Goal: Task Accomplishment & Management: Manage account settings

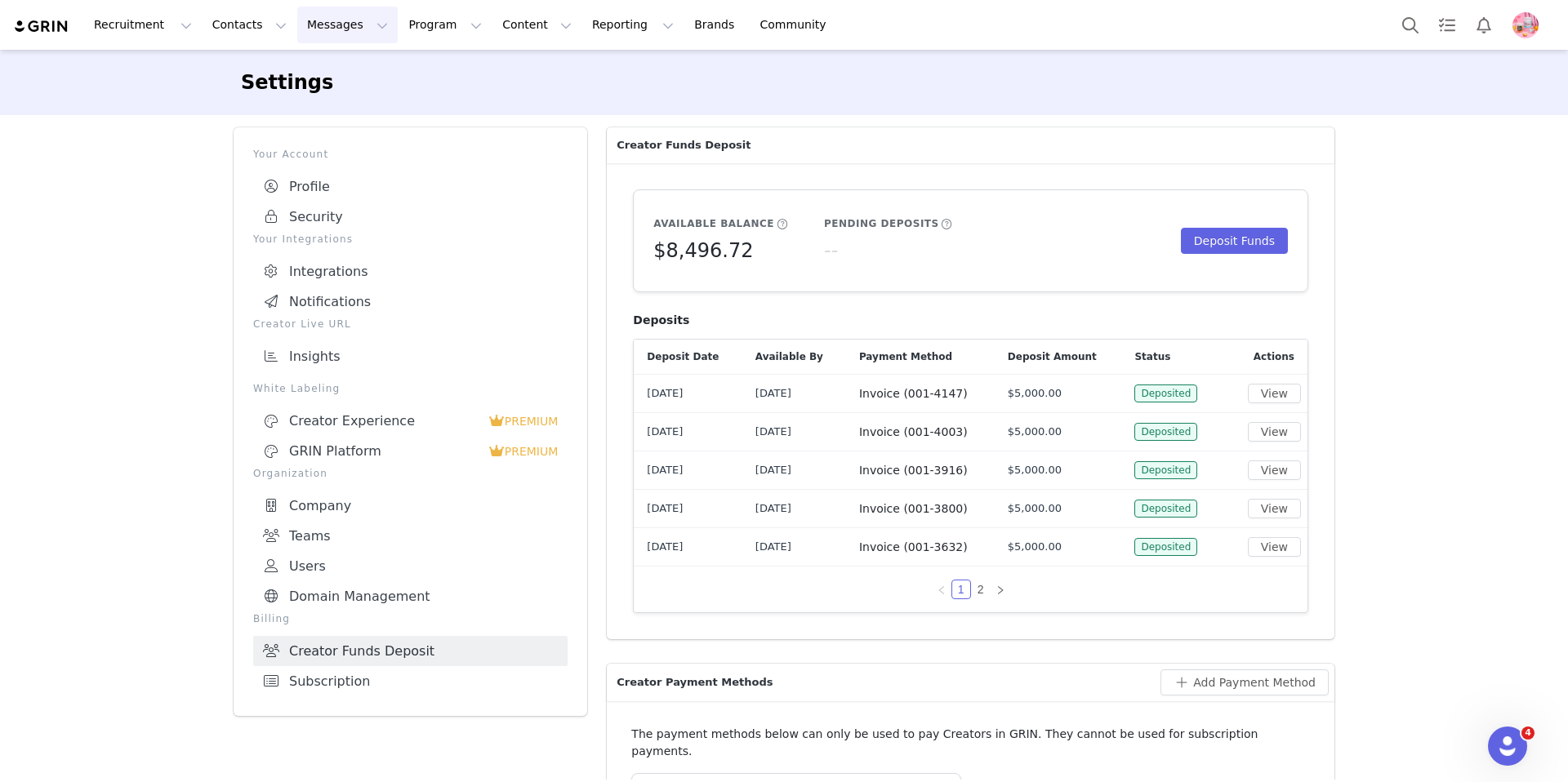
click at [323, 31] on button "Messages Messages" at bounding box center [347, 25] width 101 height 37
click at [399, 21] on button "Program Program" at bounding box center [445, 25] width 93 height 37
click at [434, 98] on p "Partnerships" at bounding box center [422, 103] width 71 height 18
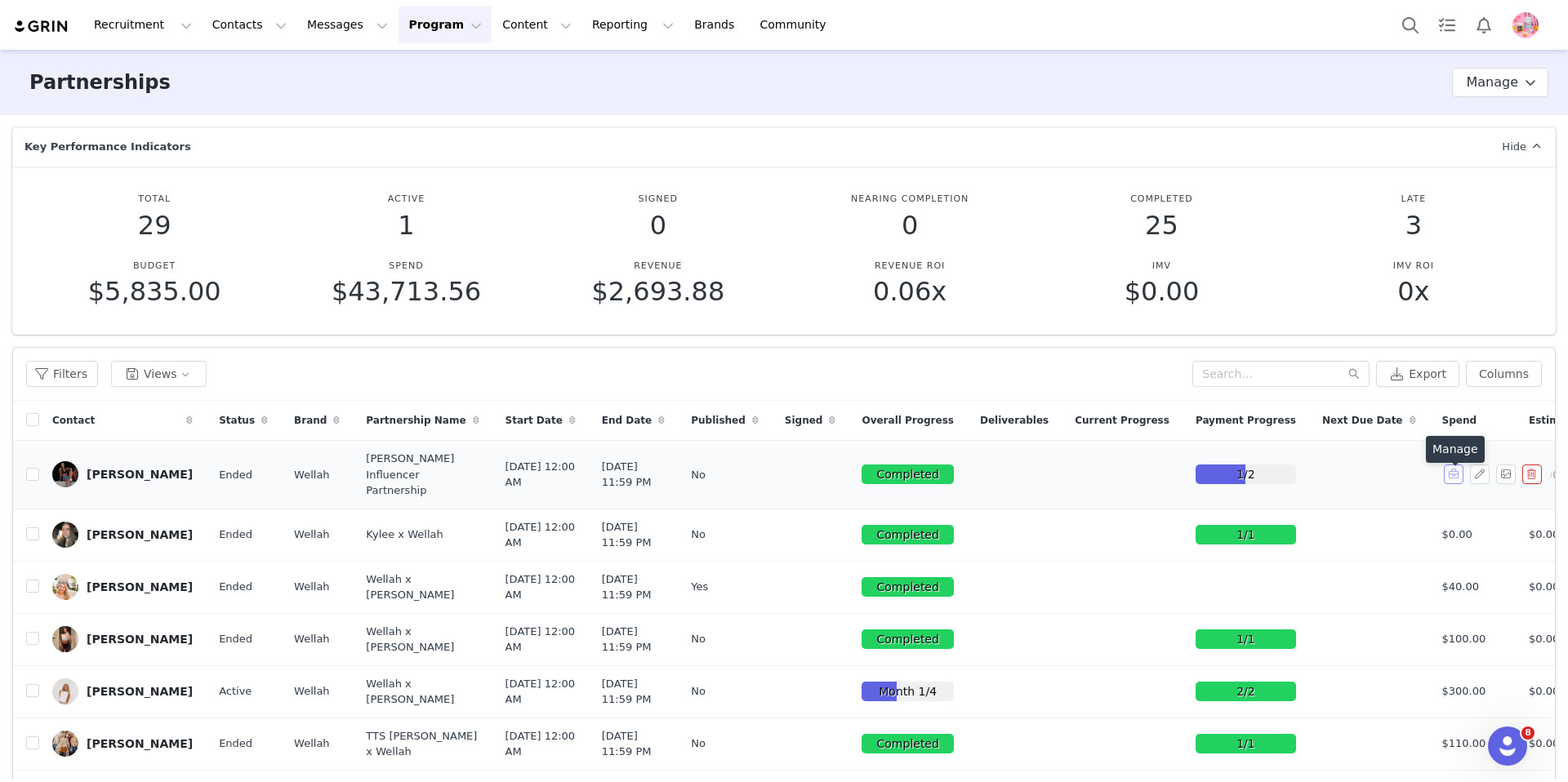
click at [1452, 484] on button "button" at bounding box center [1454, 474] width 19 height 19
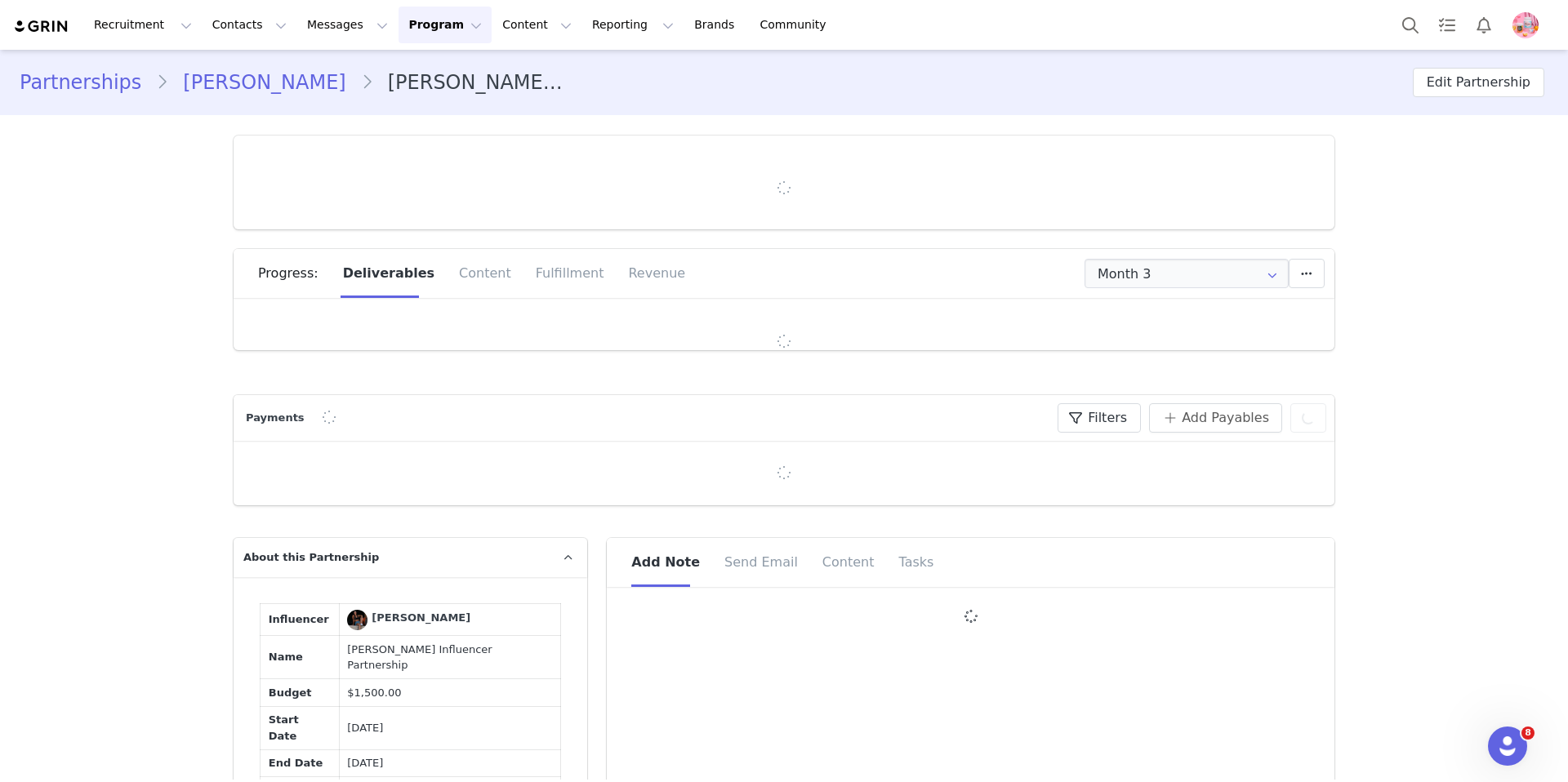
type input "+1 ([GEOGRAPHIC_DATA])"
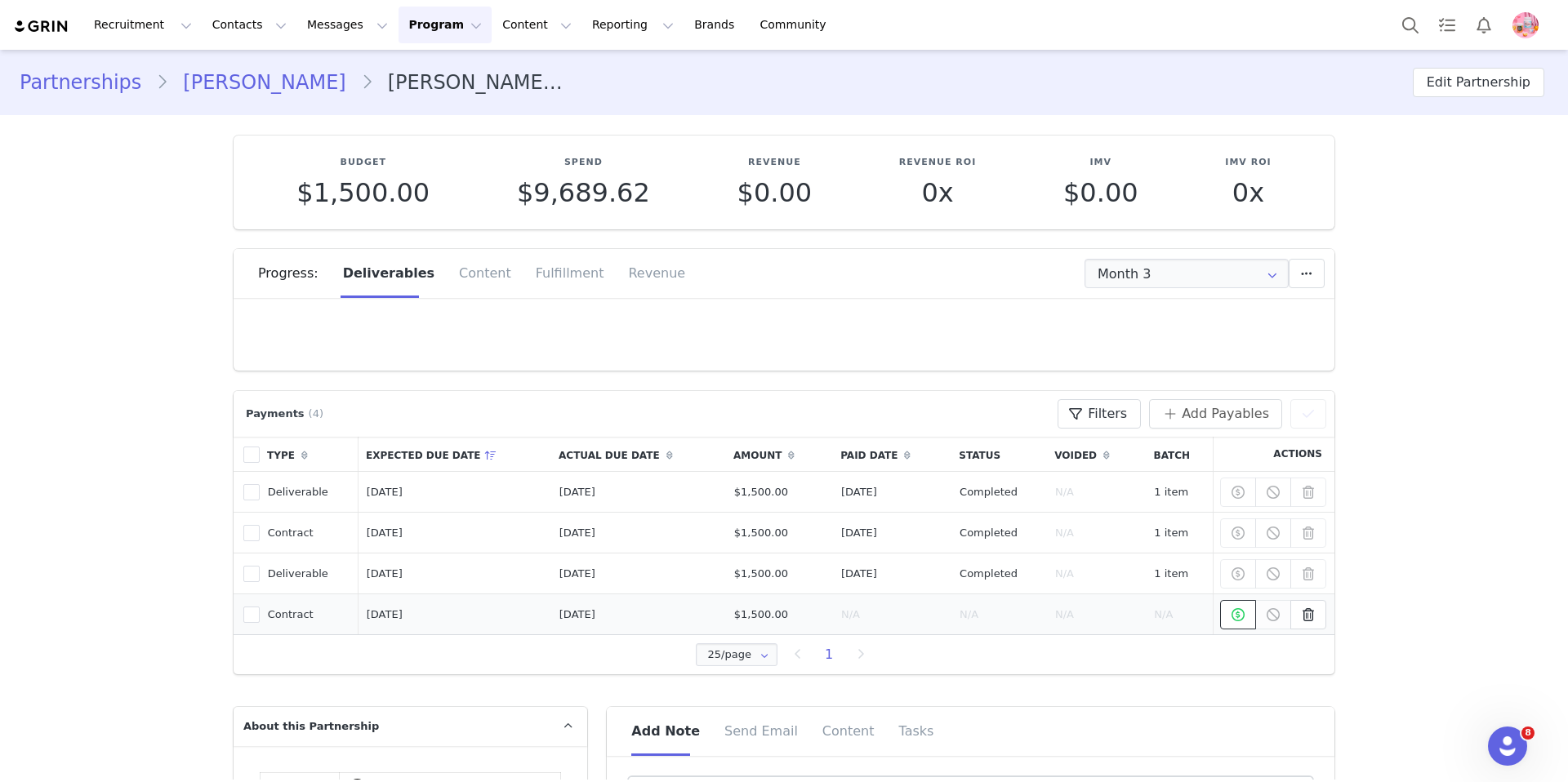
click at [1237, 617] on icon at bounding box center [1238, 615] width 13 height 13
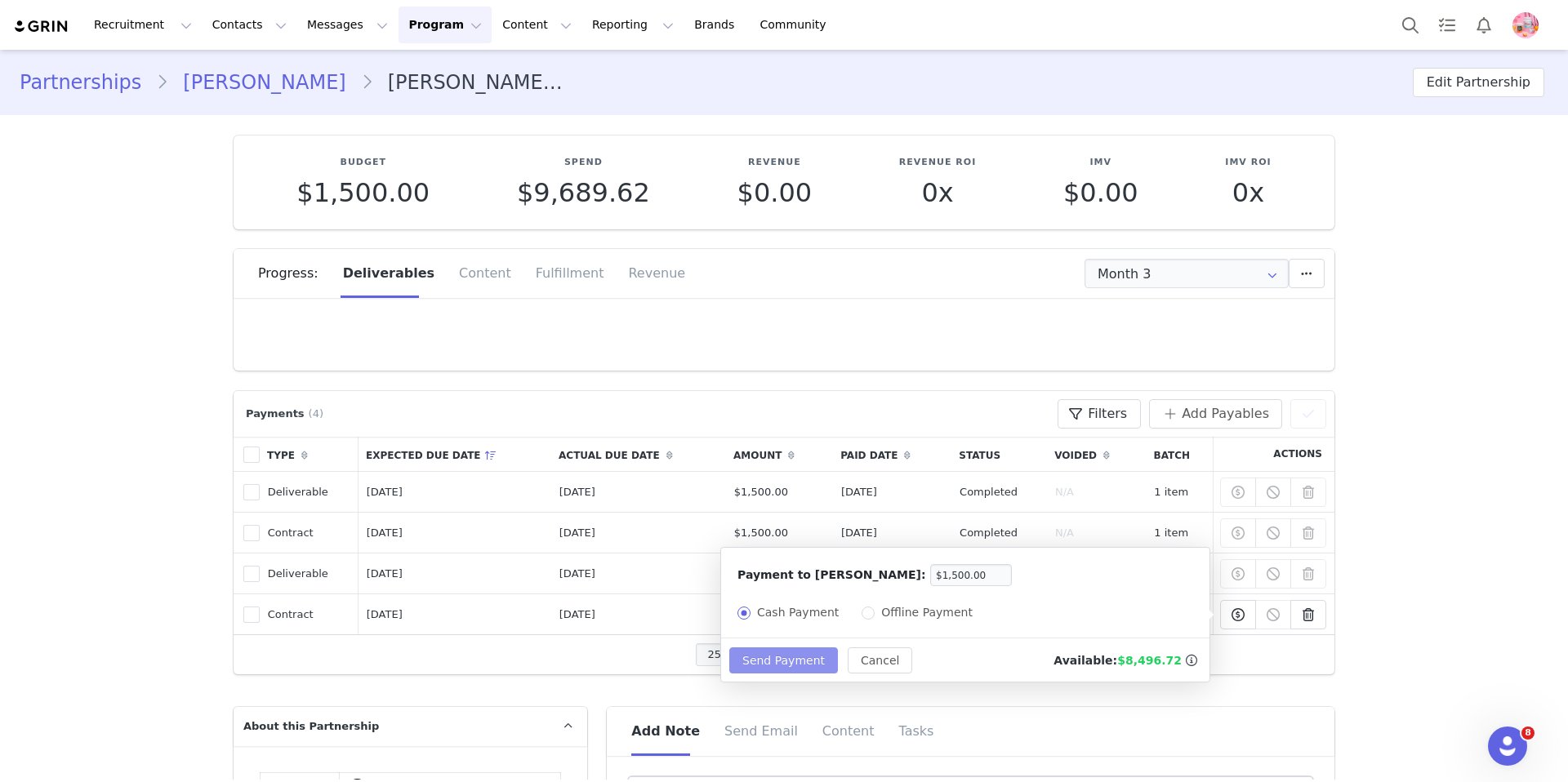
click at [791, 663] on button "Send Payment" at bounding box center [784, 661] width 109 height 26
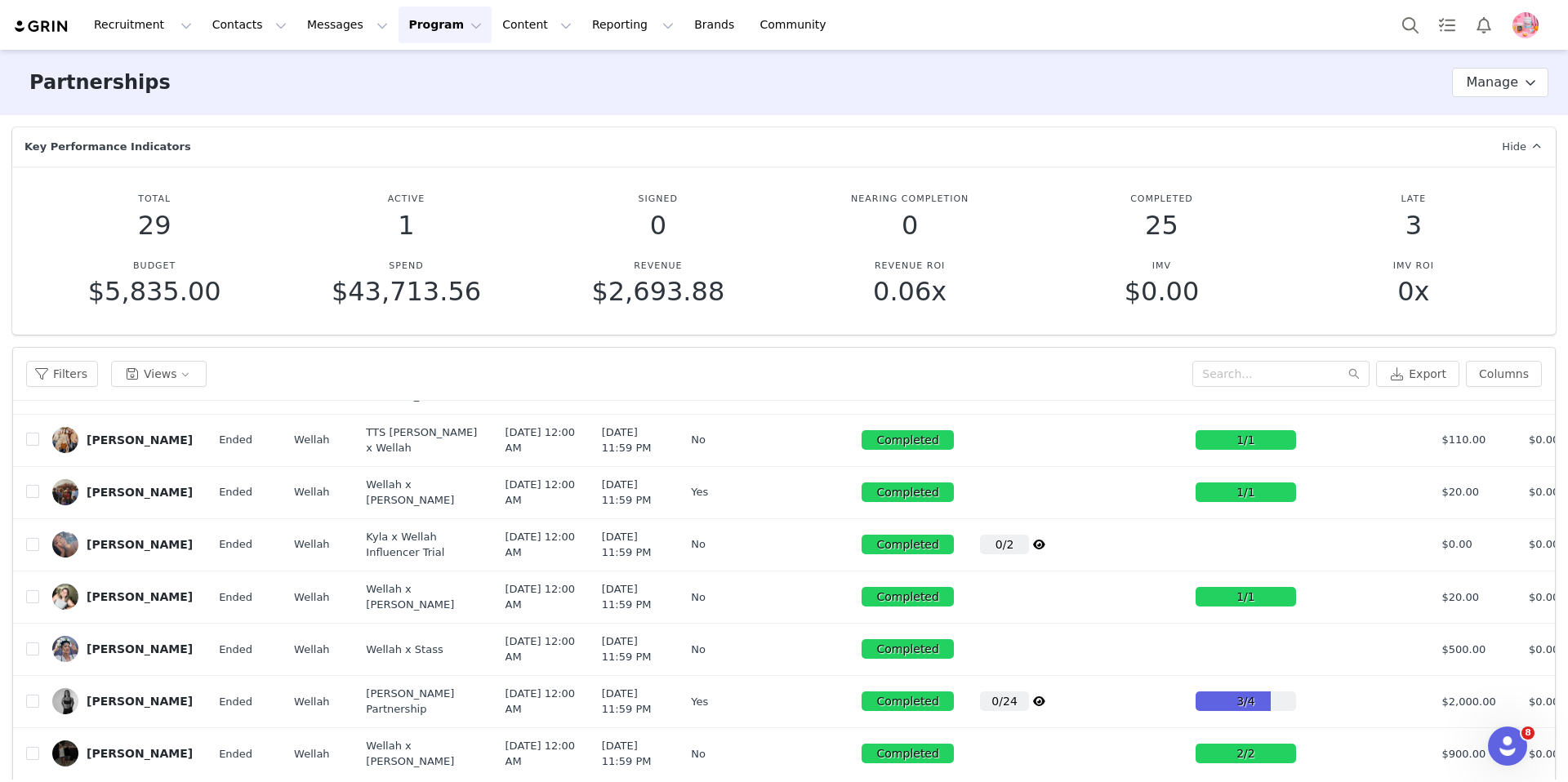
scroll to position [312, 0]
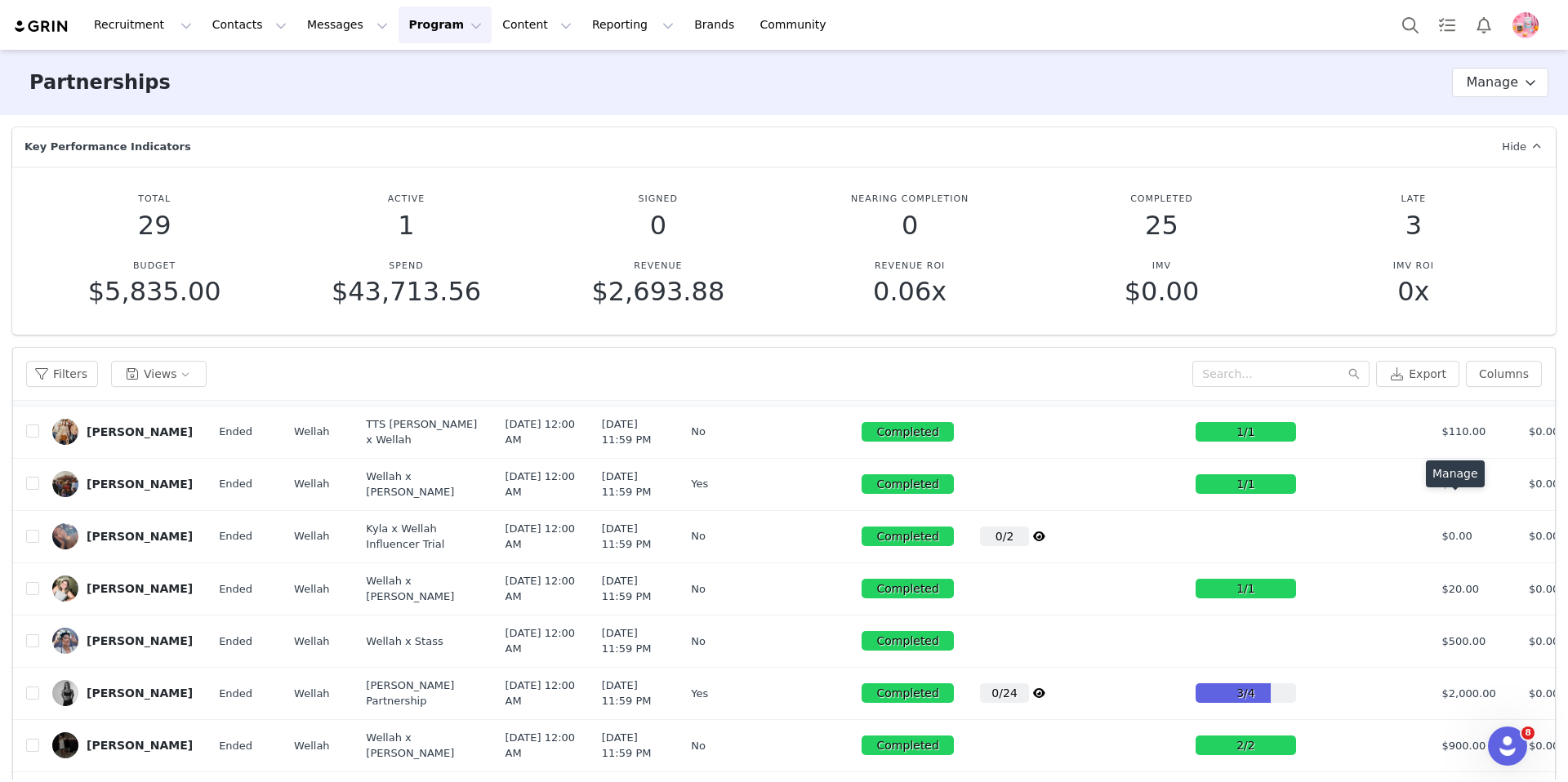
click at [1462, 389] on button "button" at bounding box center [1454, 380] width 19 height 19
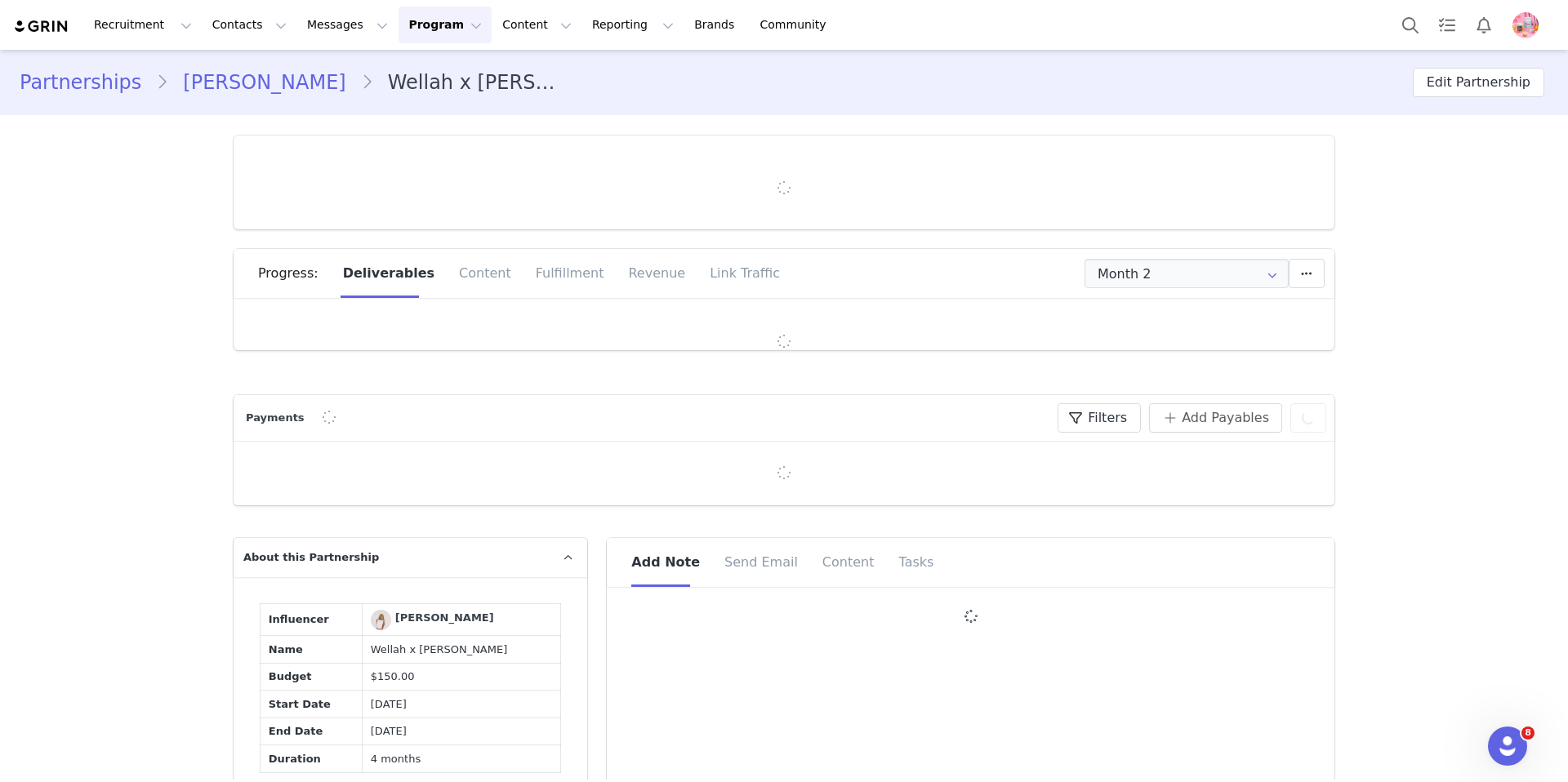
type input "+1 ([GEOGRAPHIC_DATA])"
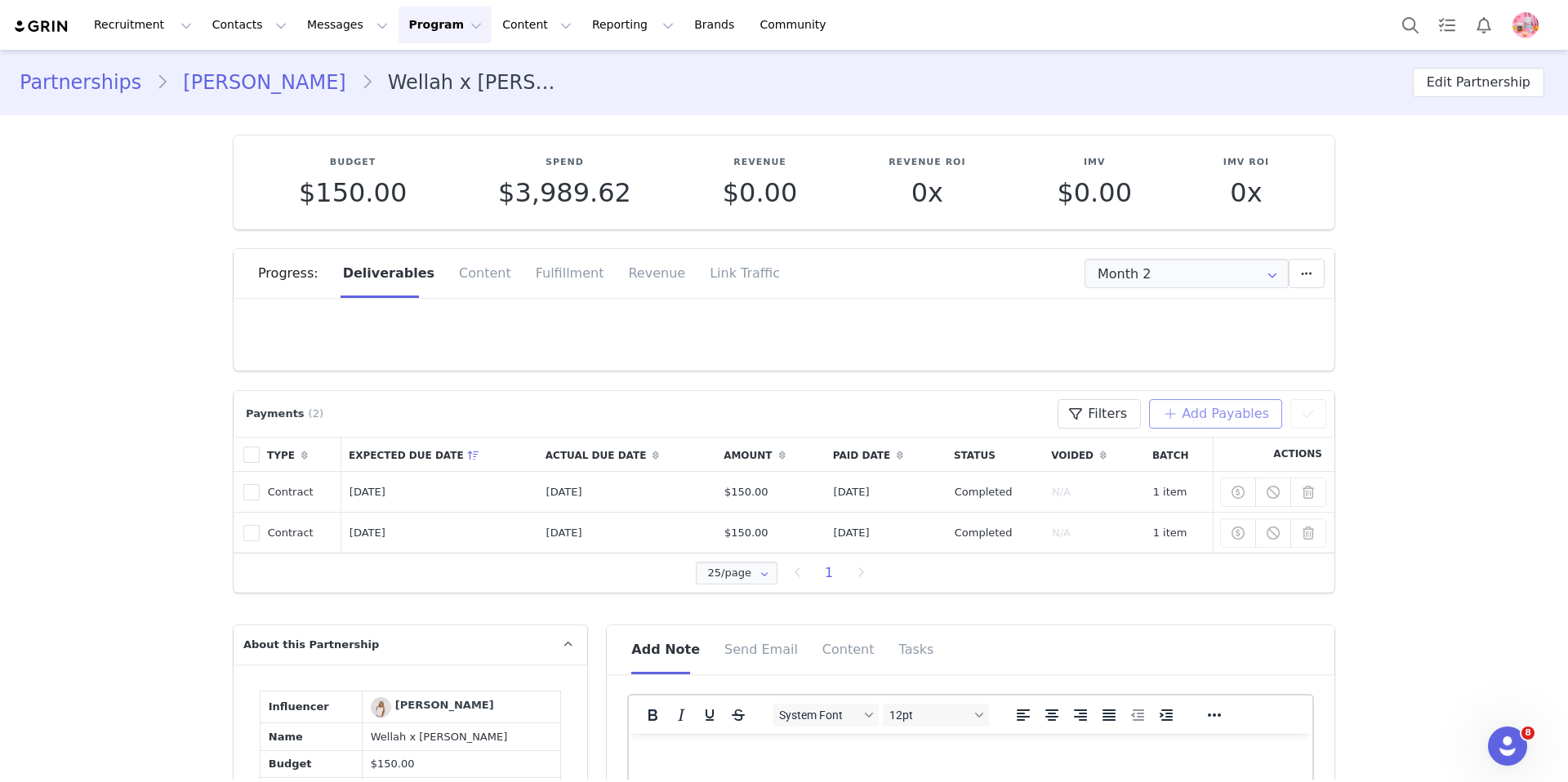
click at [1245, 419] on button "Add Payables" at bounding box center [1216, 415] width 133 height 30
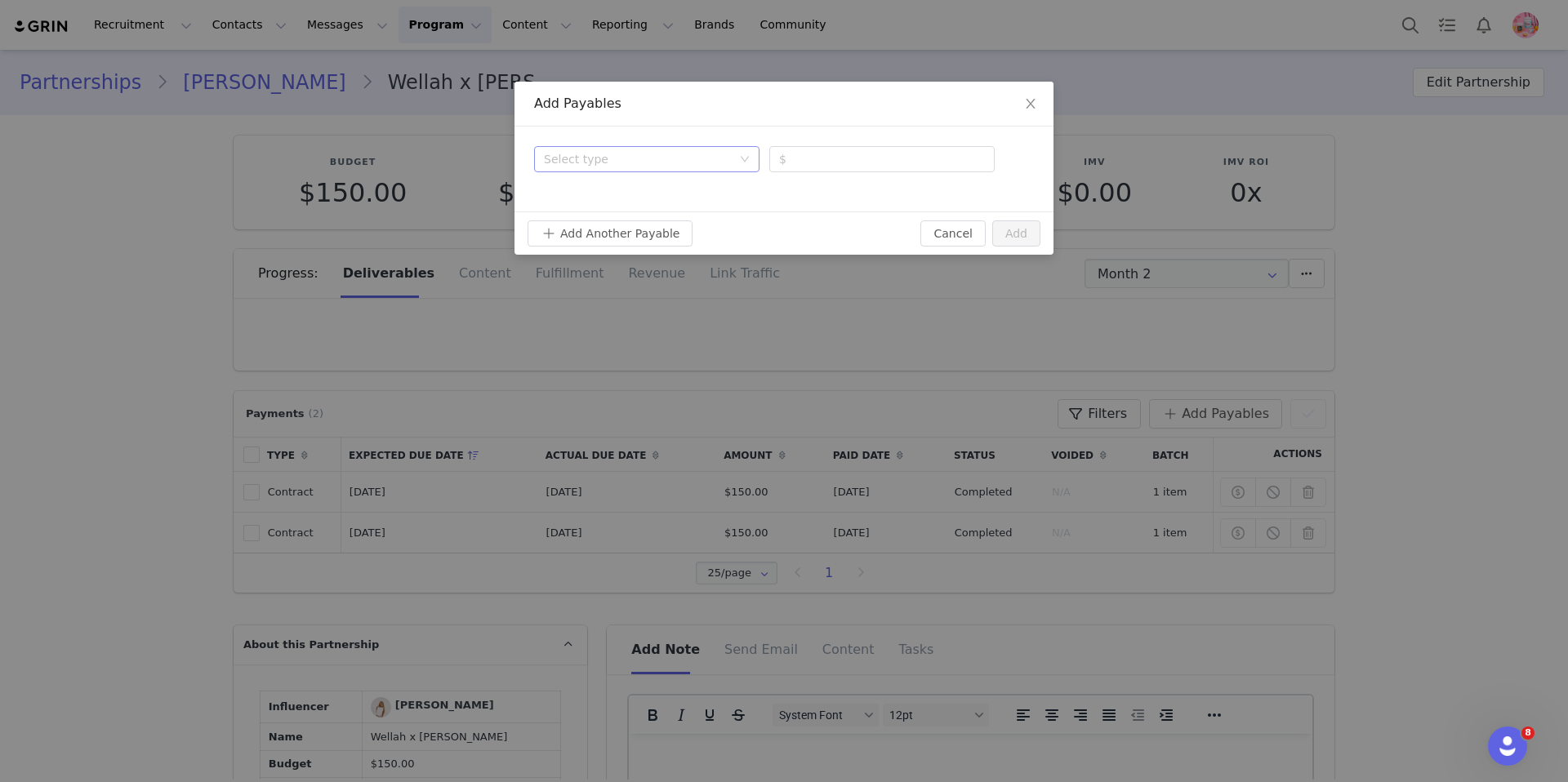
click at [552, 153] on div "Select type" at bounding box center [638, 159] width 188 height 17
click at [597, 194] on li "Contract" at bounding box center [646, 192] width 225 height 26
click at [809, 154] on input "number" at bounding box center [881, 160] width 225 height 26
type input "150"
click at [1016, 232] on button "Add" at bounding box center [1016, 234] width 48 height 26
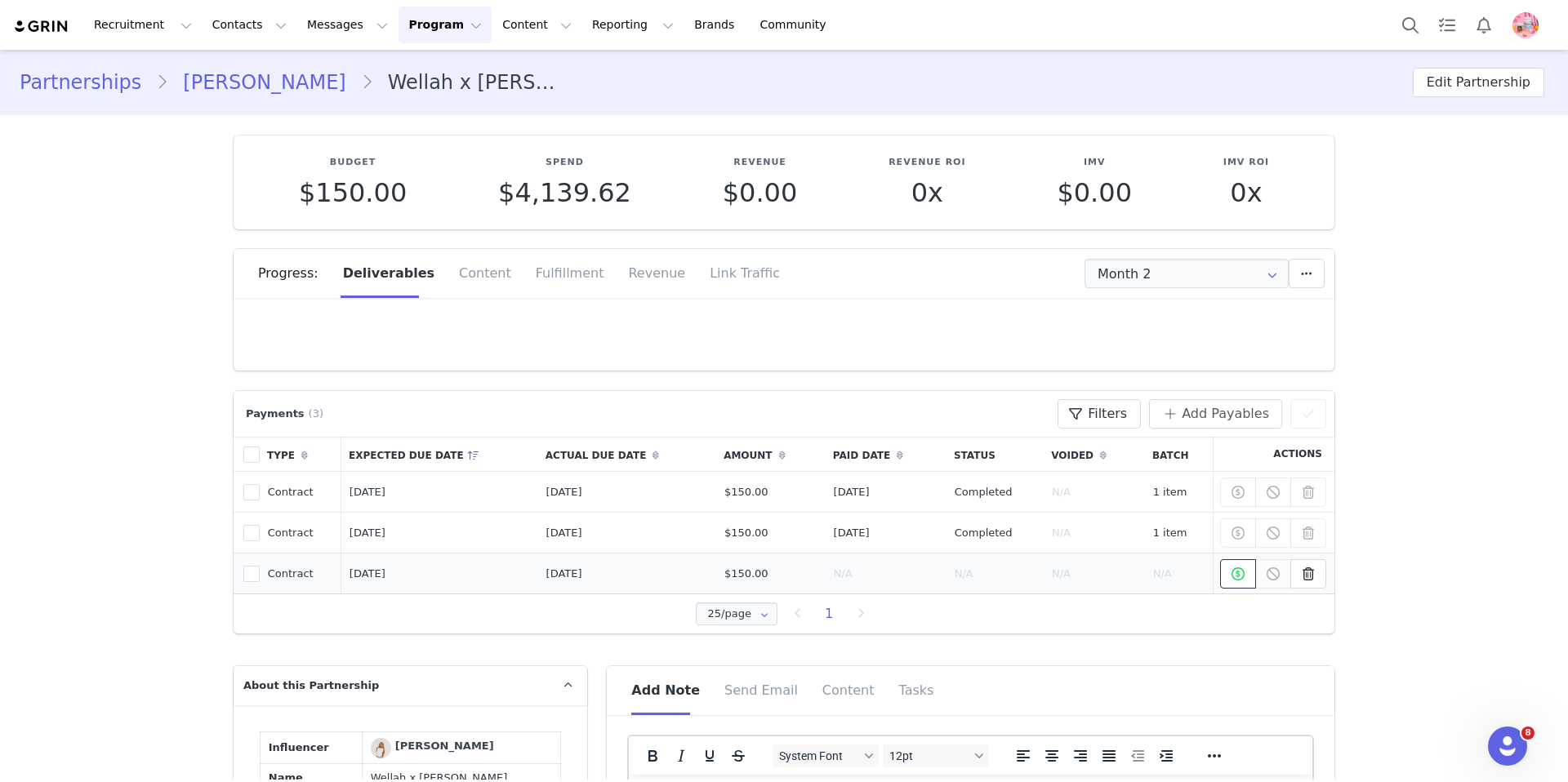
click at [1245, 577] on span at bounding box center [1238, 574] width 19 height 19
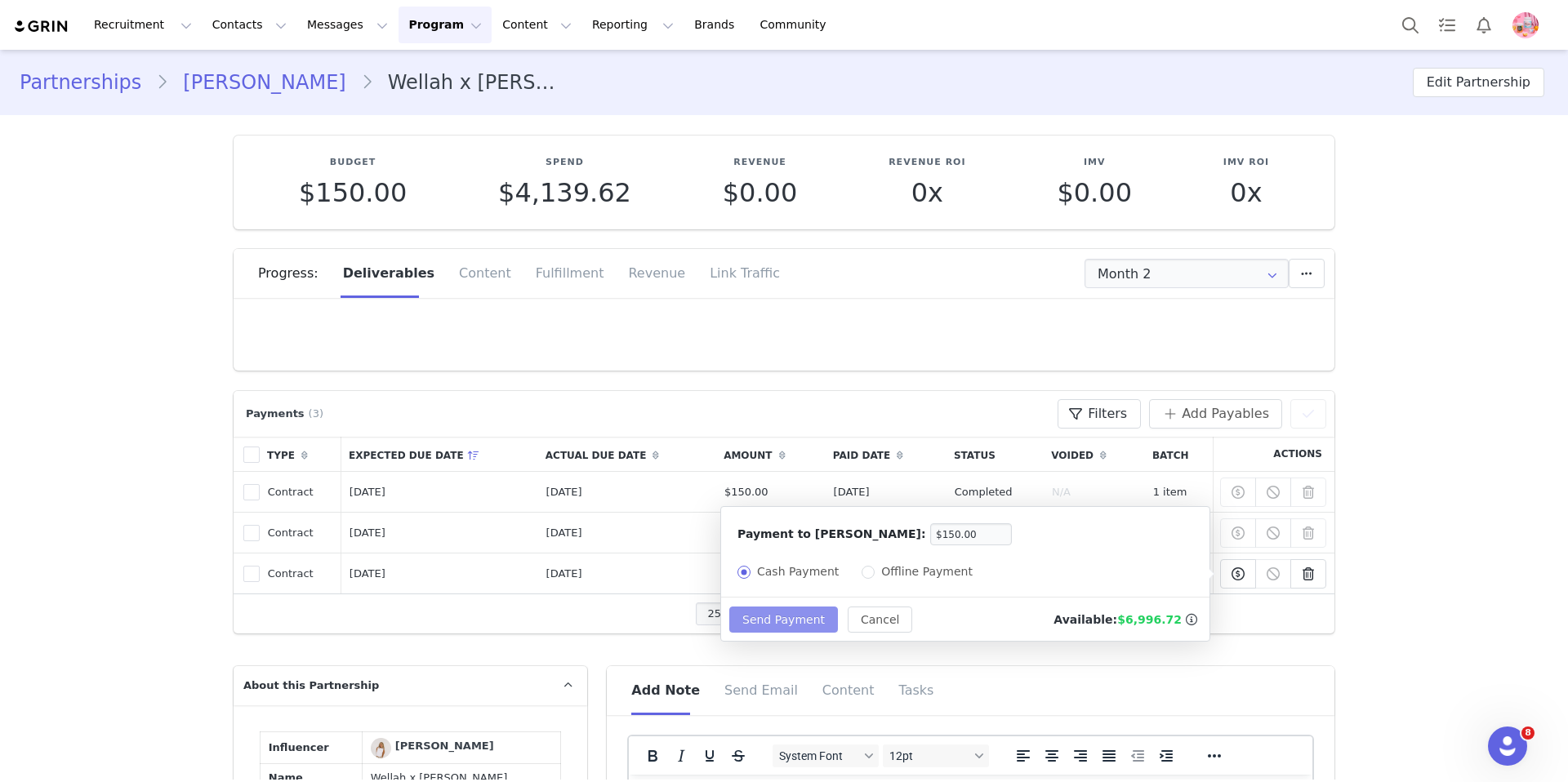
click at [793, 624] on button "Send Payment" at bounding box center [784, 620] width 109 height 26
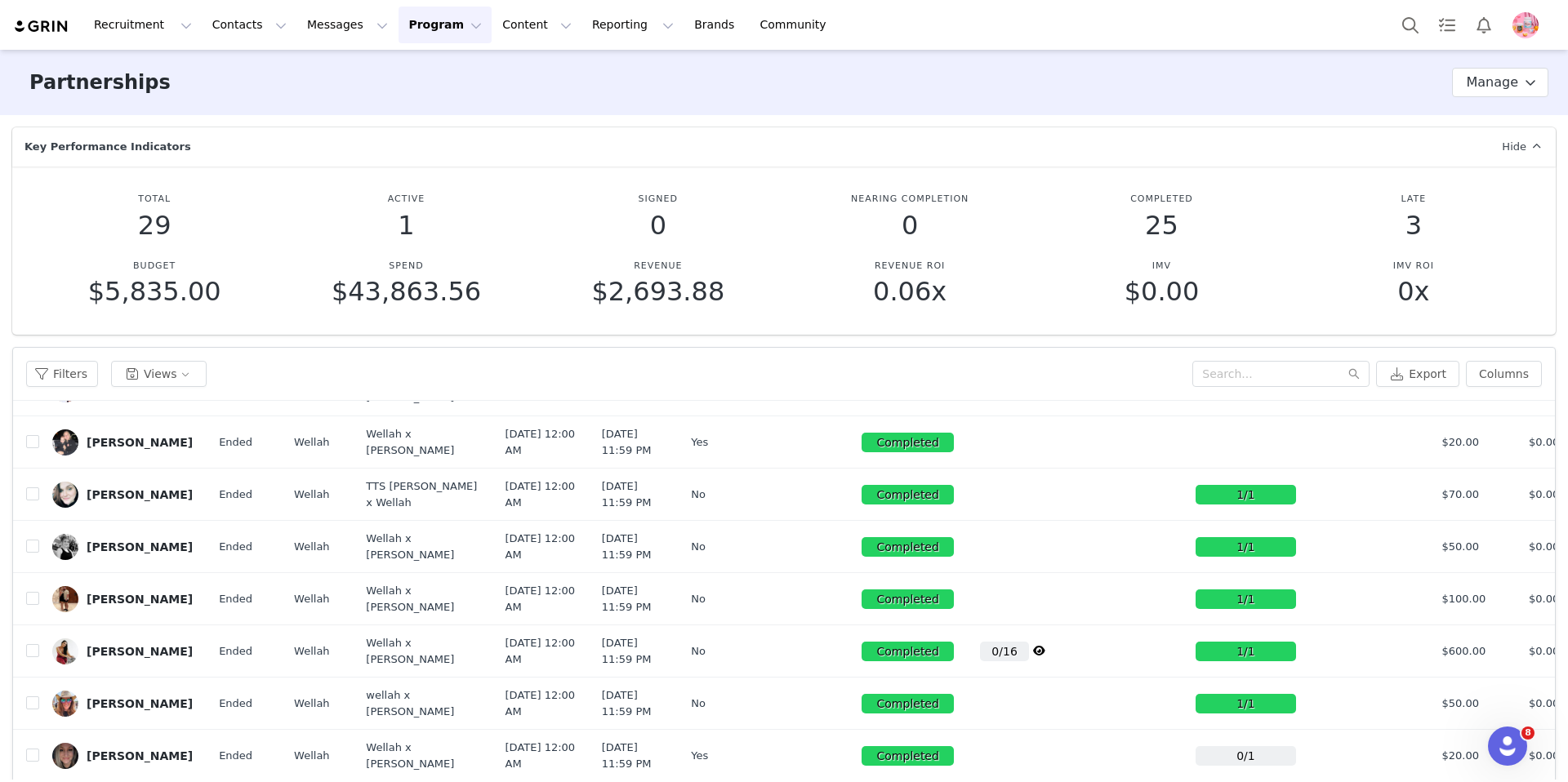
scroll to position [899, 0]
click at [1457, 243] on button "button" at bounding box center [1454, 232] width 19 height 19
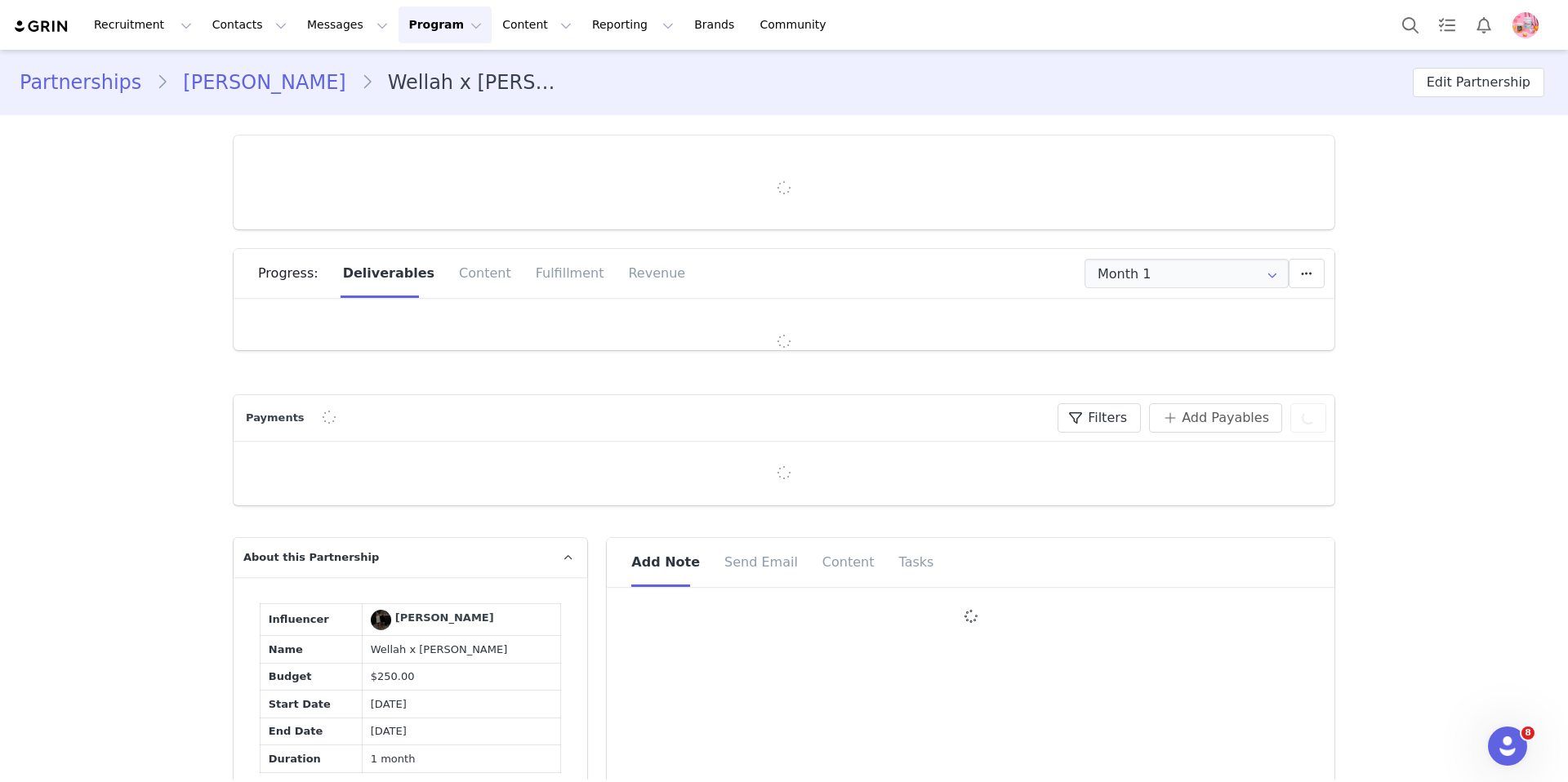
type input "+1 ([GEOGRAPHIC_DATA])"
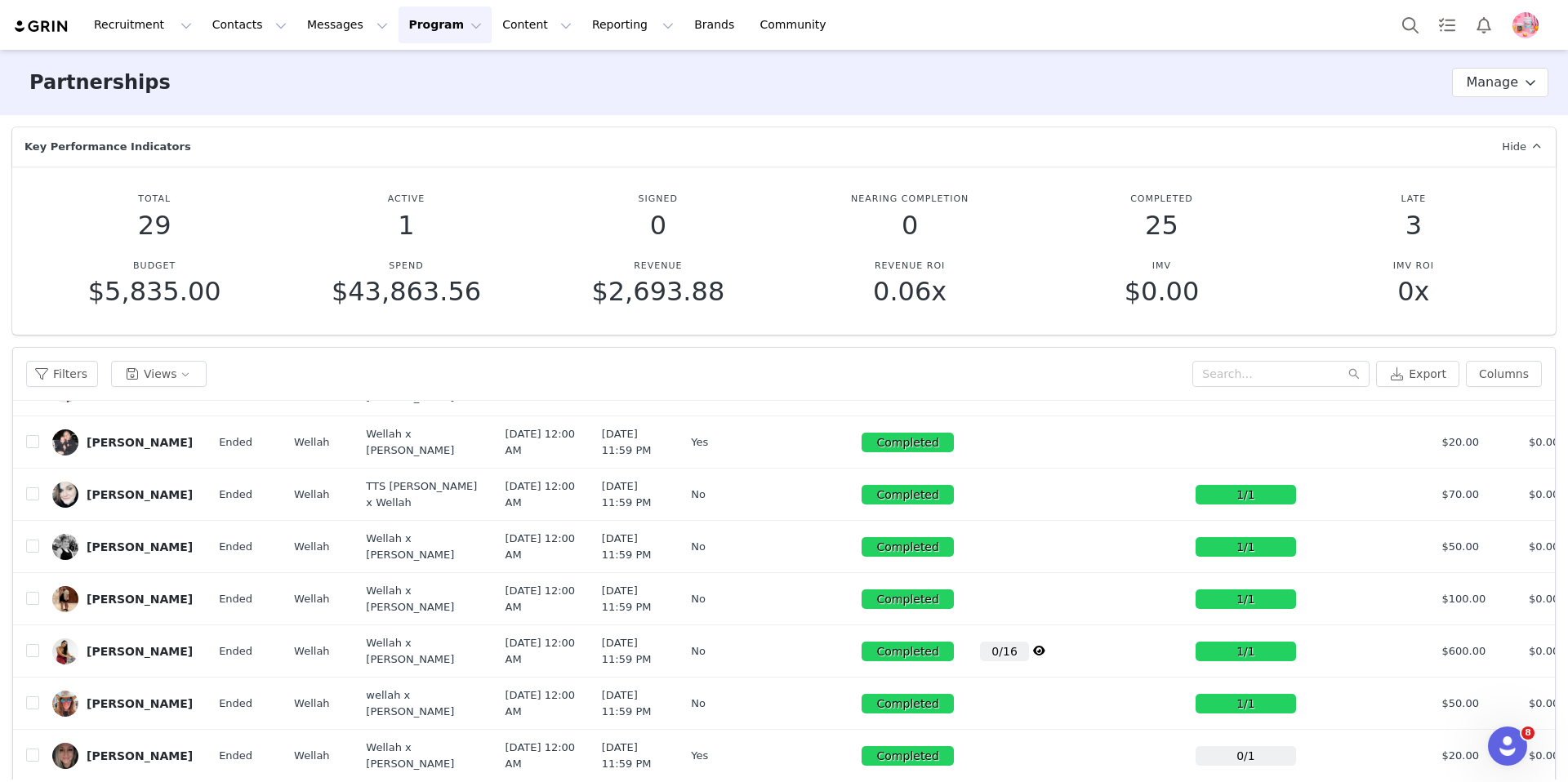
scroll to position [944, 0]
click at [1458, 295] on button "button" at bounding box center [1454, 285] width 19 height 19
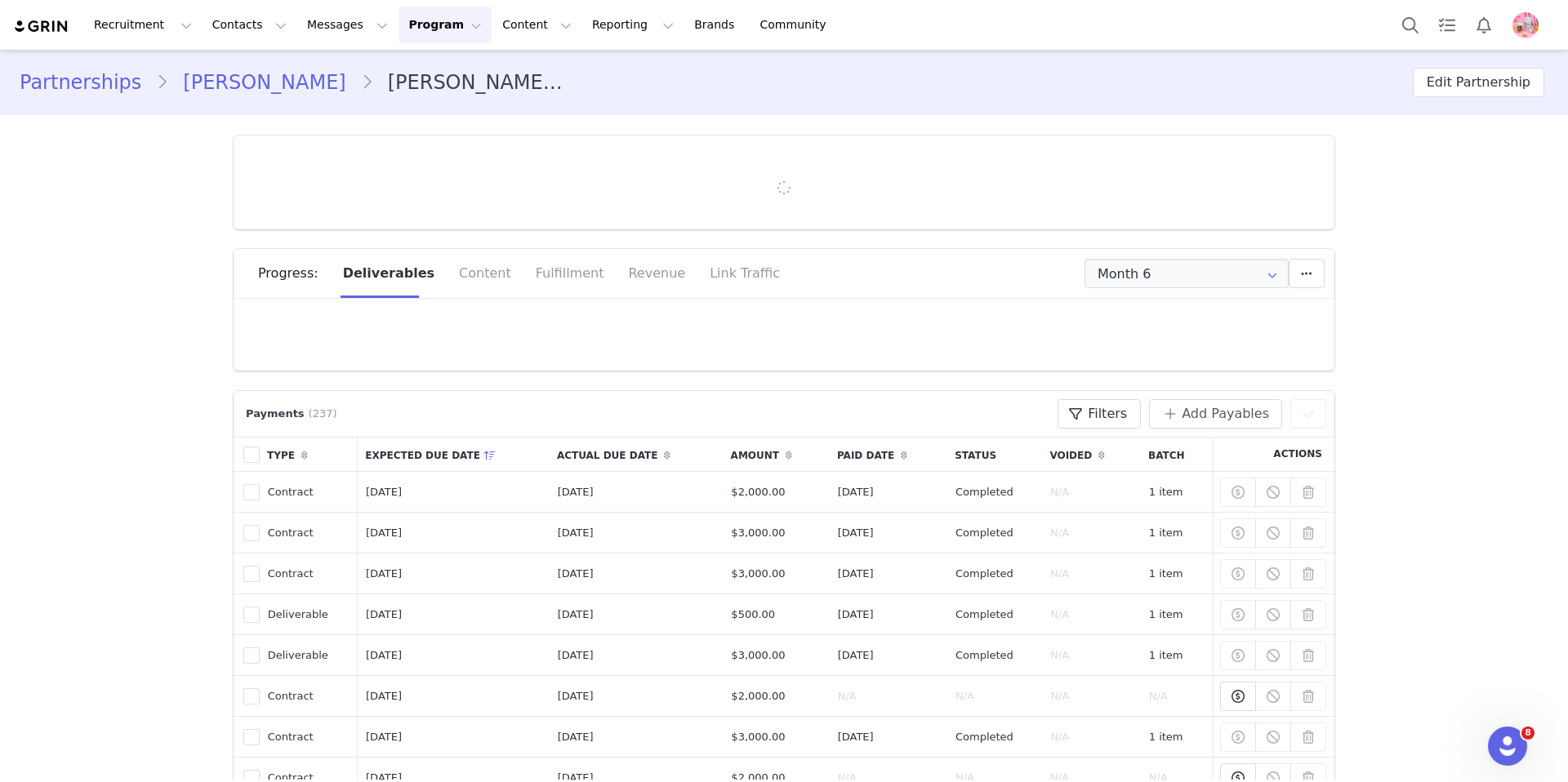
type input "+1 ([GEOGRAPHIC_DATA])"
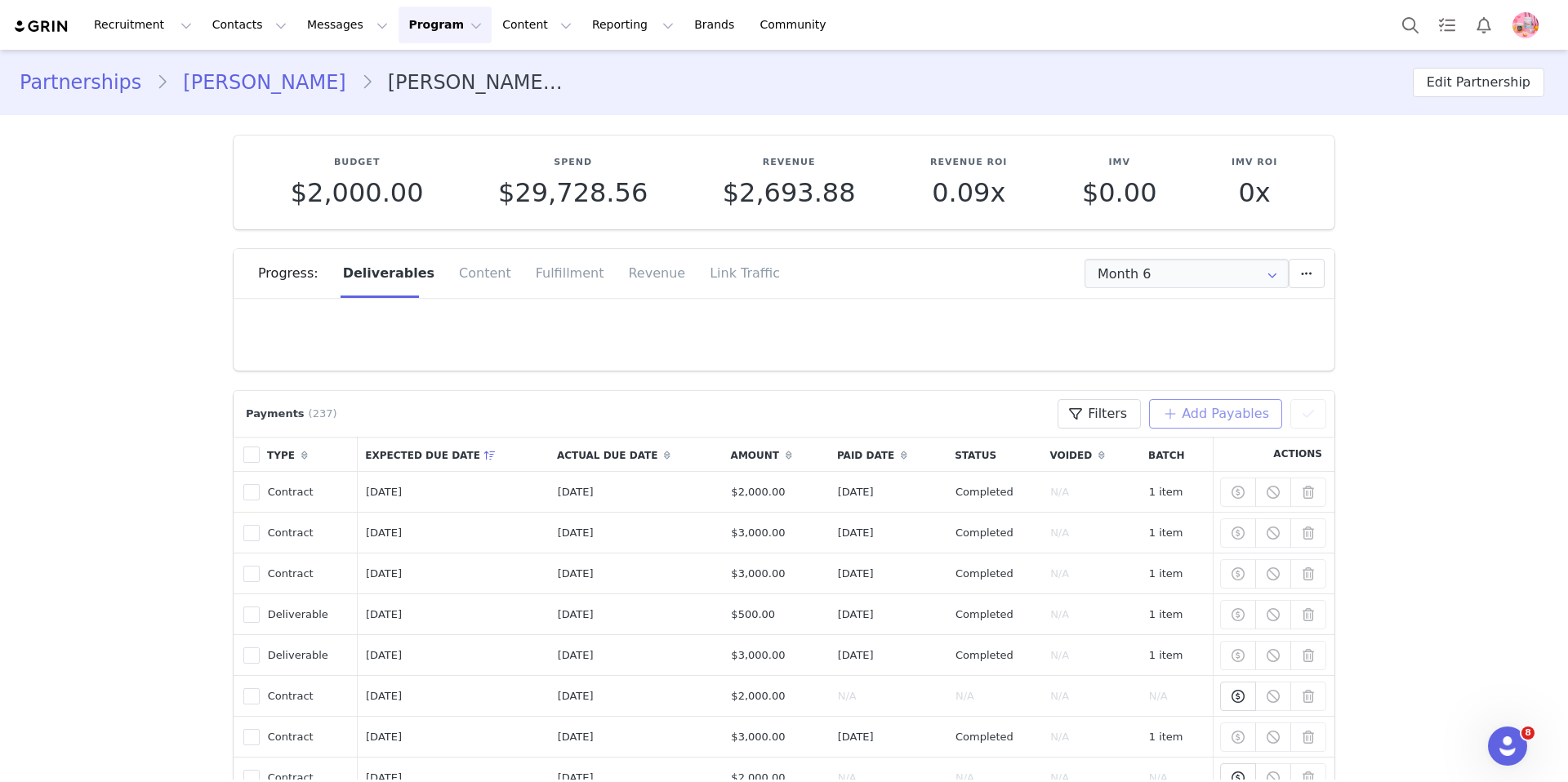
click at [1244, 416] on button "Add Payables" at bounding box center [1216, 415] width 133 height 30
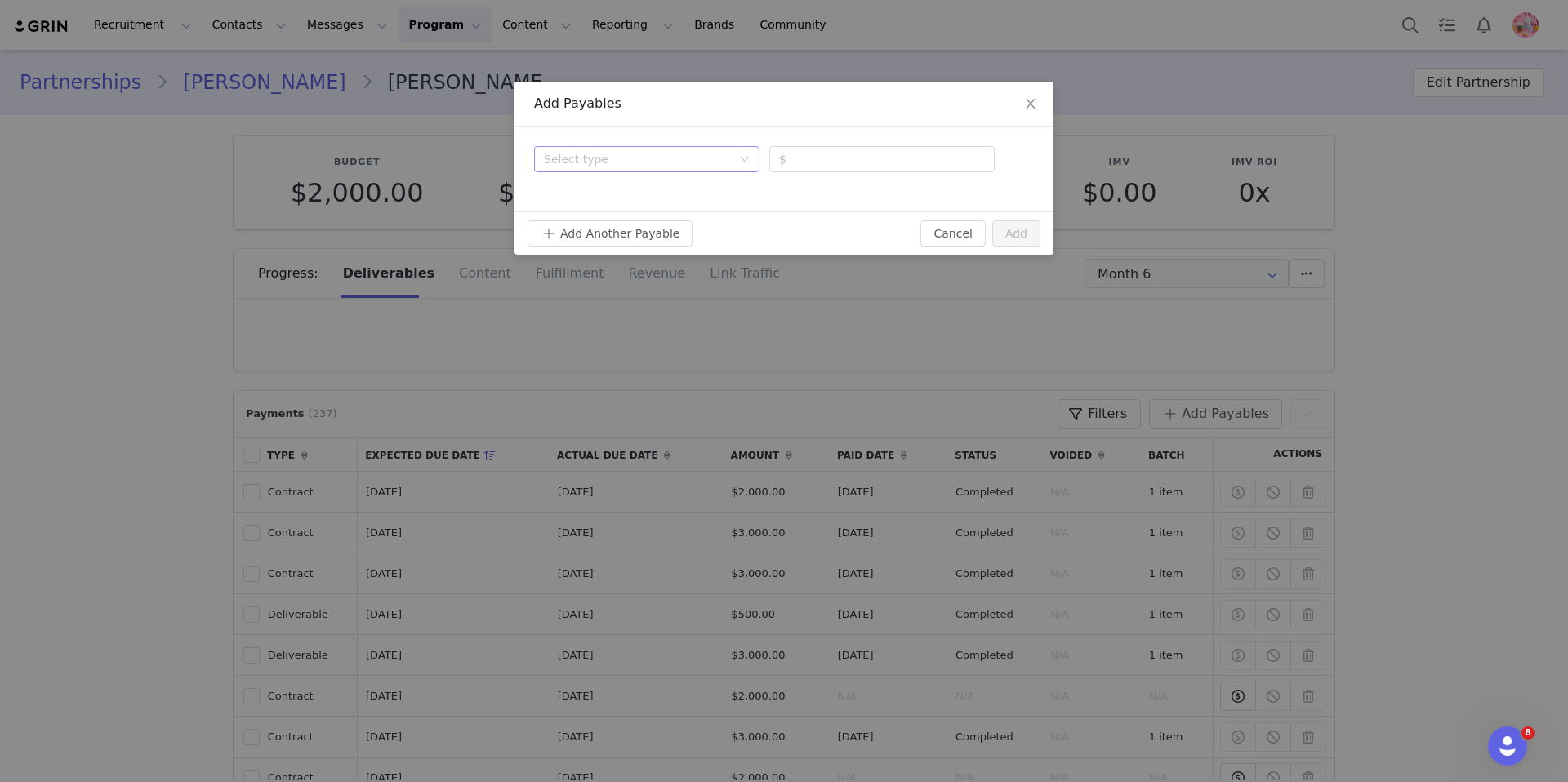
click at [592, 154] on div "Select type" at bounding box center [638, 159] width 188 height 17
click at [649, 195] on li "Contract" at bounding box center [646, 192] width 225 height 26
type input "0"
click at [845, 161] on input "0" at bounding box center [881, 160] width 225 height 26
type input "2506"
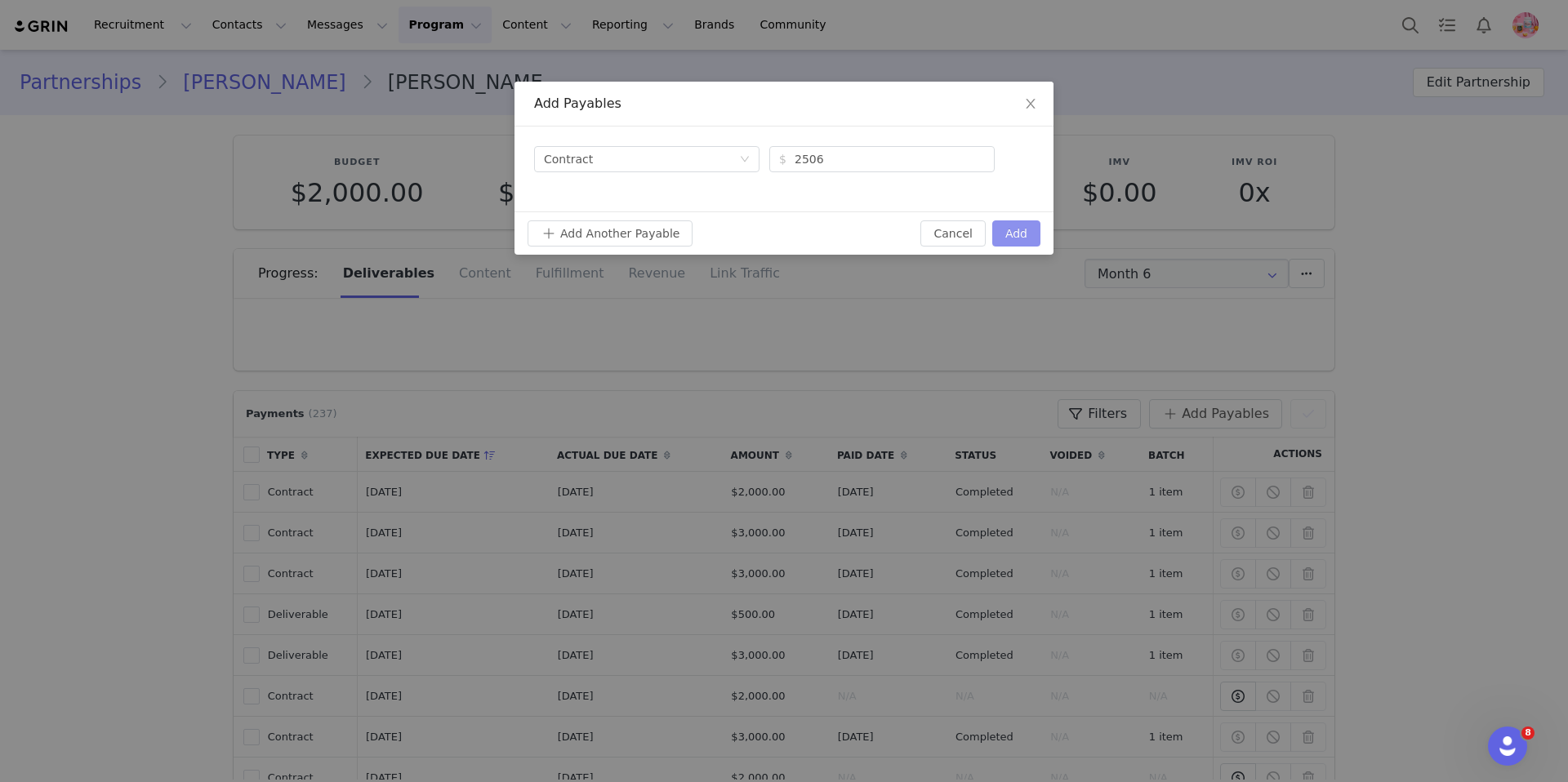
click at [1016, 244] on button "Add" at bounding box center [1016, 234] width 48 height 26
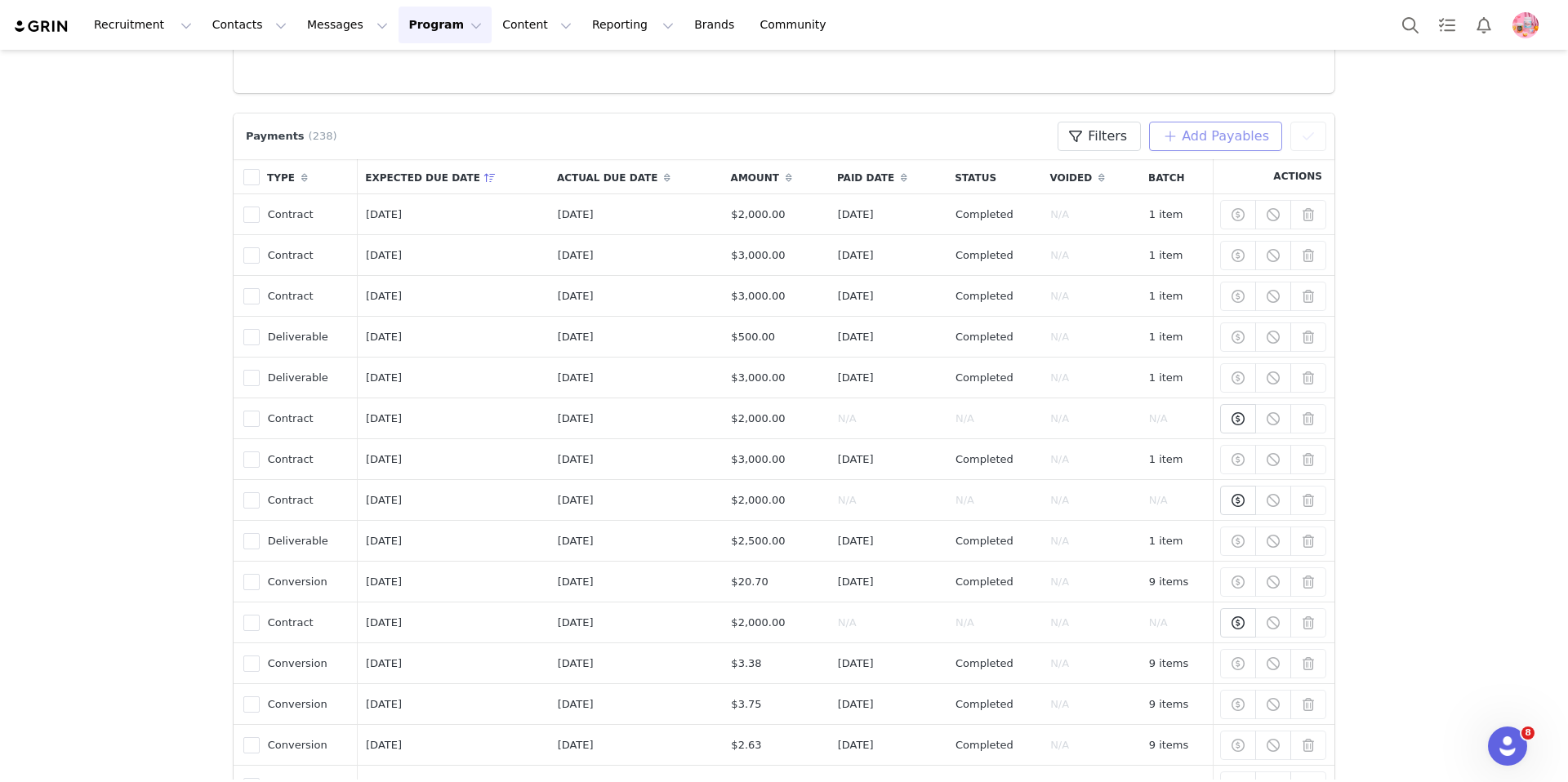
scroll to position [199, 0]
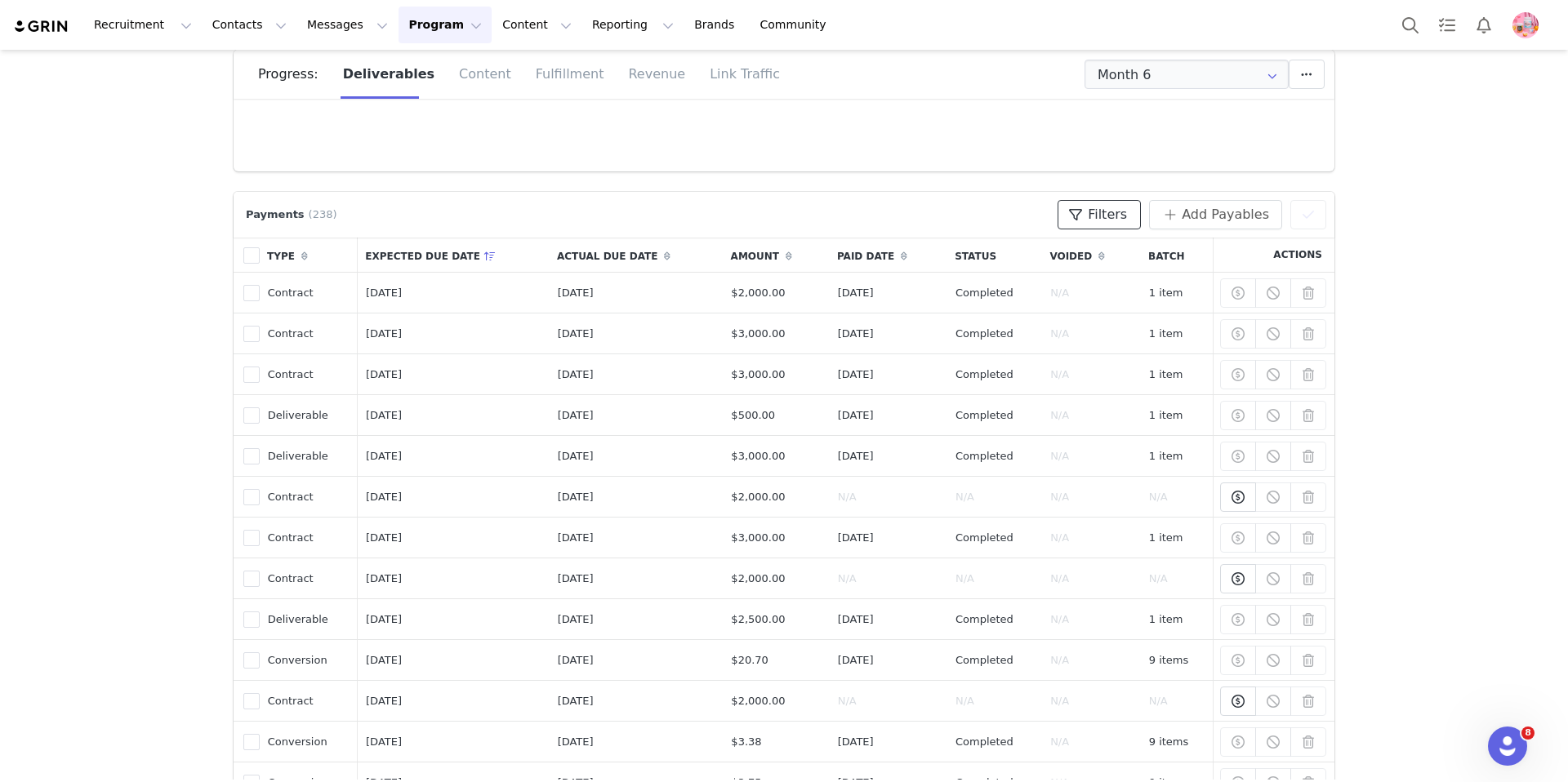
click at [1086, 217] on span at bounding box center [1076, 215] width 19 height 19
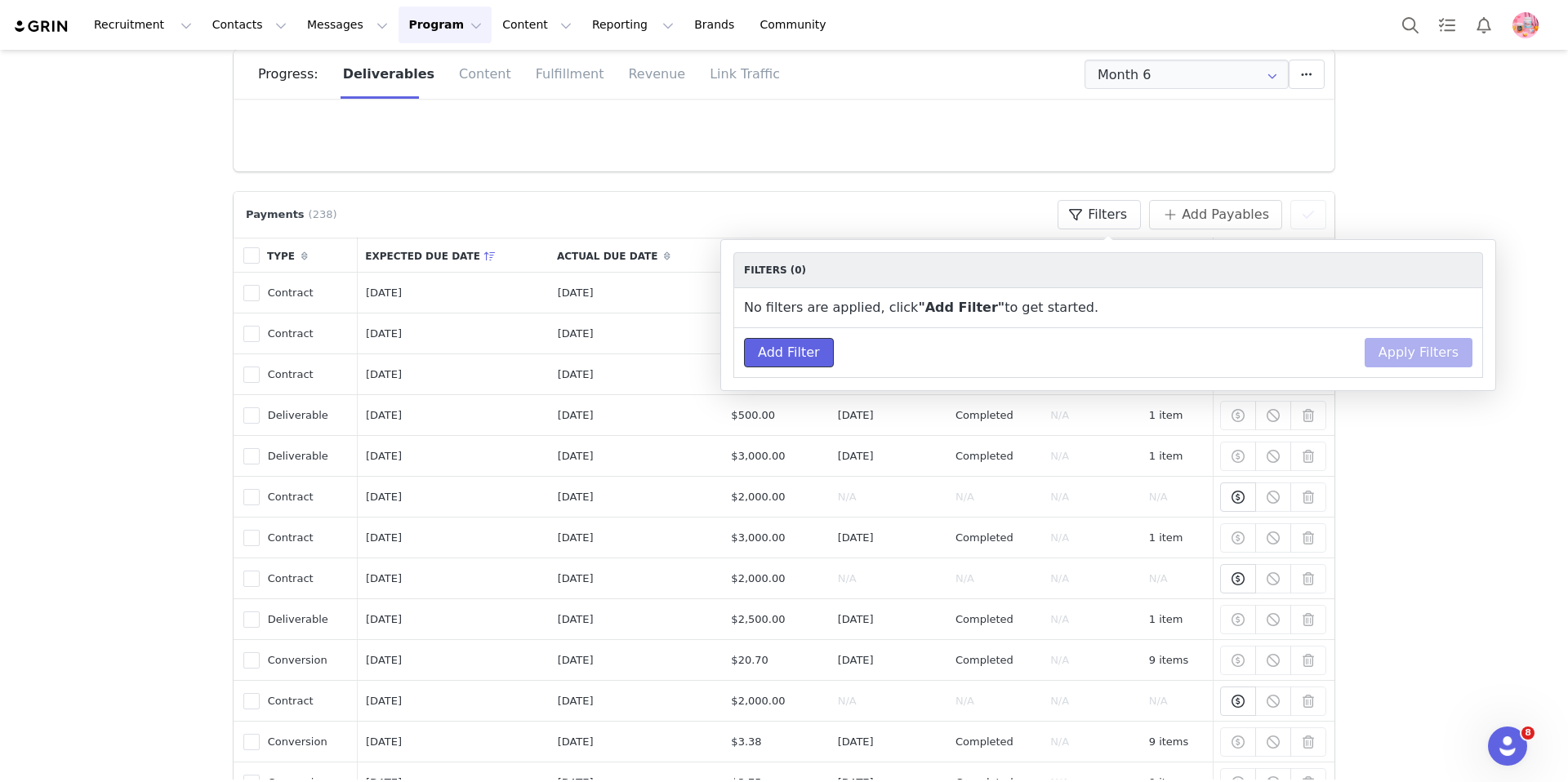
click at [816, 352] on button "Add Filter" at bounding box center [789, 353] width 89 height 30
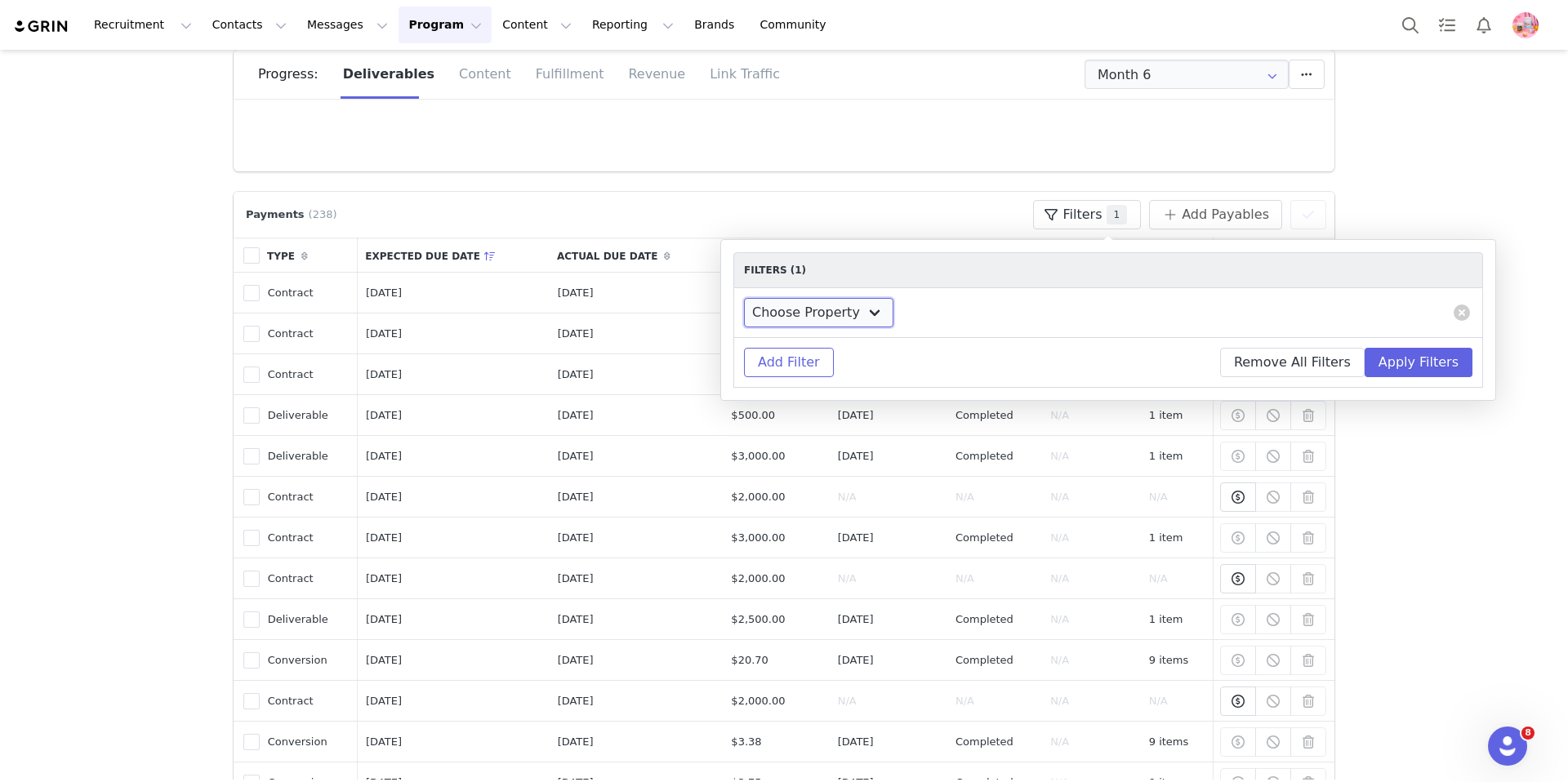
click at [859, 310] on select "Choose Property Status Type Due Date Paid Date" at bounding box center [819, 313] width 149 height 30
click at [1471, 310] on div "Choose Property Status Type Due Date Paid Date" at bounding box center [1108, 313] width 750 height 50
click at [1457, 314] on button at bounding box center [1462, 312] width 17 height 17
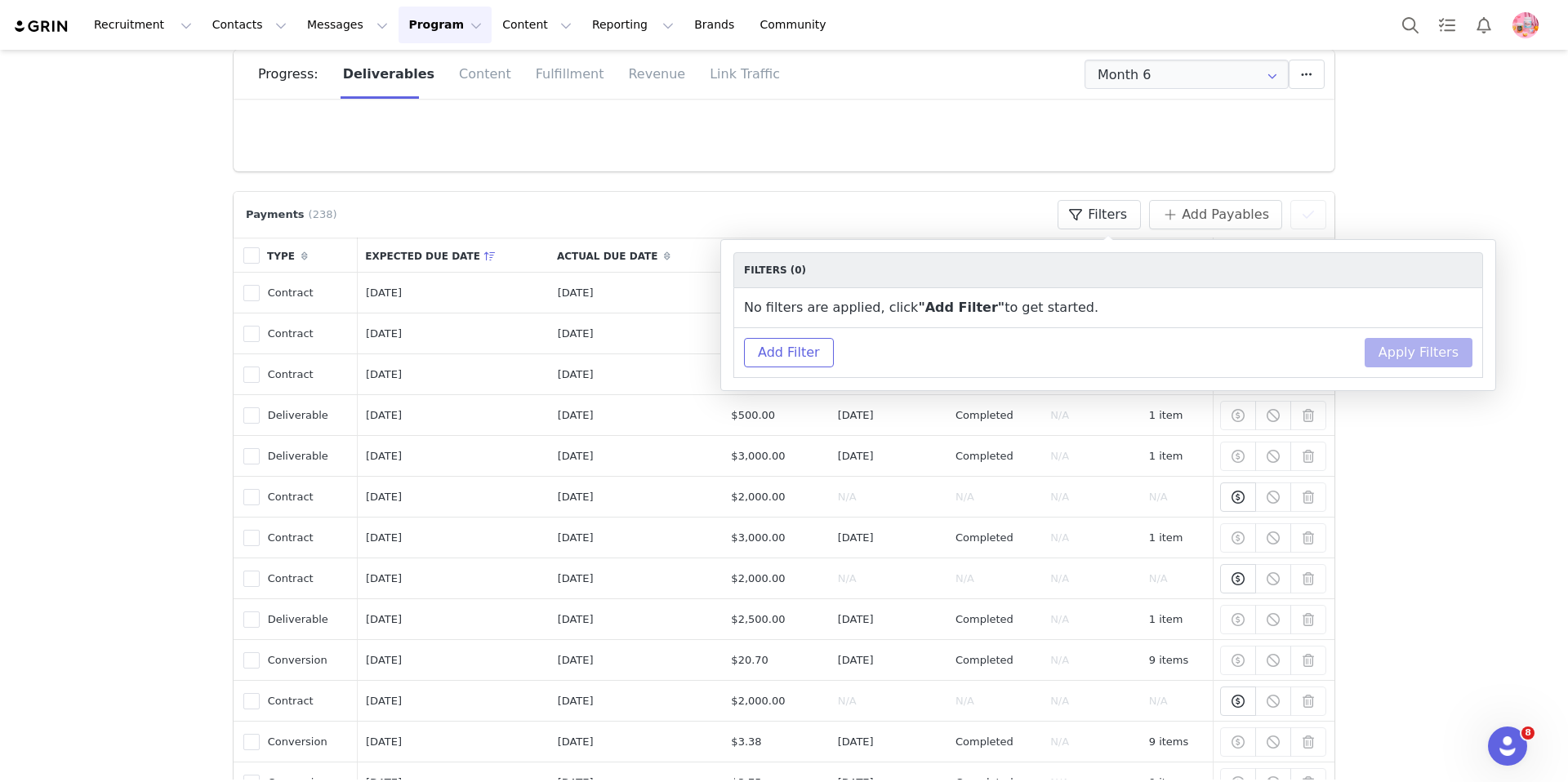
click at [733, 220] on div "Payments (238) Filters Add Payables You have 0 Creator s selected Make Payments…" at bounding box center [784, 215] width 1085 height 30
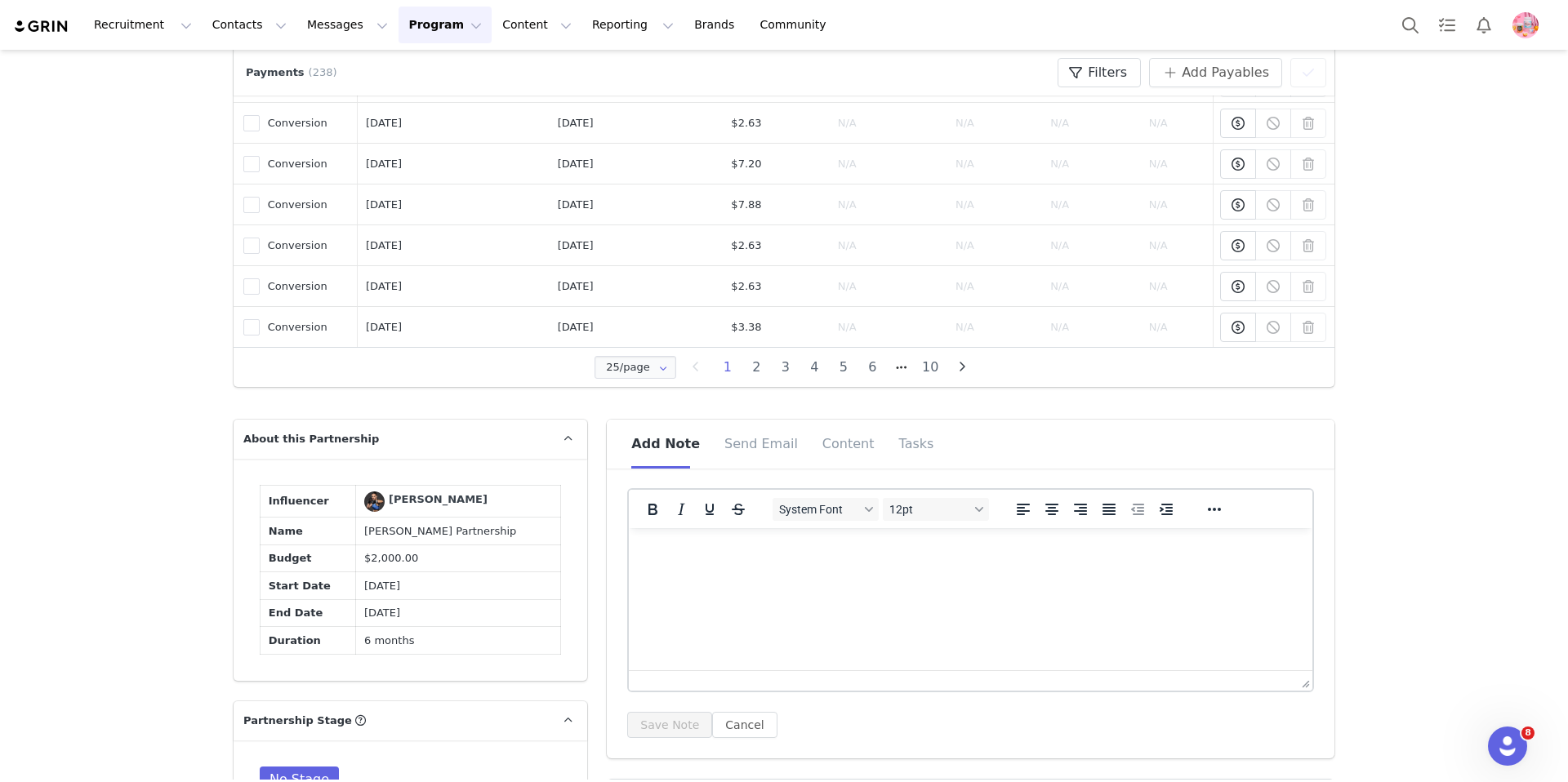
scroll to position [1146, 0]
click at [752, 367] on li "2" at bounding box center [758, 366] width 30 height 23
click at [788, 366] on li "3" at bounding box center [786, 366] width 30 height 23
click at [818, 368] on li "4" at bounding box center [816, 366] width 30 height 23
click at [851, 368] on li "5" at bounding box center [844, 366] width 30 height 23
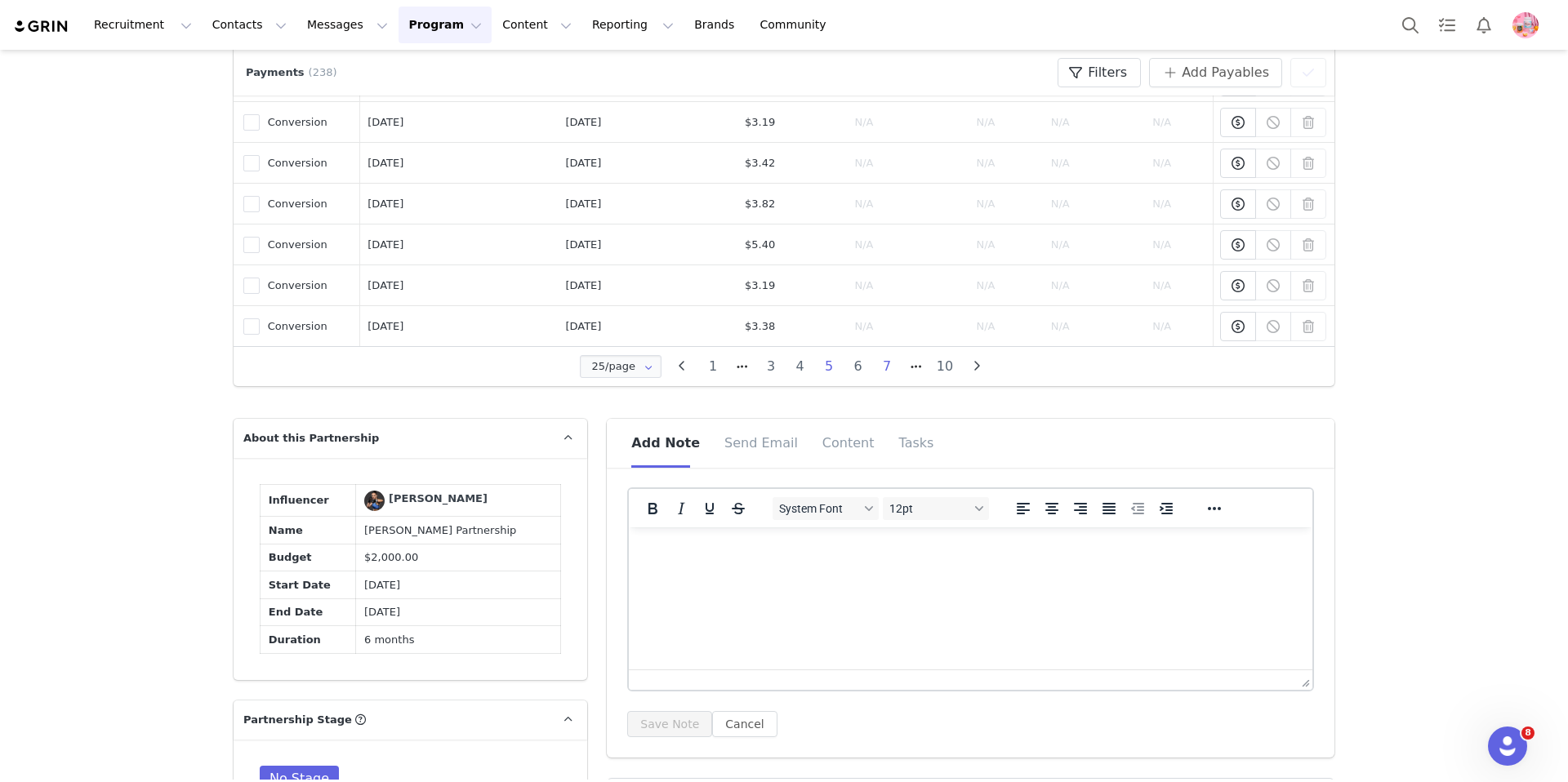
click at [892, 366] on li "7" at bounding box center [887, 366] width 30 height 23
click at [865, 364] on li "8" at bounding box center [873, 366] width 30 height 23
click at [927, 366] on li "10" at bounding box center [931, 366] width 30 height 23
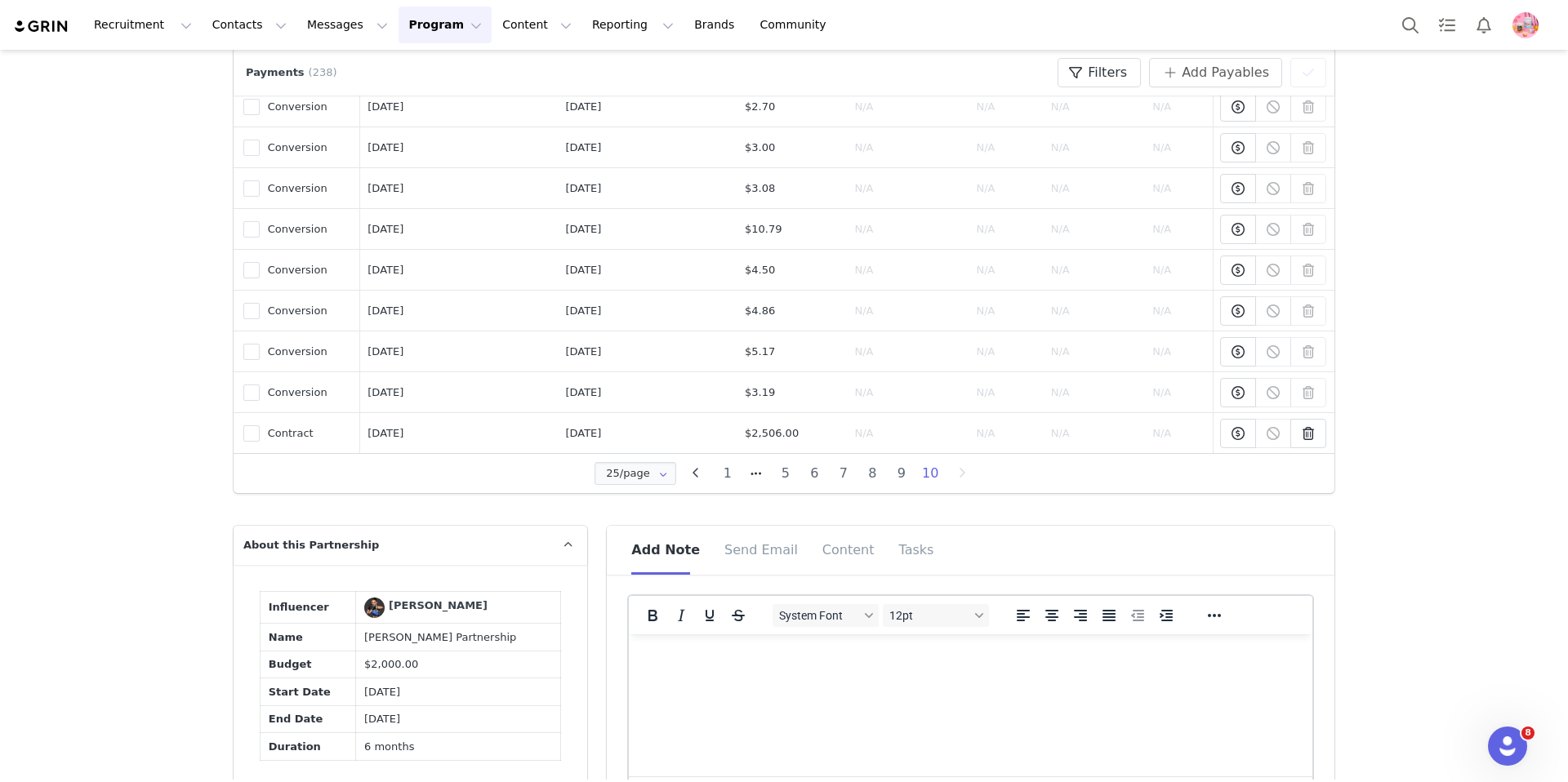
scroll to position [548, 0]
click at [1324, 439] on button at bounding box center [1308, 435] width 36 height 30
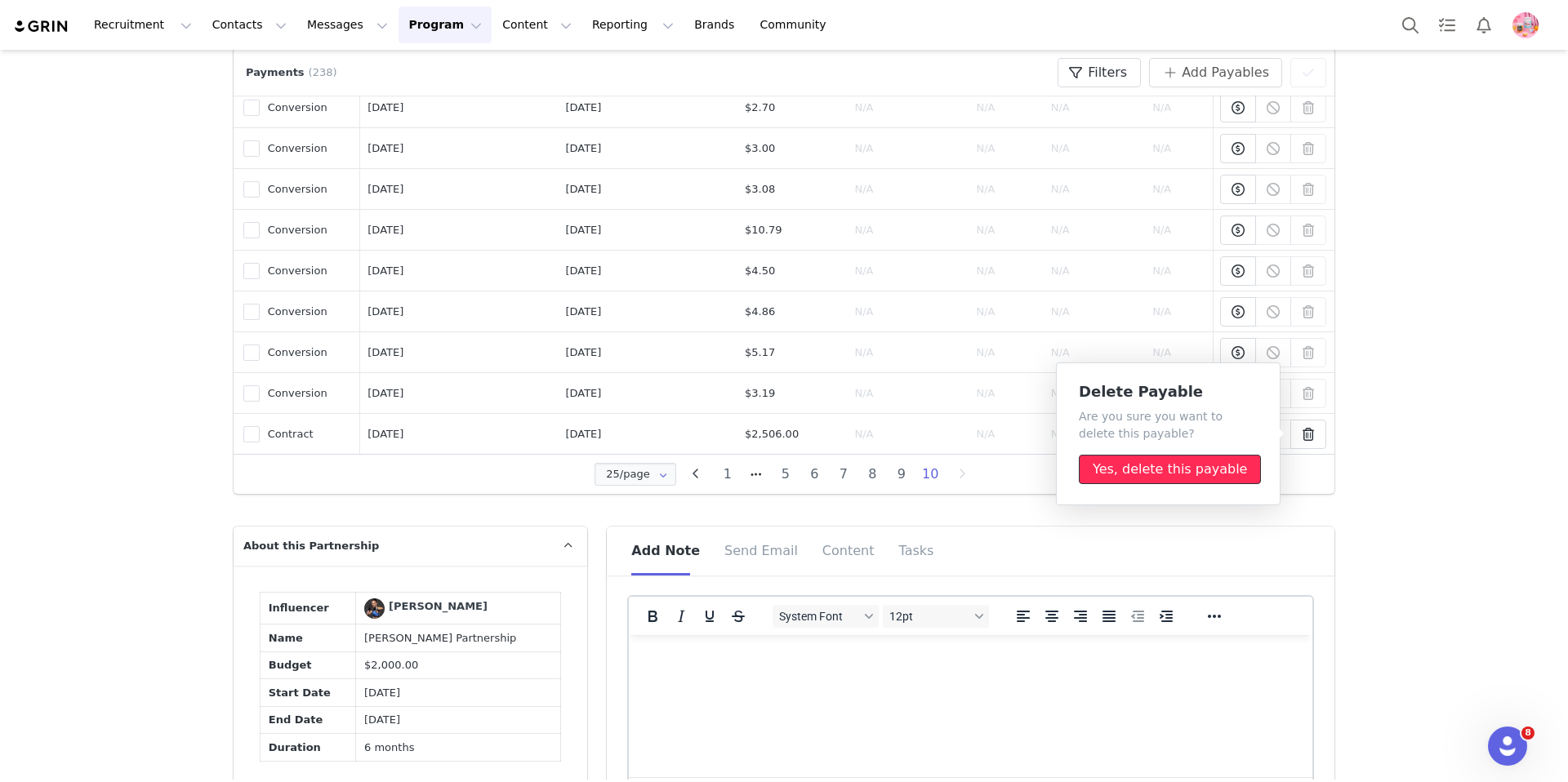
click at [1147, 473] on button "Yes, delete this payable" at bounding box center [1171, 470] width 182 height 30
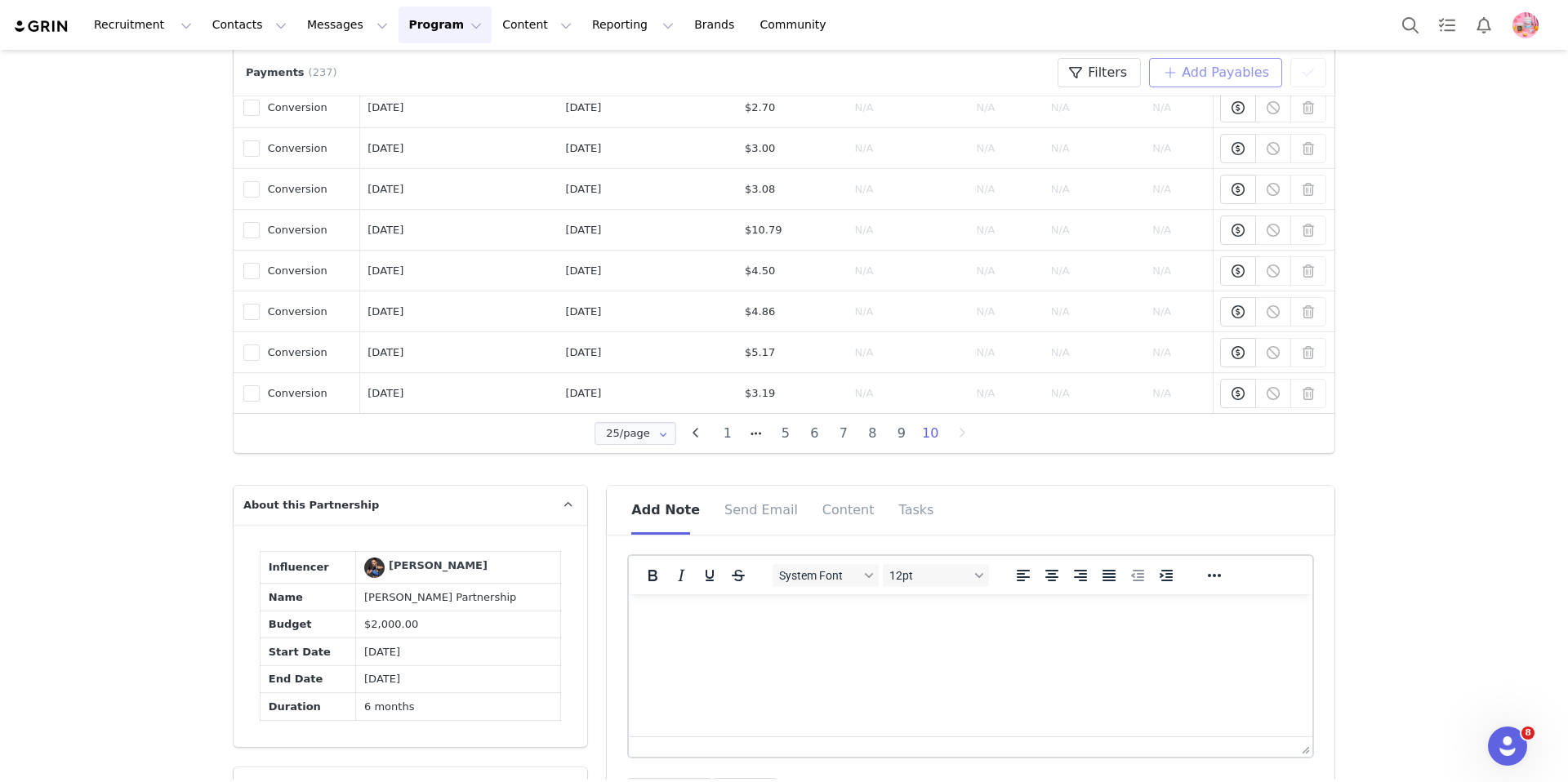
click at [1205, 68] on button "Add Payables" at bounding box center [1216, 73] width 133 height 30
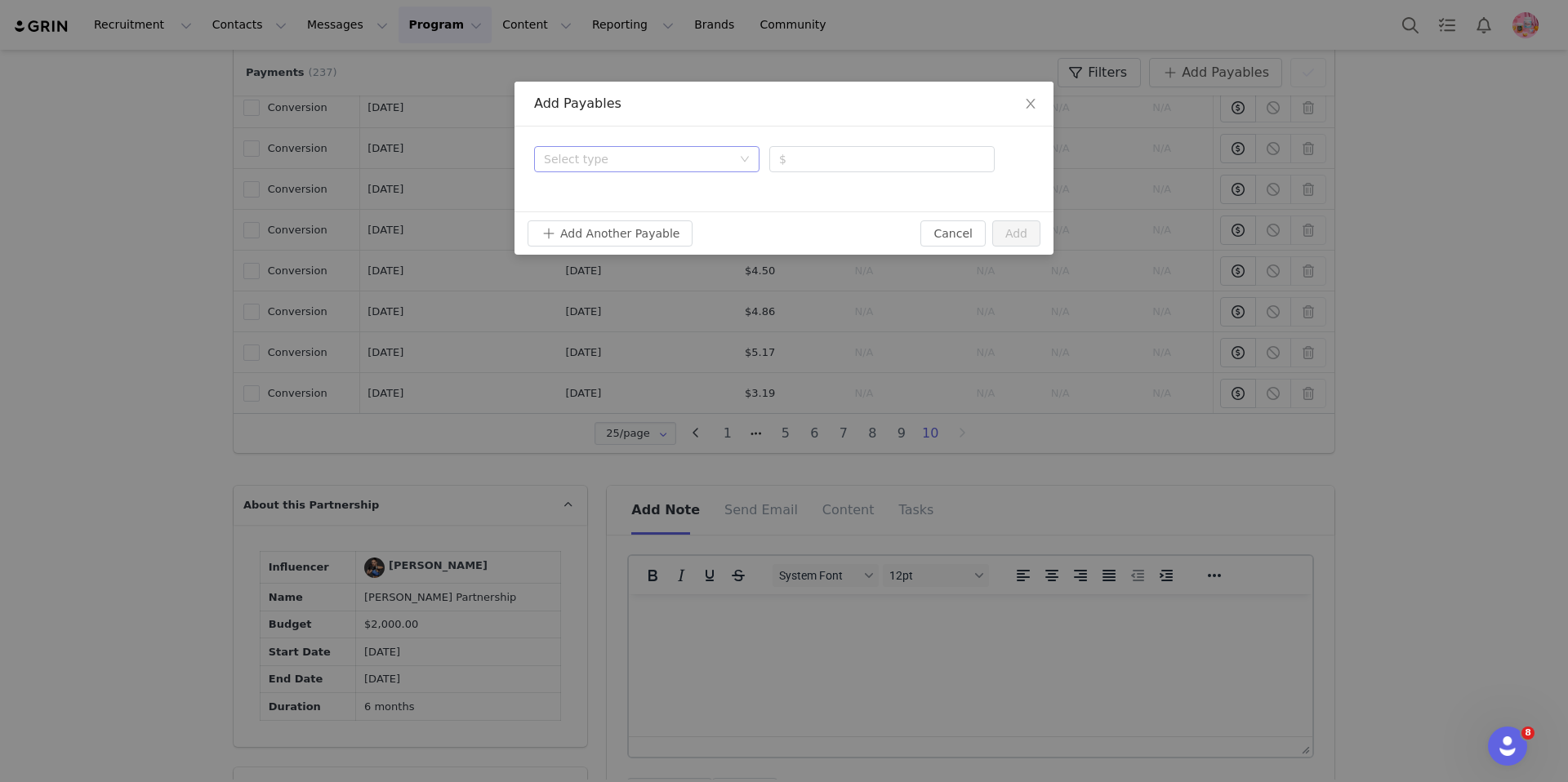
click at [688, 155] on div "Select type" at bounding box center [638, 159] width 188 height 17
click at [681, 185] on li "Contract" at bounding box center [646, 192] width 225 height 26
click at [851, 154] on input "number" at bounding box center [881, 160] width 225 height 26
type input "2507"
click at [1033, 233] on button "Add" at bounding box center [1016, 234] width 48 height 26
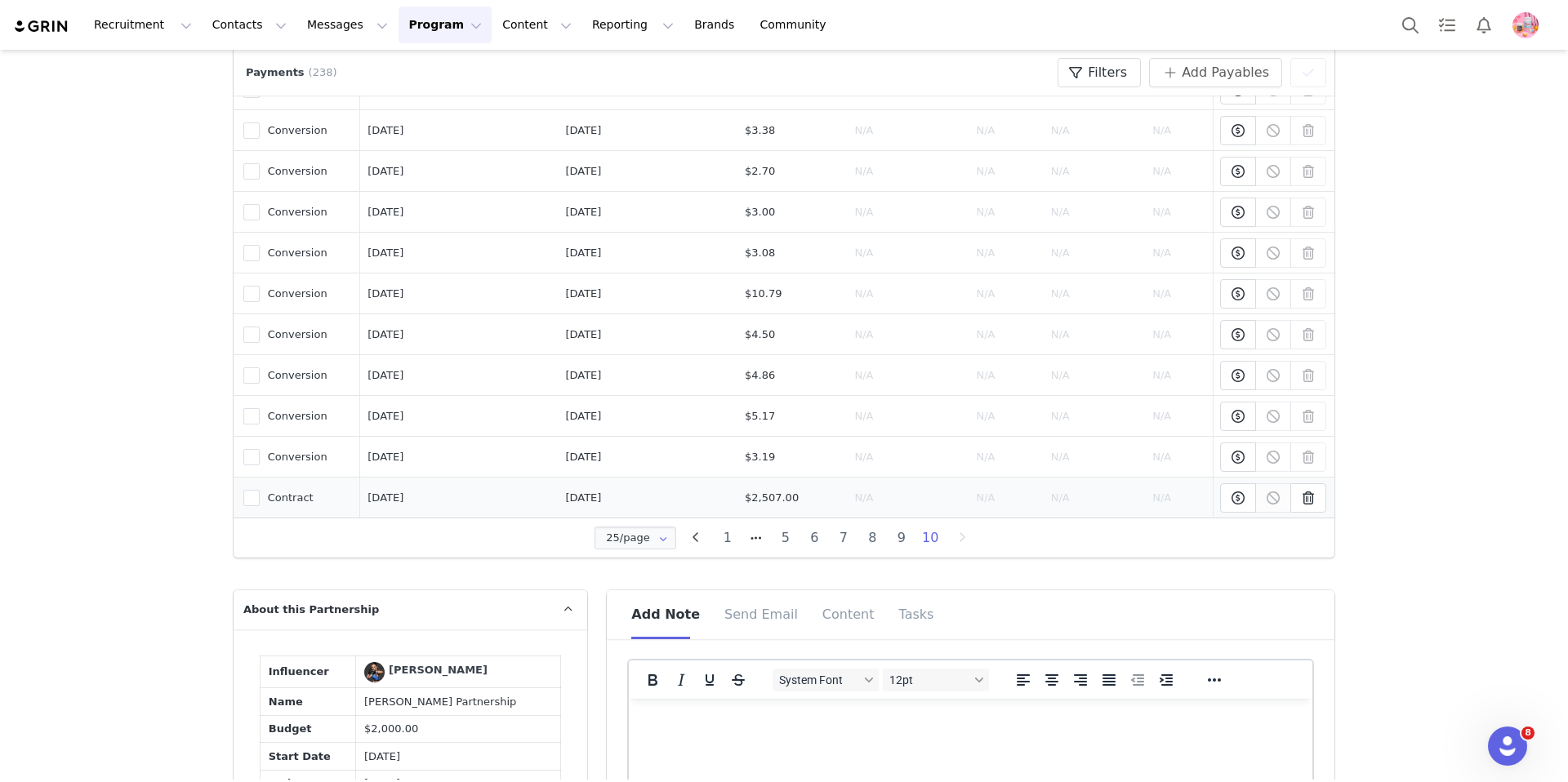
scroll to position [487, 0]
click at [1306, 497] on icon at bounding box center [1308, 495] width 11 height 13
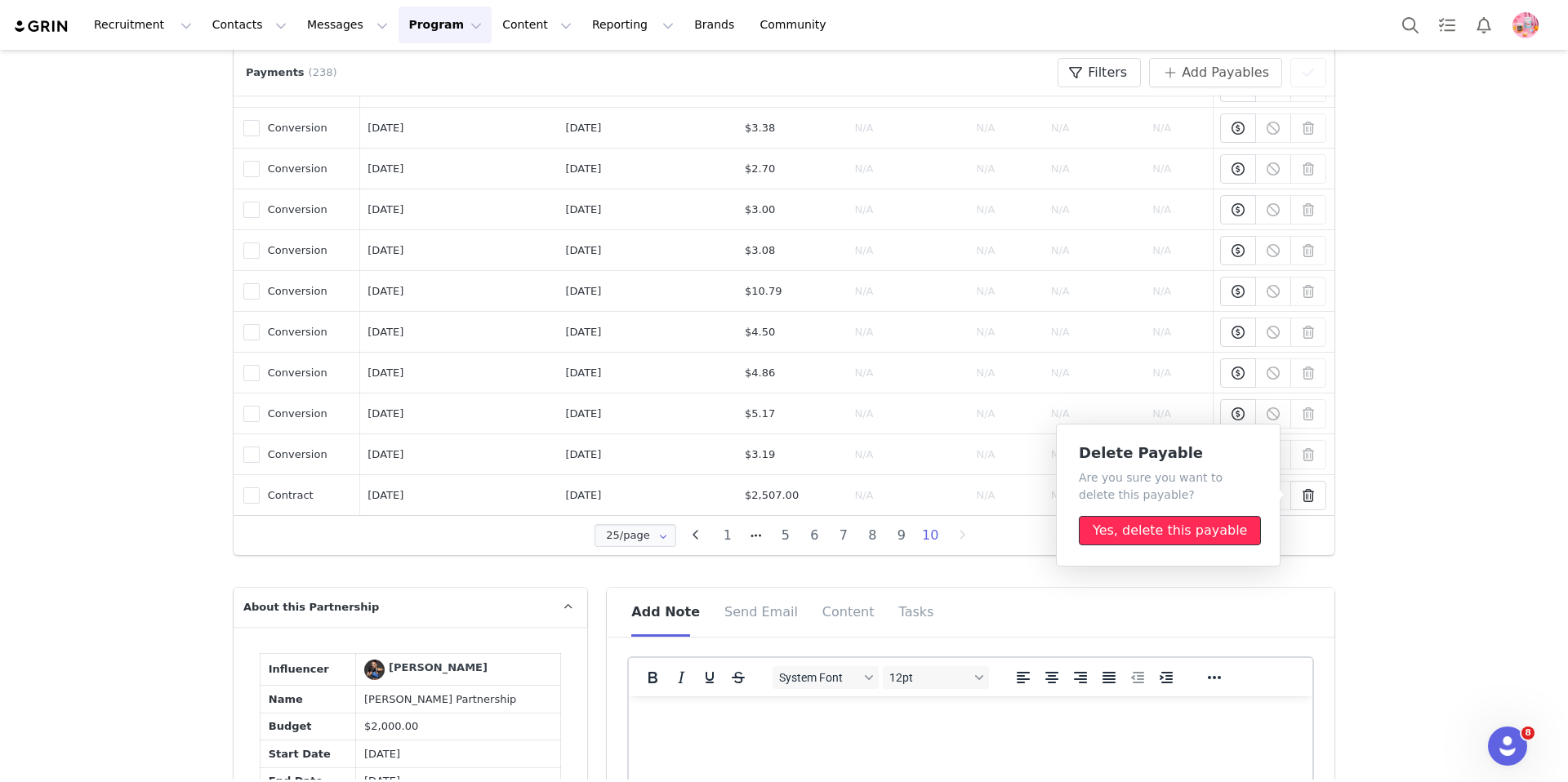
click at [1212, 530] on button "Yes, delete this payable" at bounding box center [1171, 531] width 182 height 30
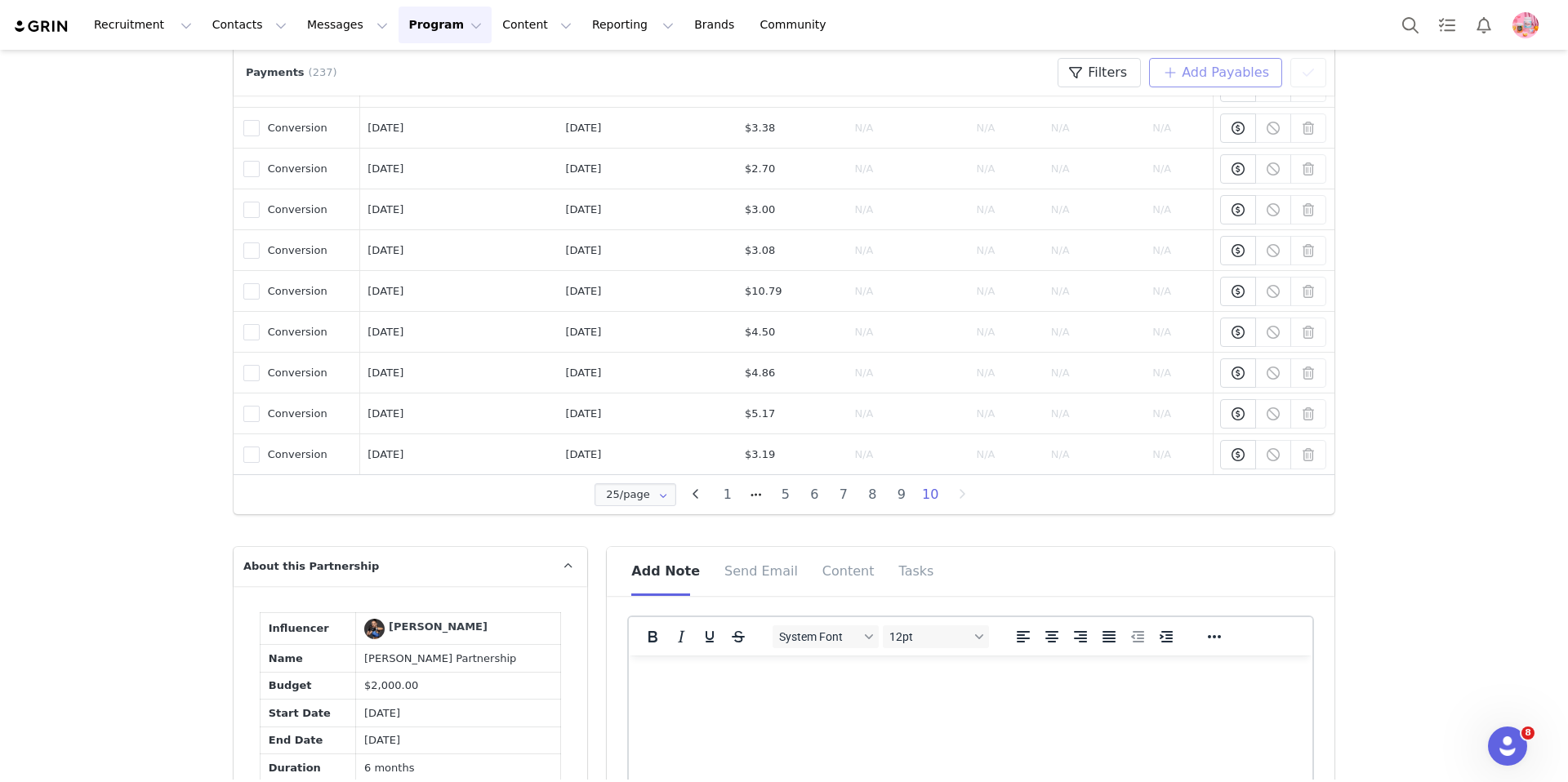
click at [1201, 68] on button "Add Payables" at bounding box center [1216, 73] width 133 height 30
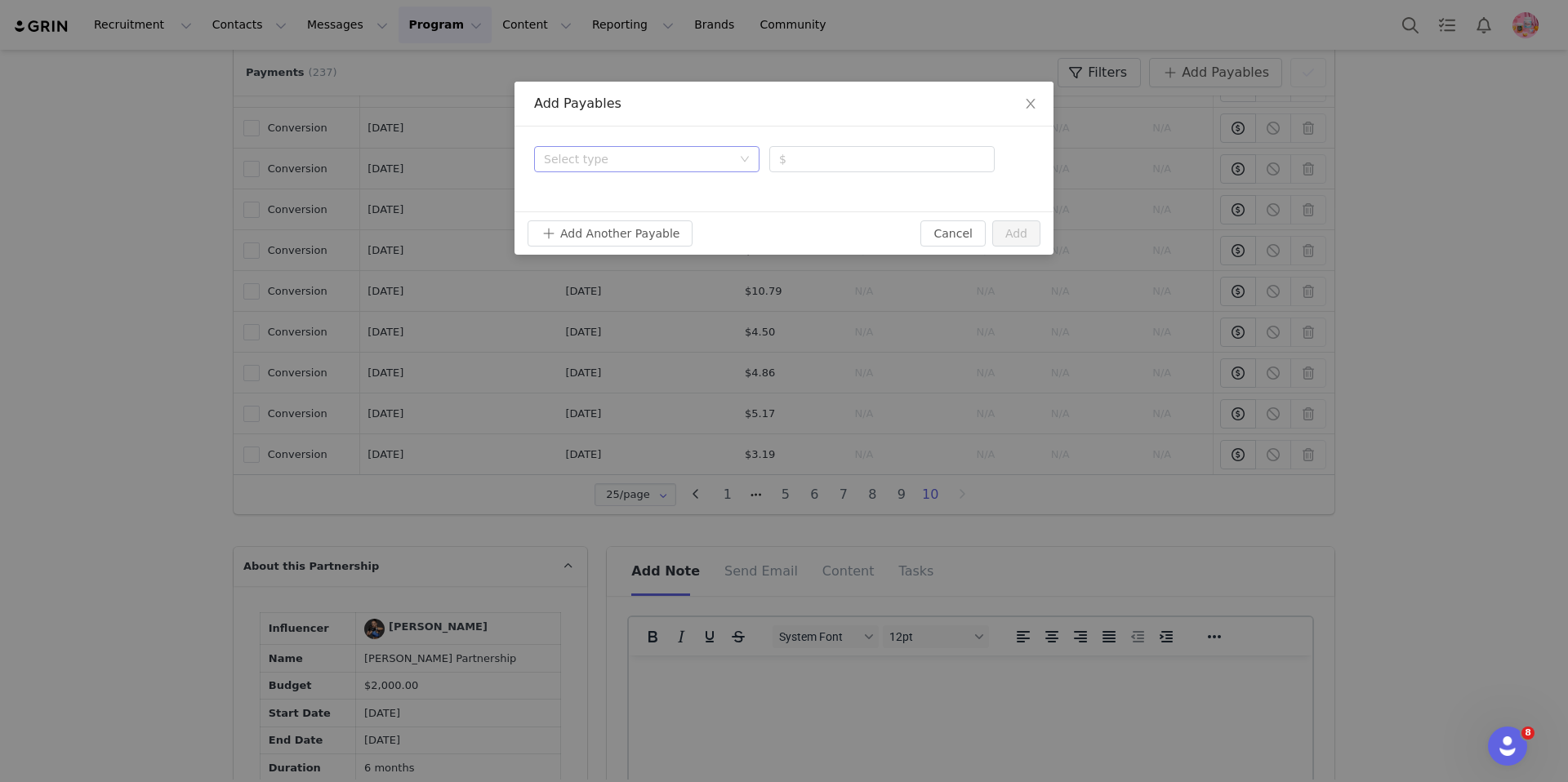
click at [717, 160] on div "Select type" at bounding box center [638, 159] width 188 height 17
click at [710, 221] on li "Deliverable" at bounding box center [646, 218] width 225 height 26
click at [871, 164] on input "number" at bounding box center [881, 160] width 225 height 26
type input "2500"
click at [1006, 233] on button "Add" at bounding box center [1016, 234] width 48 height 26
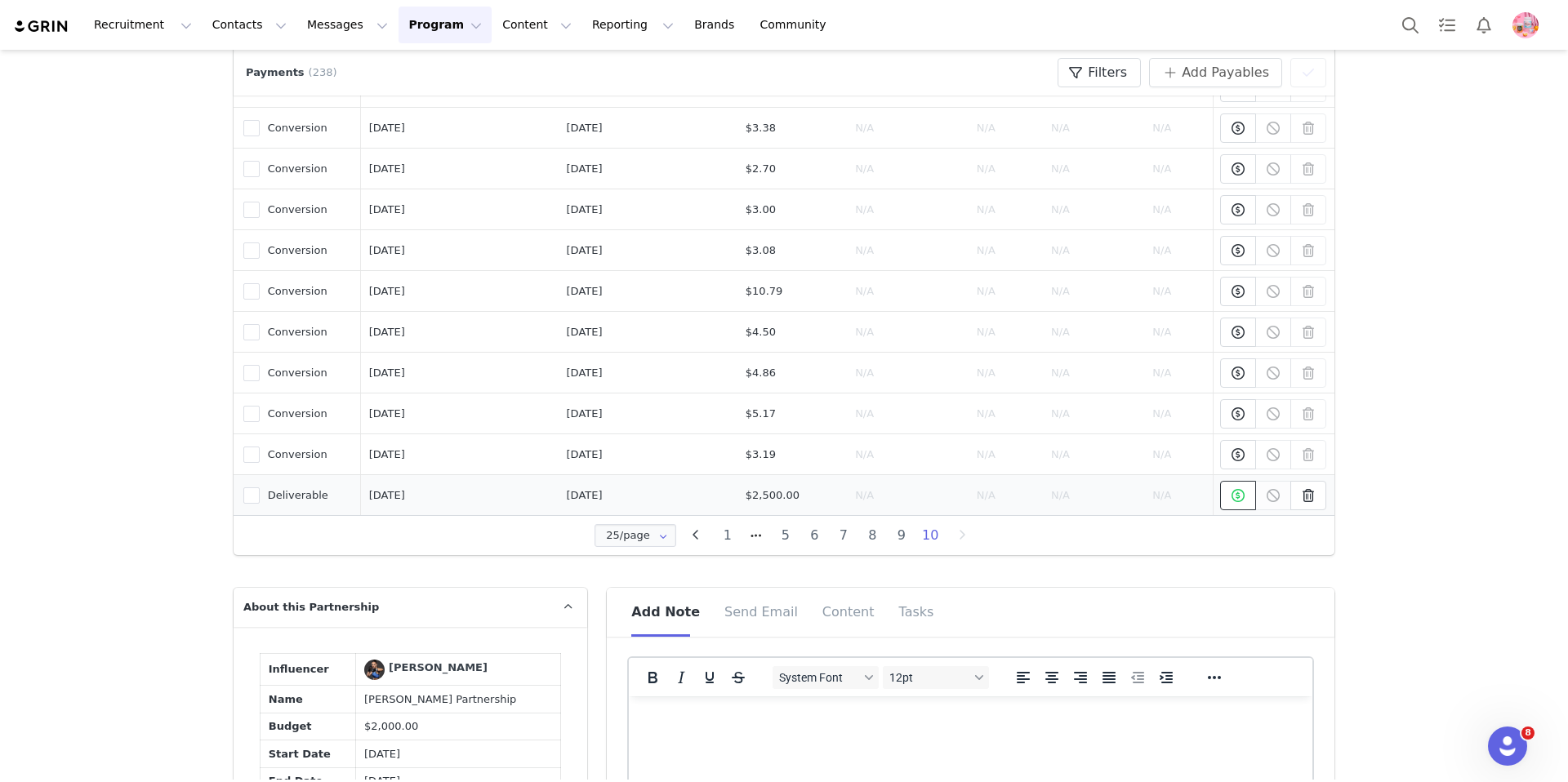
click at [1234, 499] on icon at bounding box center [1238, 495] width 13 height 13
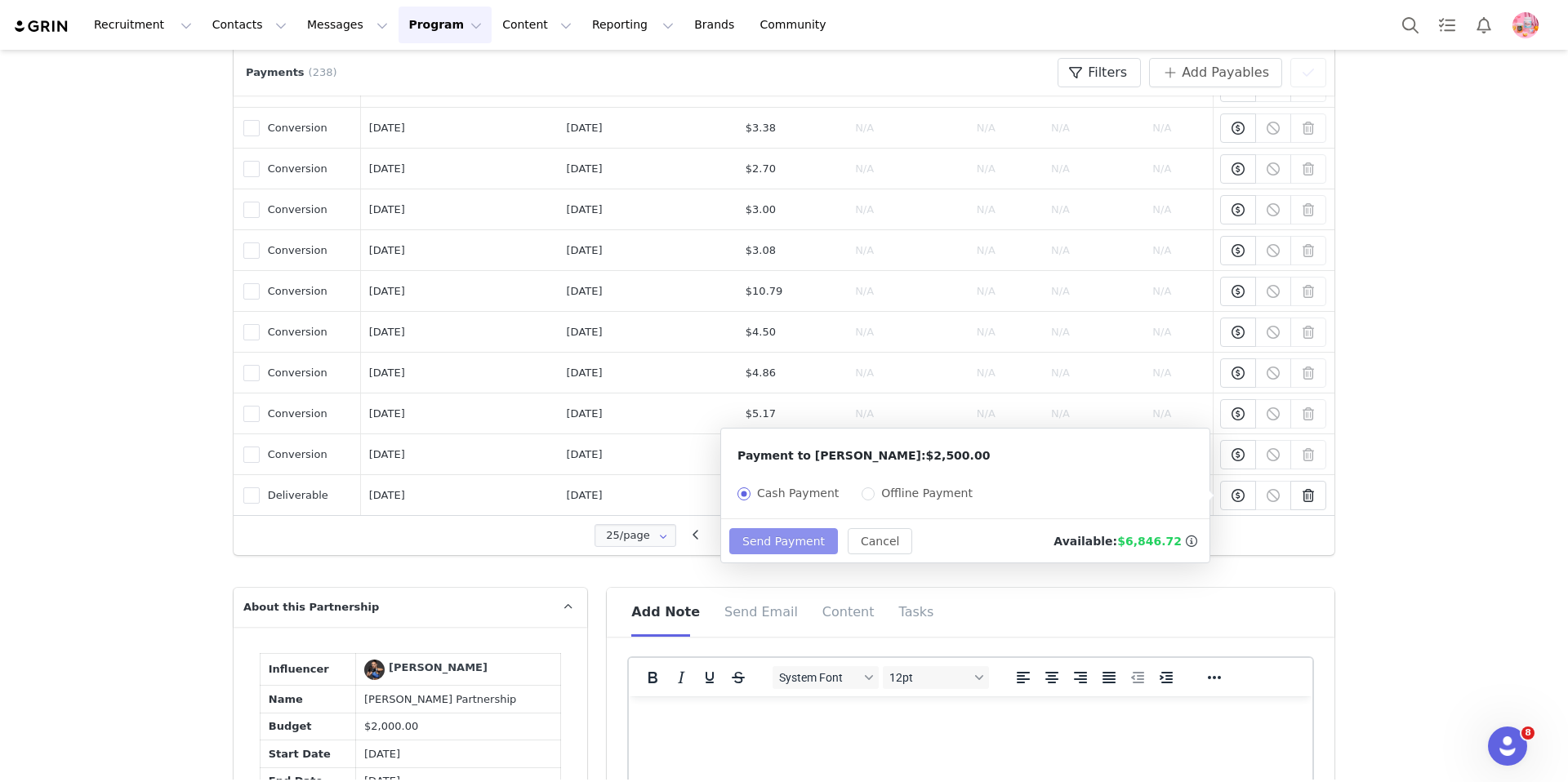
click at [782, 536] on button "Send Payment" at bounding box center [784, 542] width 109 height 26
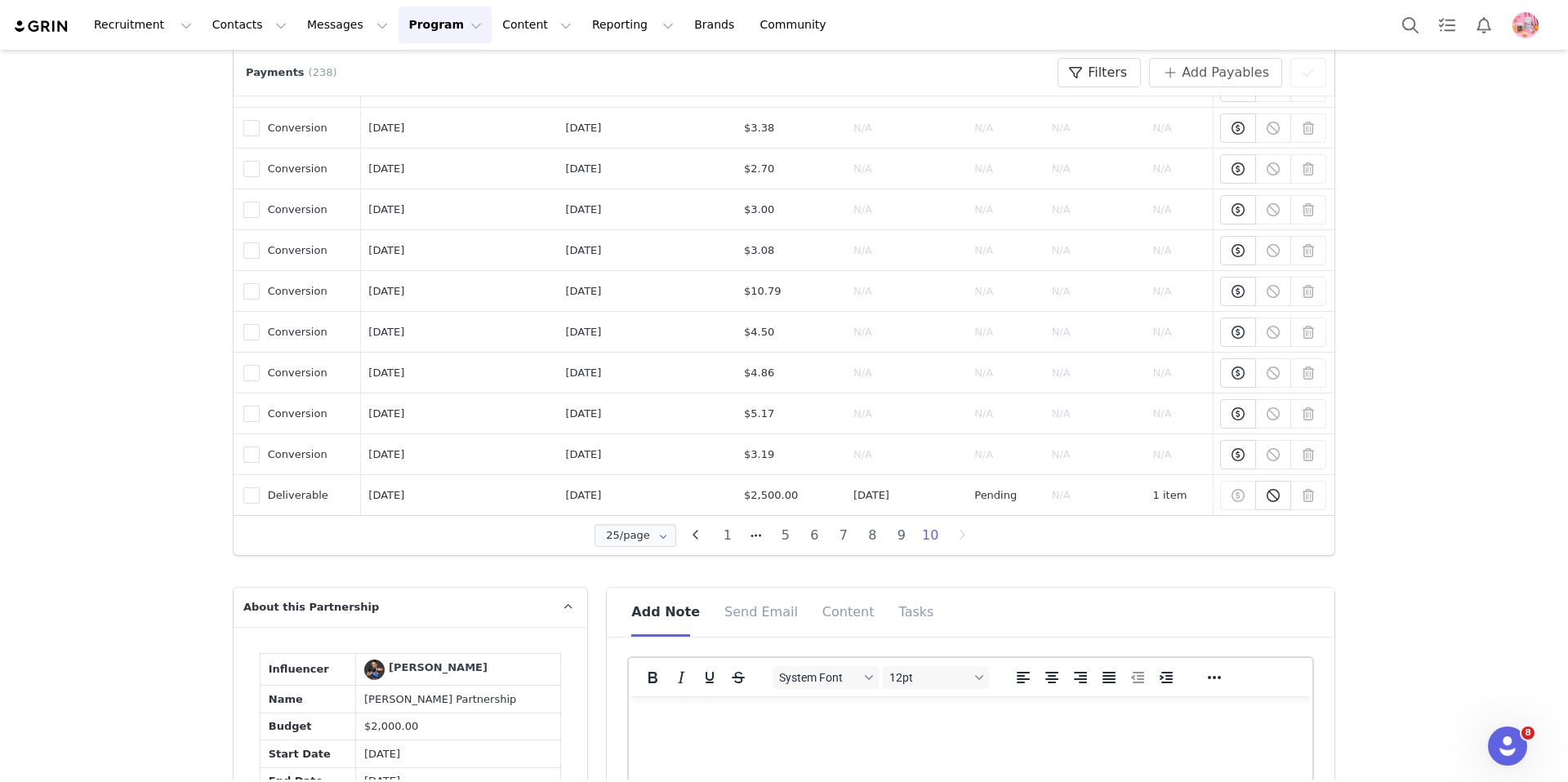
click at [419, 24] on button "Program Program" at bounding box center [445, 25] width 93 height 37
click at [424, 102] on p "Partnerships" at bounding box center [422, 103] width 71 height 18
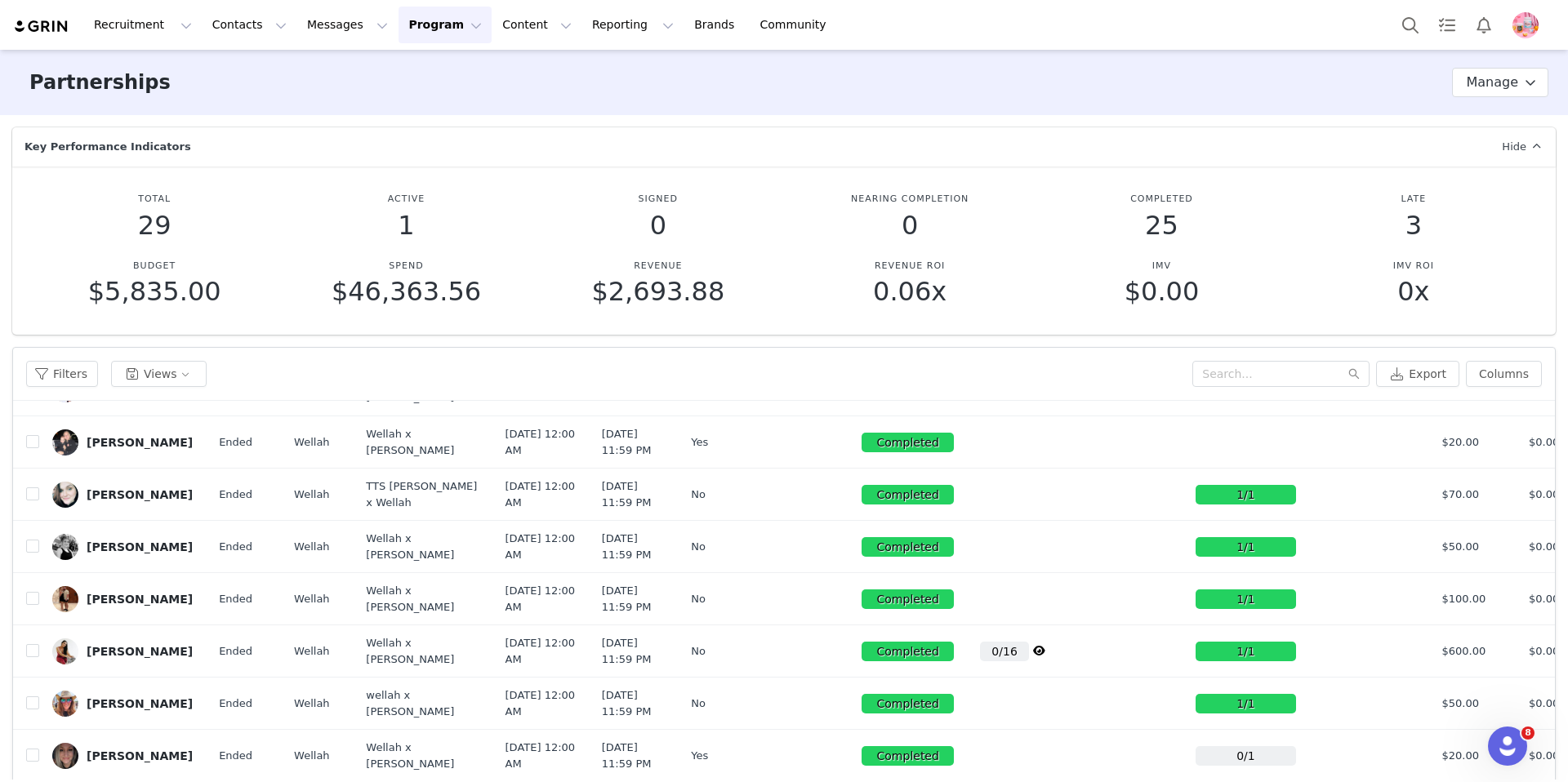
scroll to position [918, 1]
click at [1456, 243] on button "button" at bounding box center [1454, 232] width 19 height 19
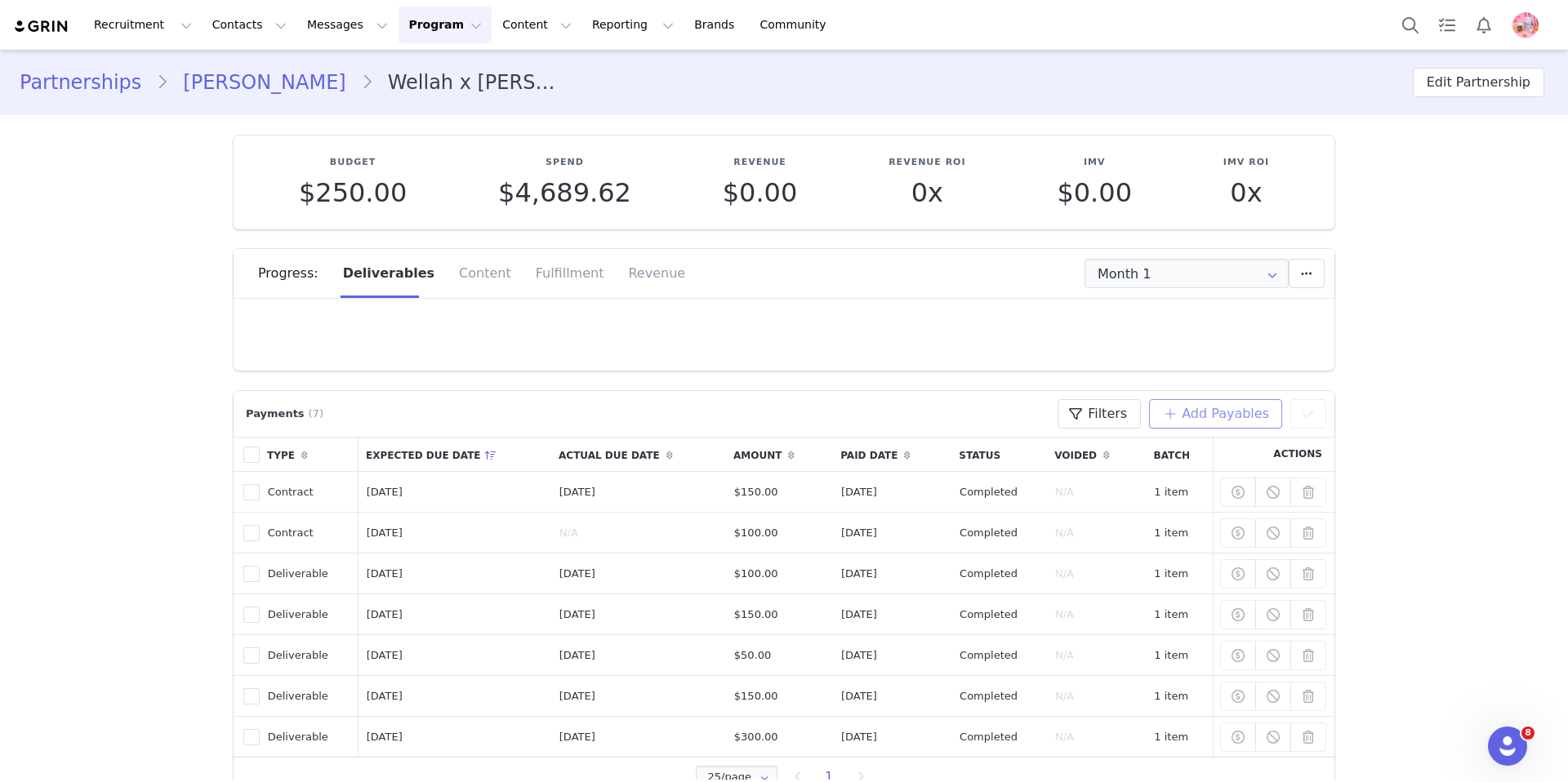
click at [1210, 420] on button "Add Payables" at bounding box center [1216, 415] width 133 height 30
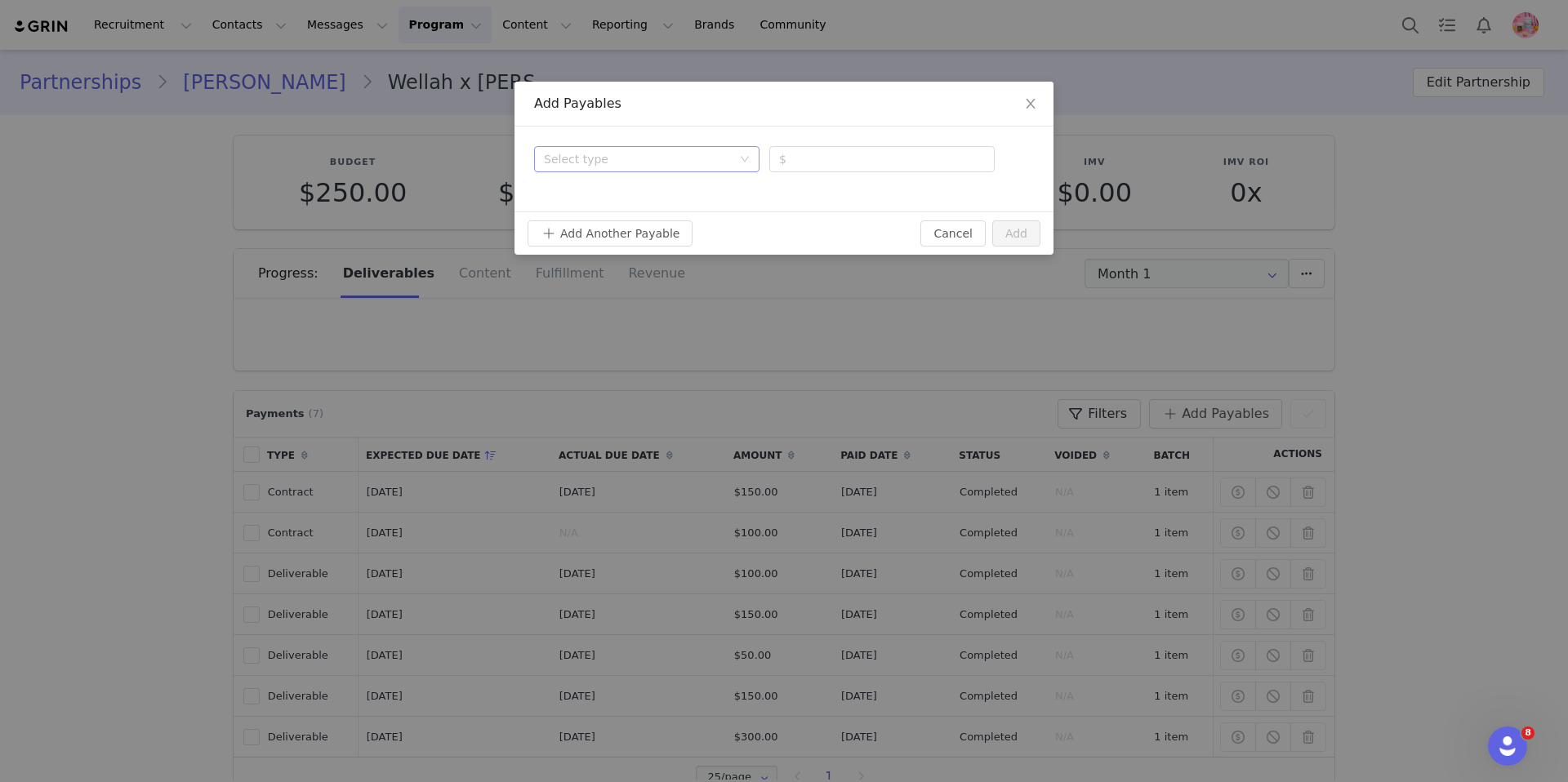
click at [609, 160] on div "Select type" at bounding box center [638, 159] width 188 height 17
click at [603, 211] on li "Deliverable" at bounding box center [646, 218] width 225 height 26
click at [896, 142] on div "Select type Deliverable $" at bounding box center [784, 168] width 539 height 85
click at [898, 153] on input "number" at bounding box center [881, 160] width 225 height 26
type input "127.50"
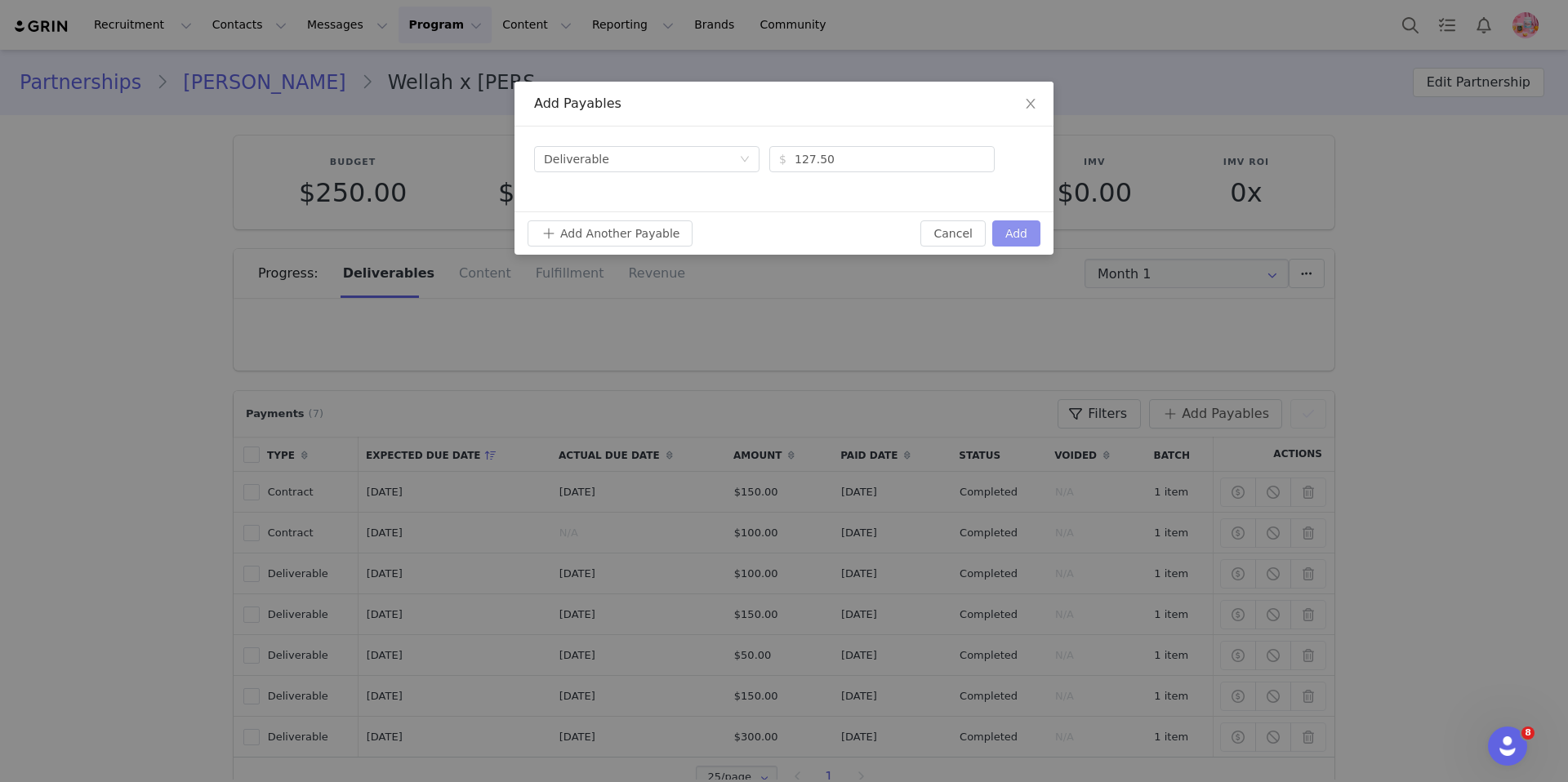
click at [1025, 232] on button "Add" at bounding box center [1016, 234] width 48 height 26
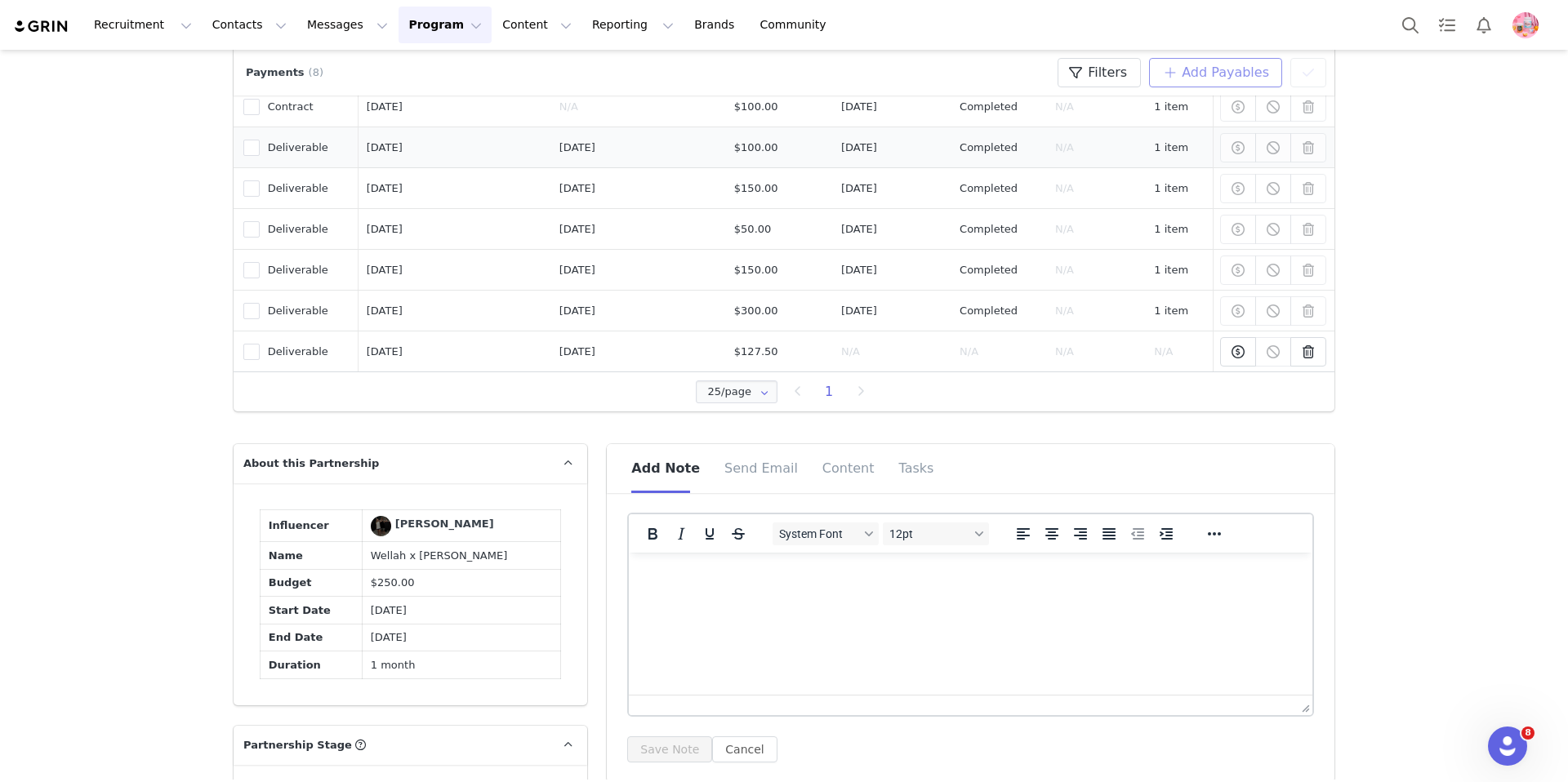
scroll to position [419, 0]
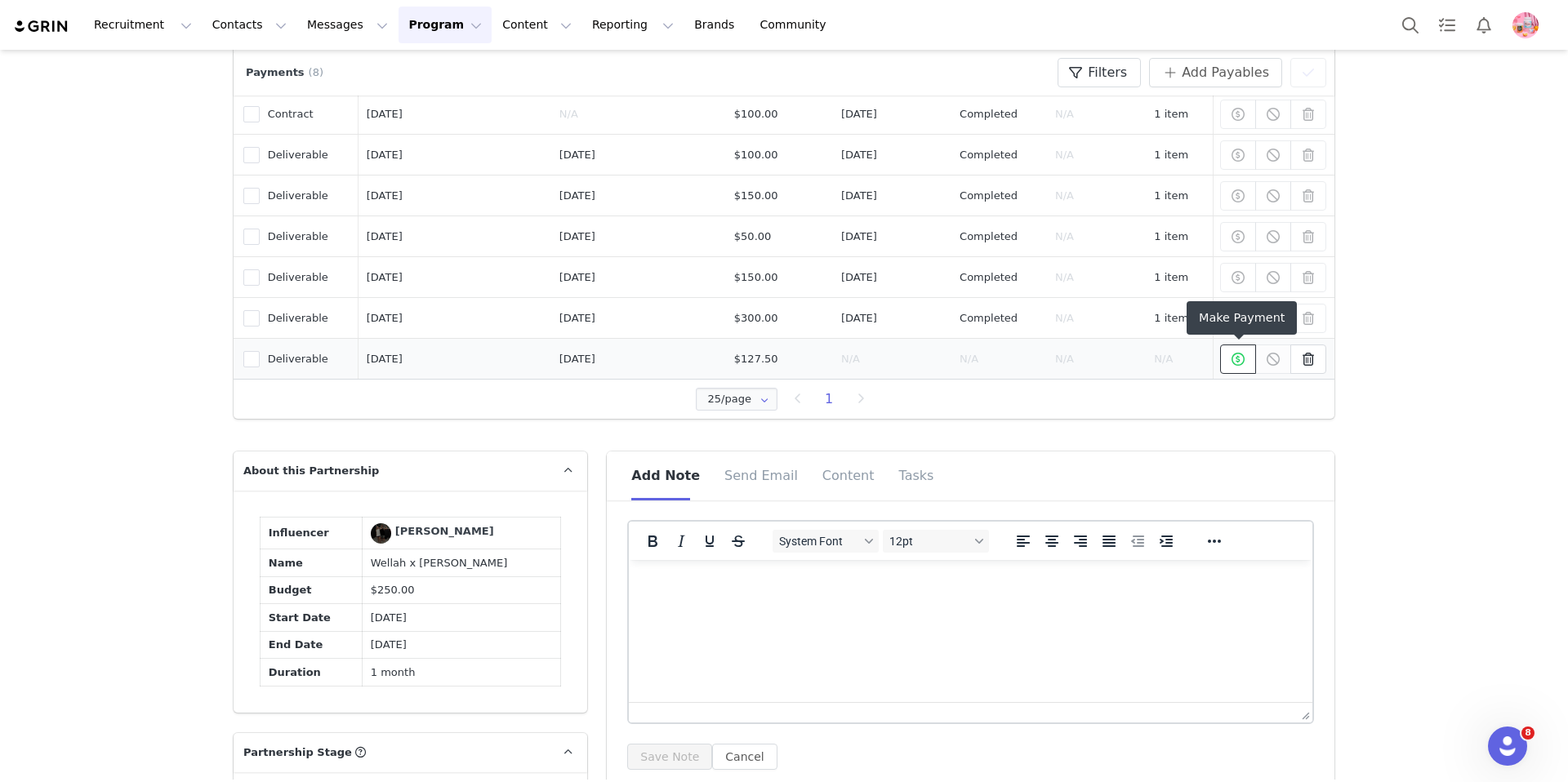
click at [1248, 364] on button at bounding box center [1238, 359] width 36 height 30
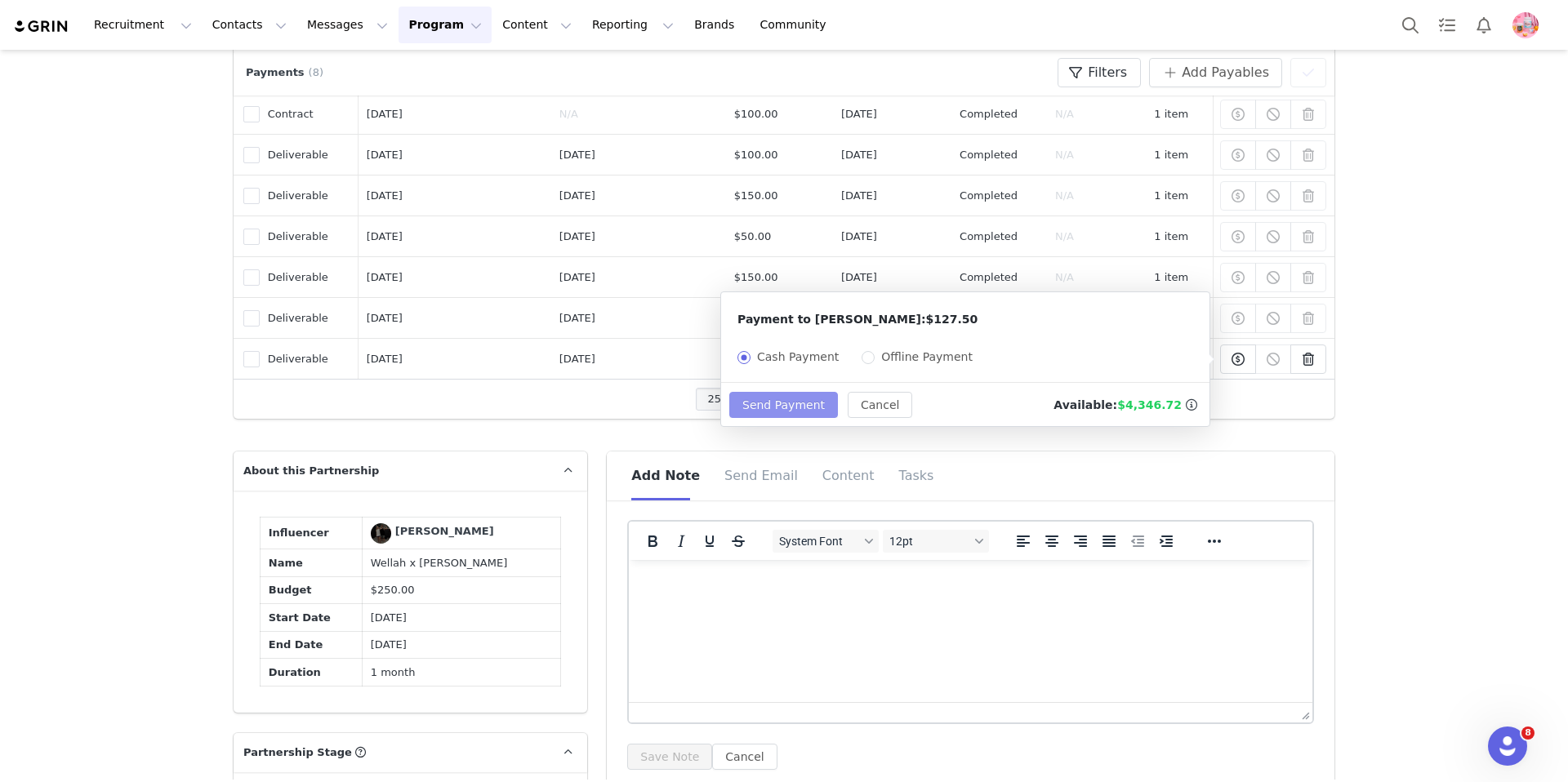
click at [752, 400] on button "Send Payment" at bounding box center [784, 405] width 109 height 26
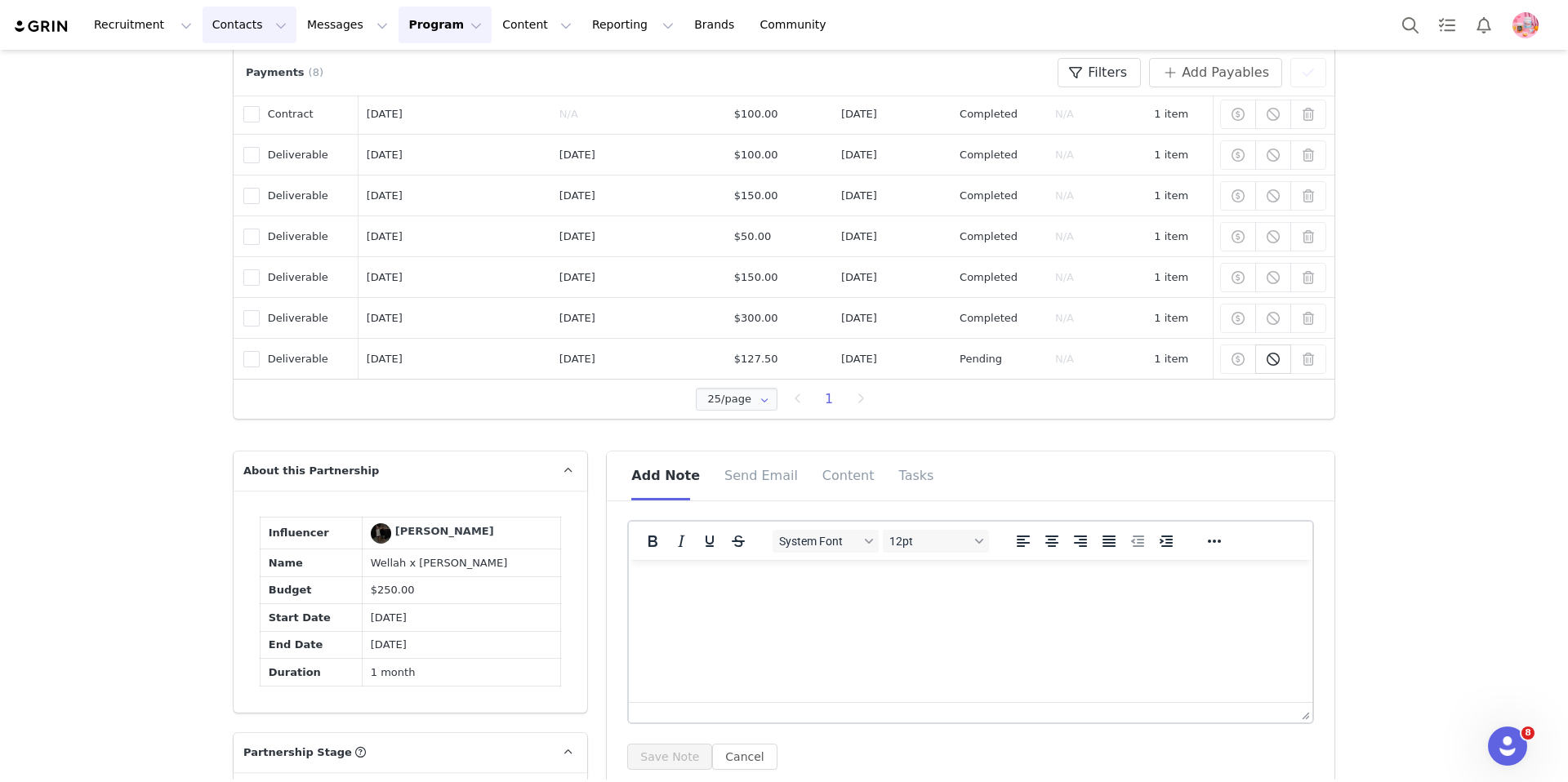
click at [47, 25] on img at bounding box center [41, 26] width 57 height 16
click at [30, 29] on img at bounding box center [41, 26] width 57 height 16
click at [228, 27] on button "Contacts Contacts" at bounding box center [249, 25] width 94 height 37
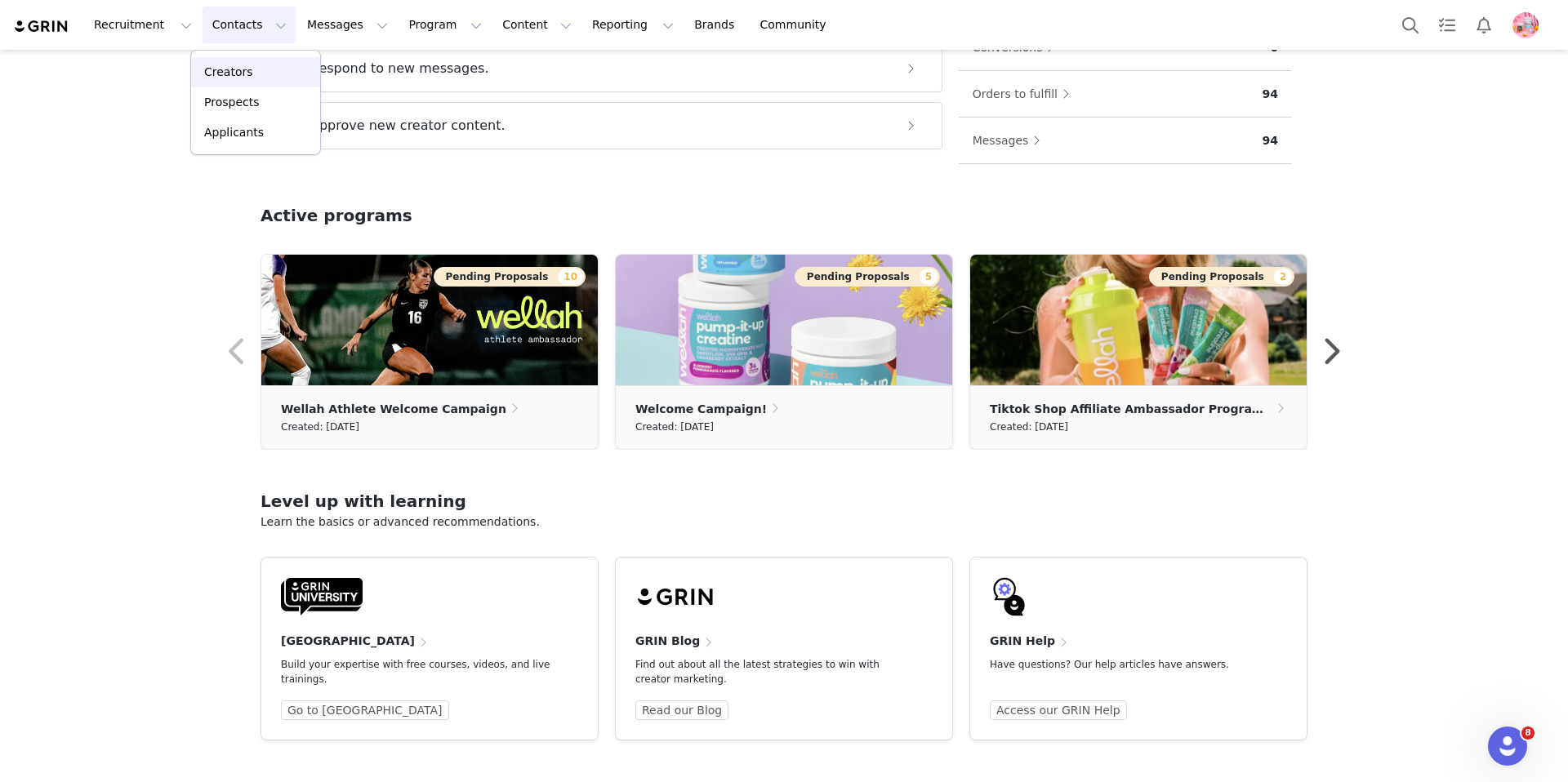
scroll to position [360, 0]
click at [266, 135] on div "Applicants" at bounding box center [255, 133] width 110 height 18
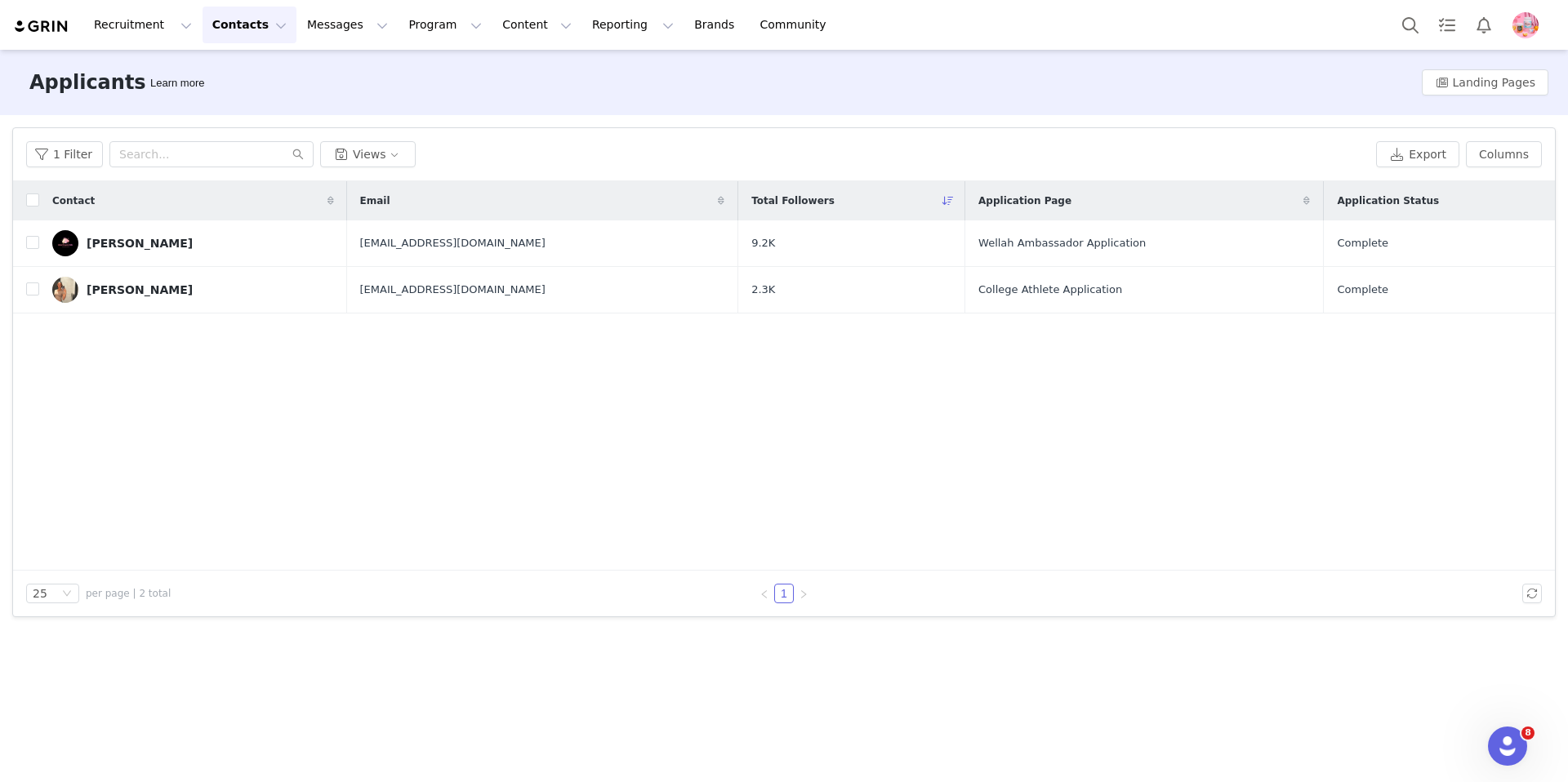
click at [72, 245] on img at bounding box center [66, 244] width 26 height 26
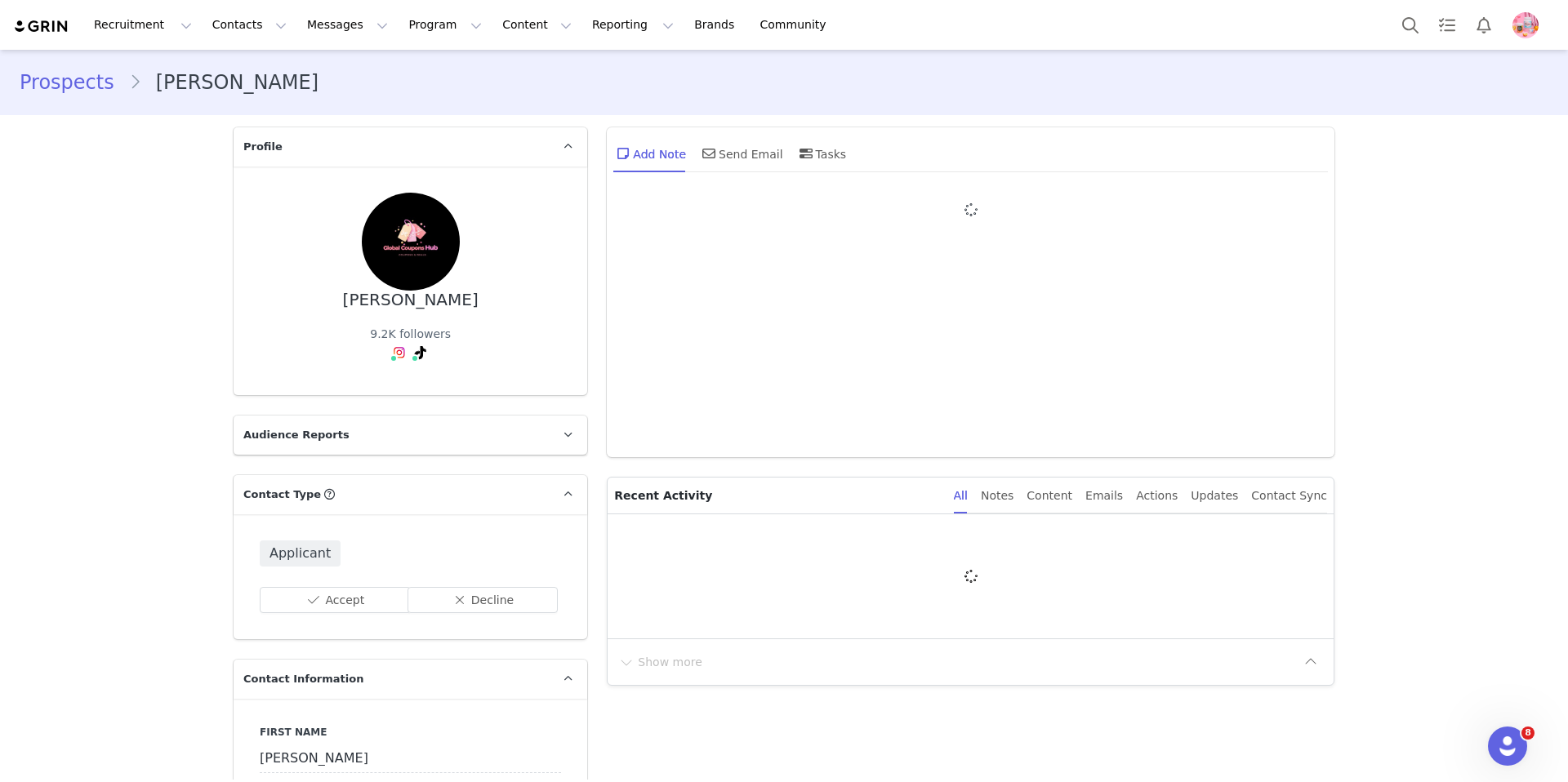
type input "+1 ([GEOGRAPHIC_DATA])"
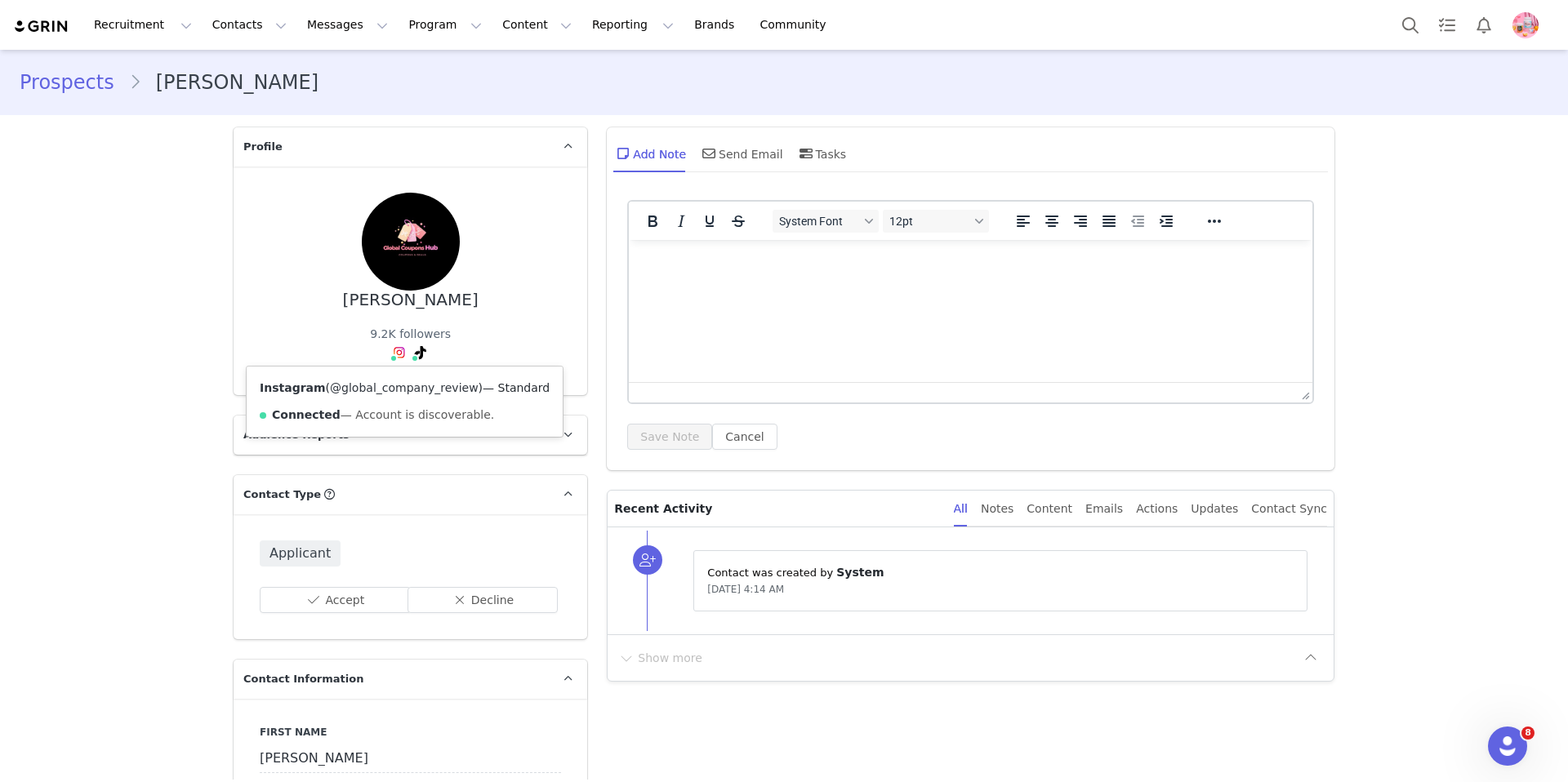
click at [403, 387] on link "@global_company_review" at bounding box center [404, 387] width 149 height 13
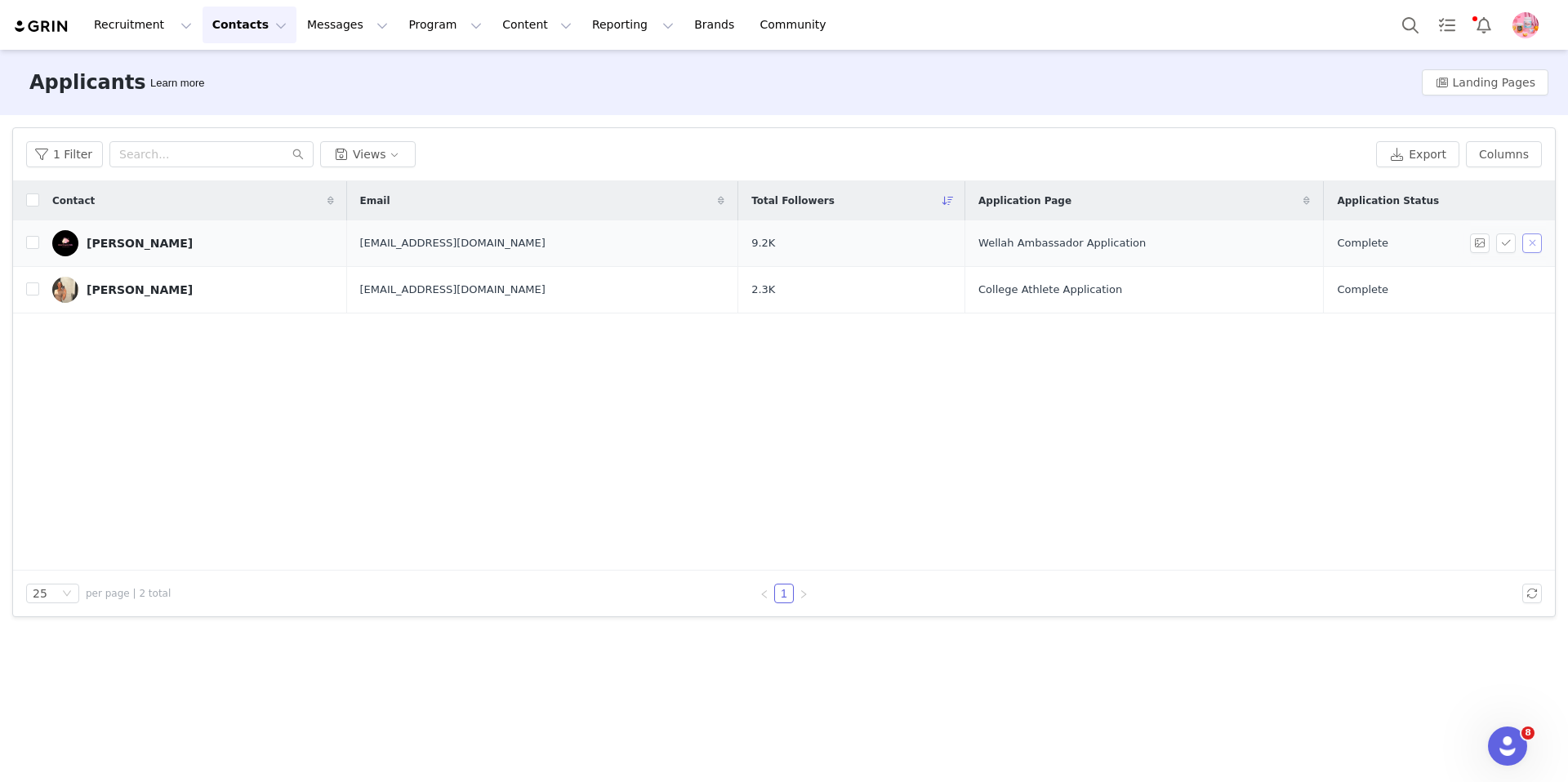
click at [1532, 241] on button "button" at bounding box center [1532, 243] width 19 height 19
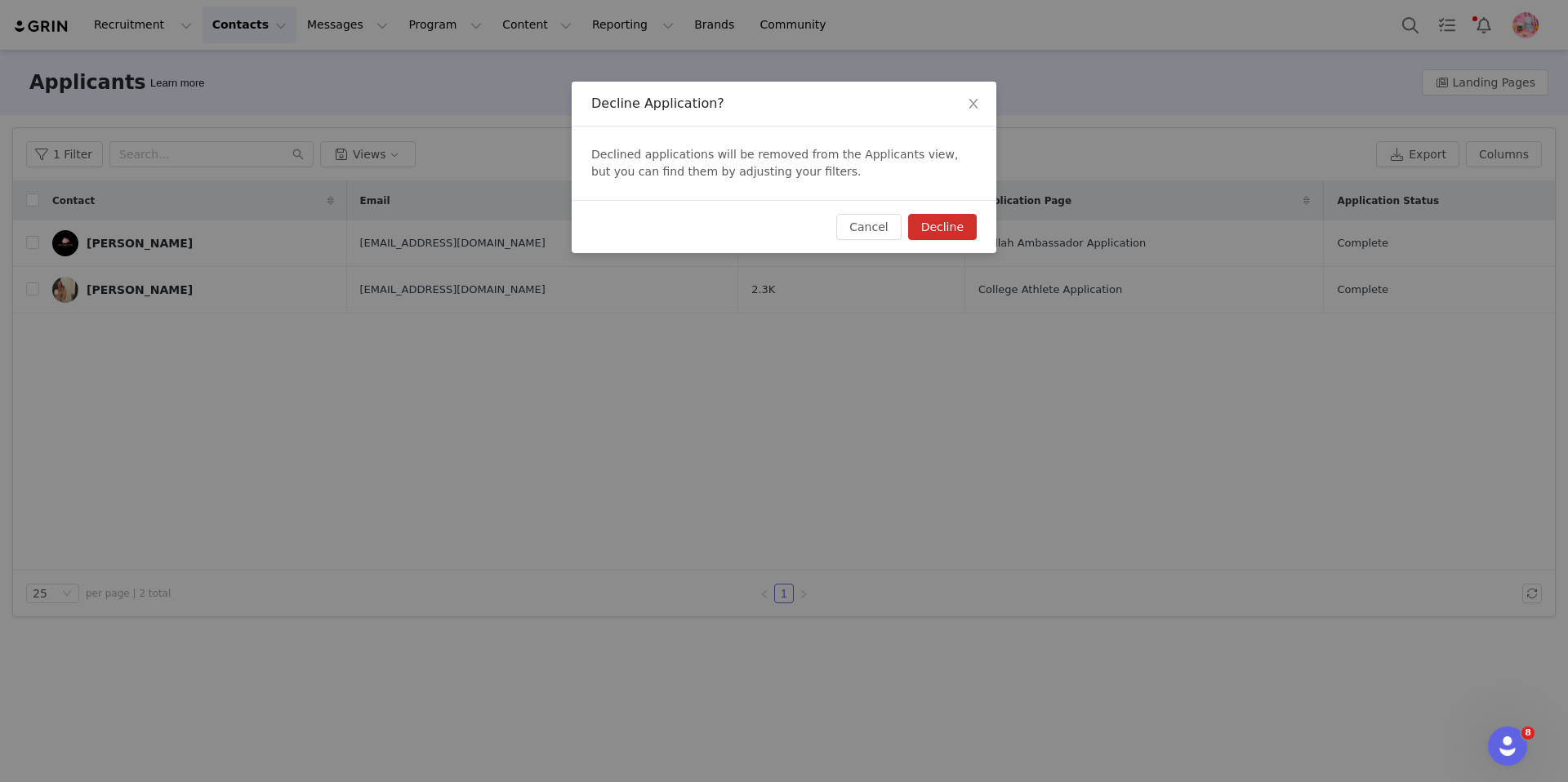
click at [925, 225] on button "Decline" at bounding box center [943, 227] width 68 height 26
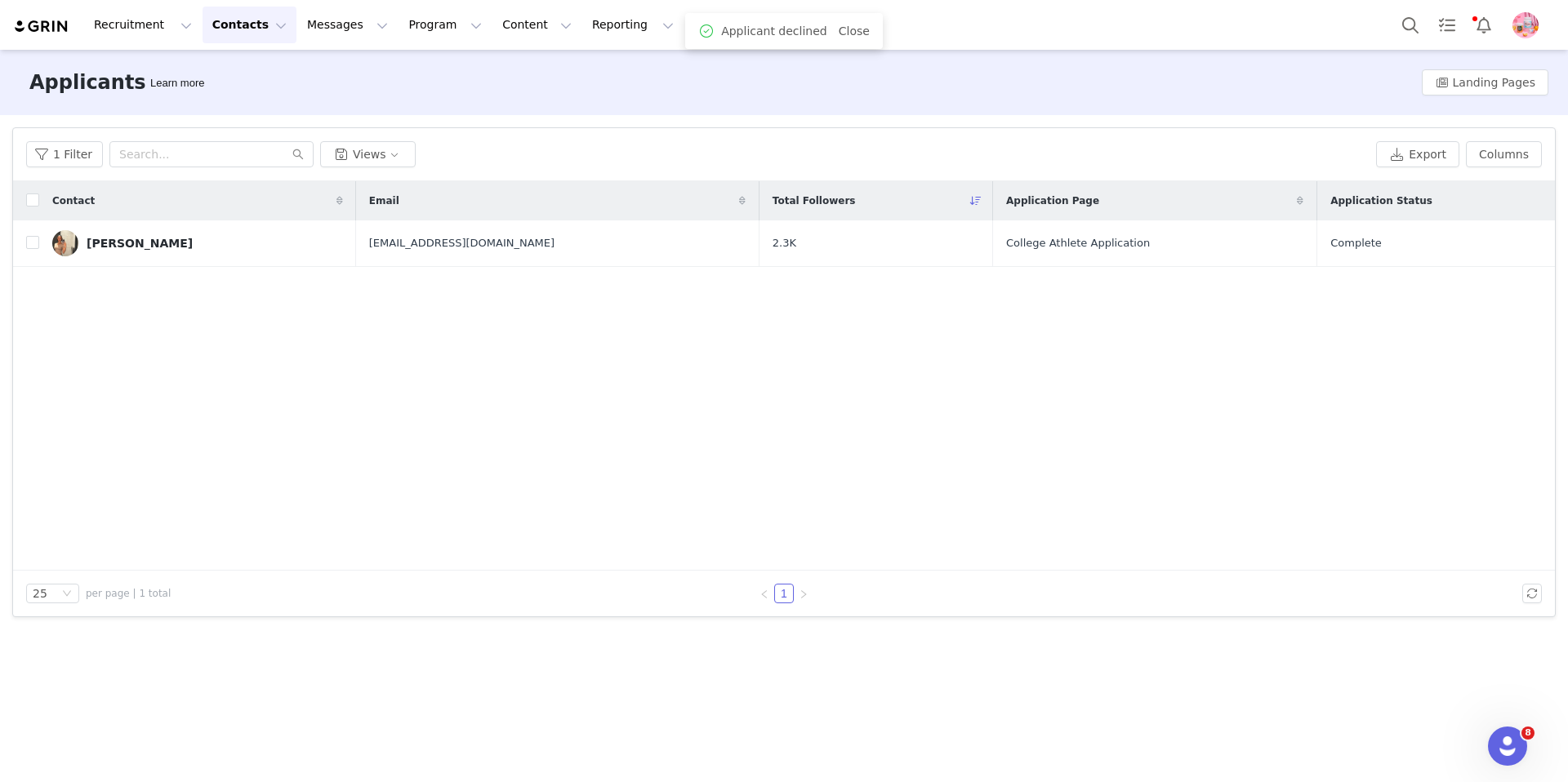
click at [32, 24] on img at bounding box center [41, 26] width 57 height 16
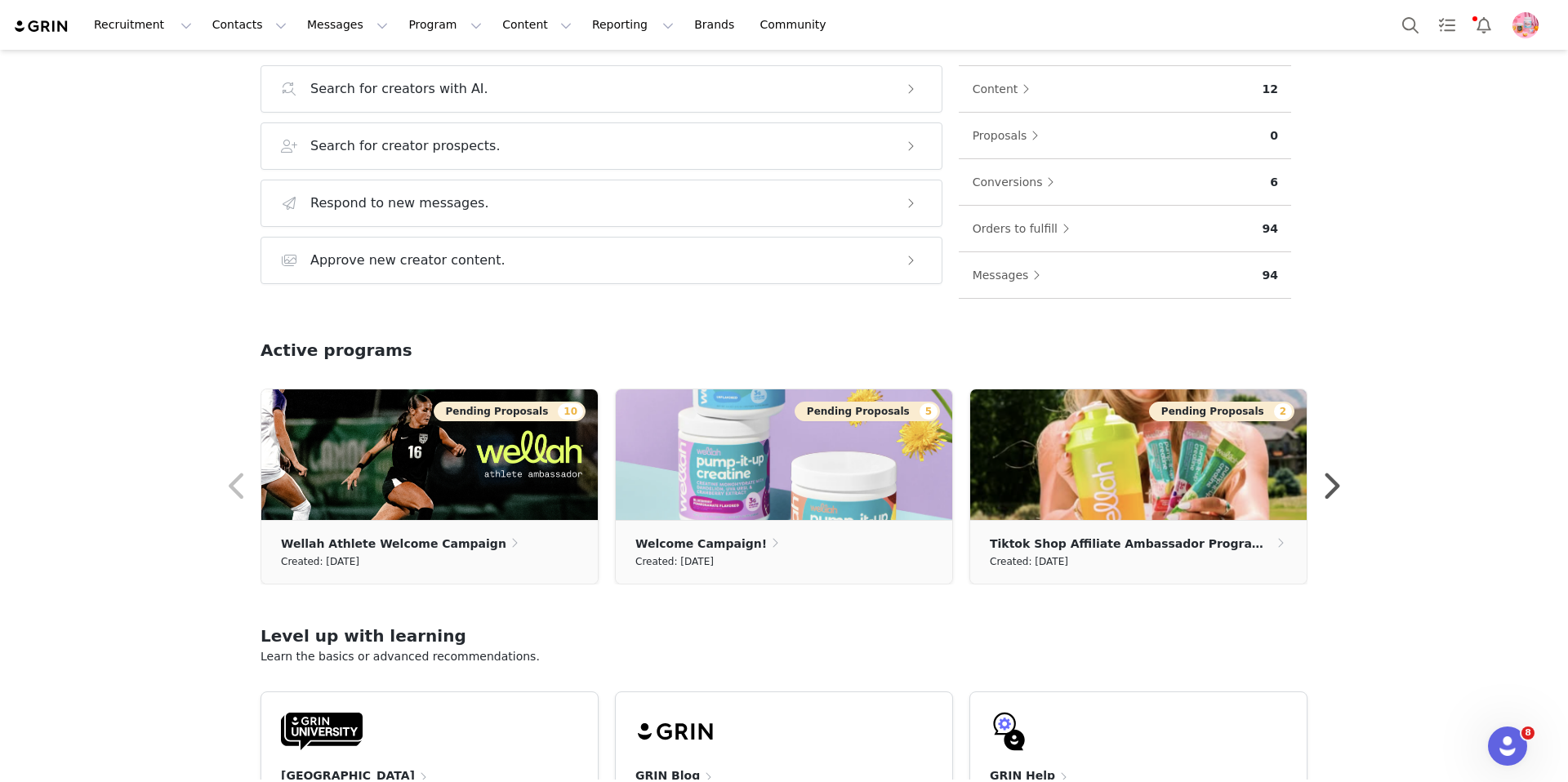
scroll to position [218, 0]
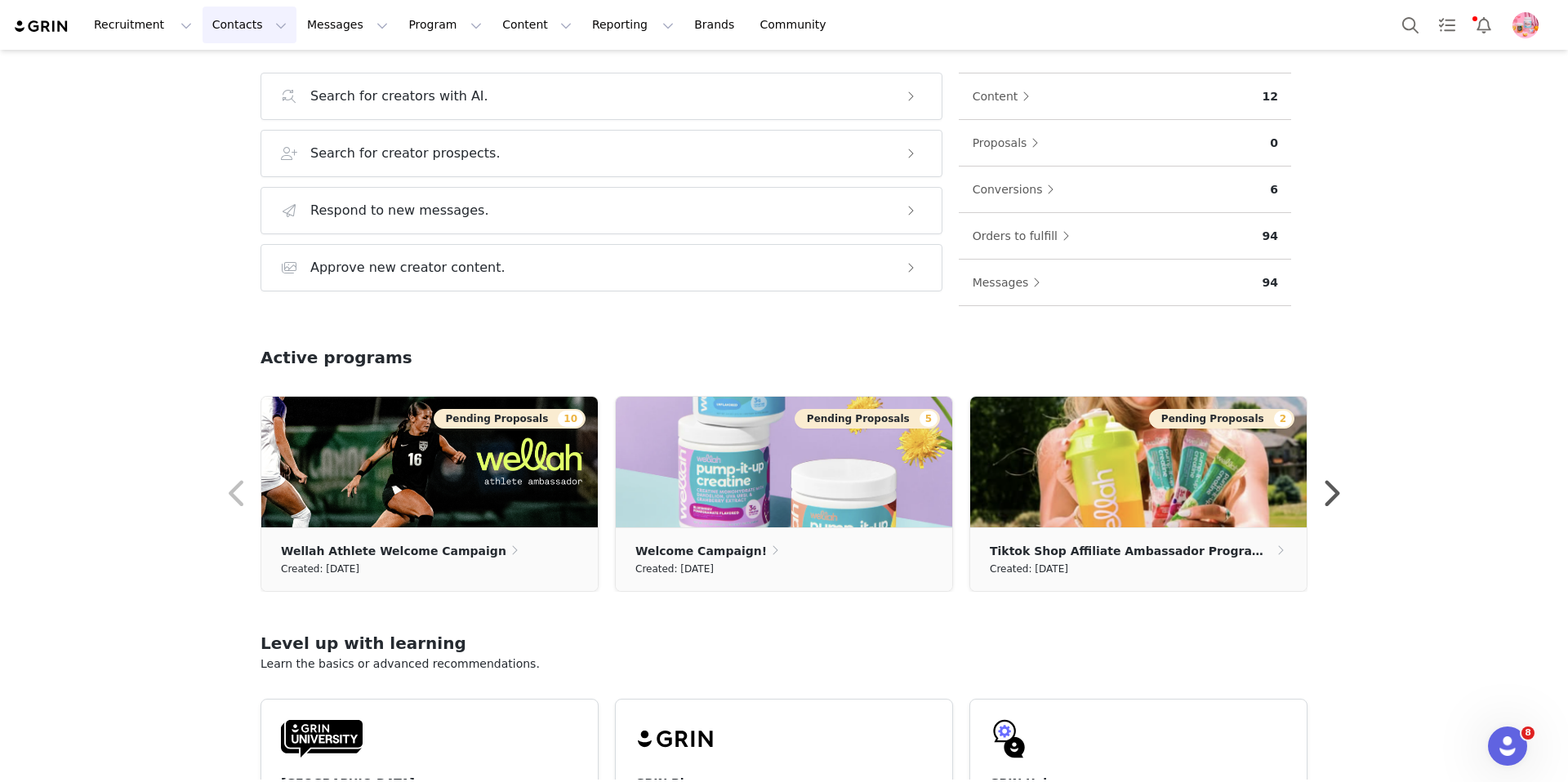
click at [236, 27] on button "Contacts Contacts" at bounding box center [249, 25] width 94 height 37
click at [251, 33] on button "Contacts Contacts" at bounding box center [249, 25] width 94 height 37
click at [248, 32] on button "Contacts Contacts" at bounding box center [249, 25] width 94 height 37
click at [241, 101] on p "Prospects" at bounding box center [232, 103] width 54 height 18
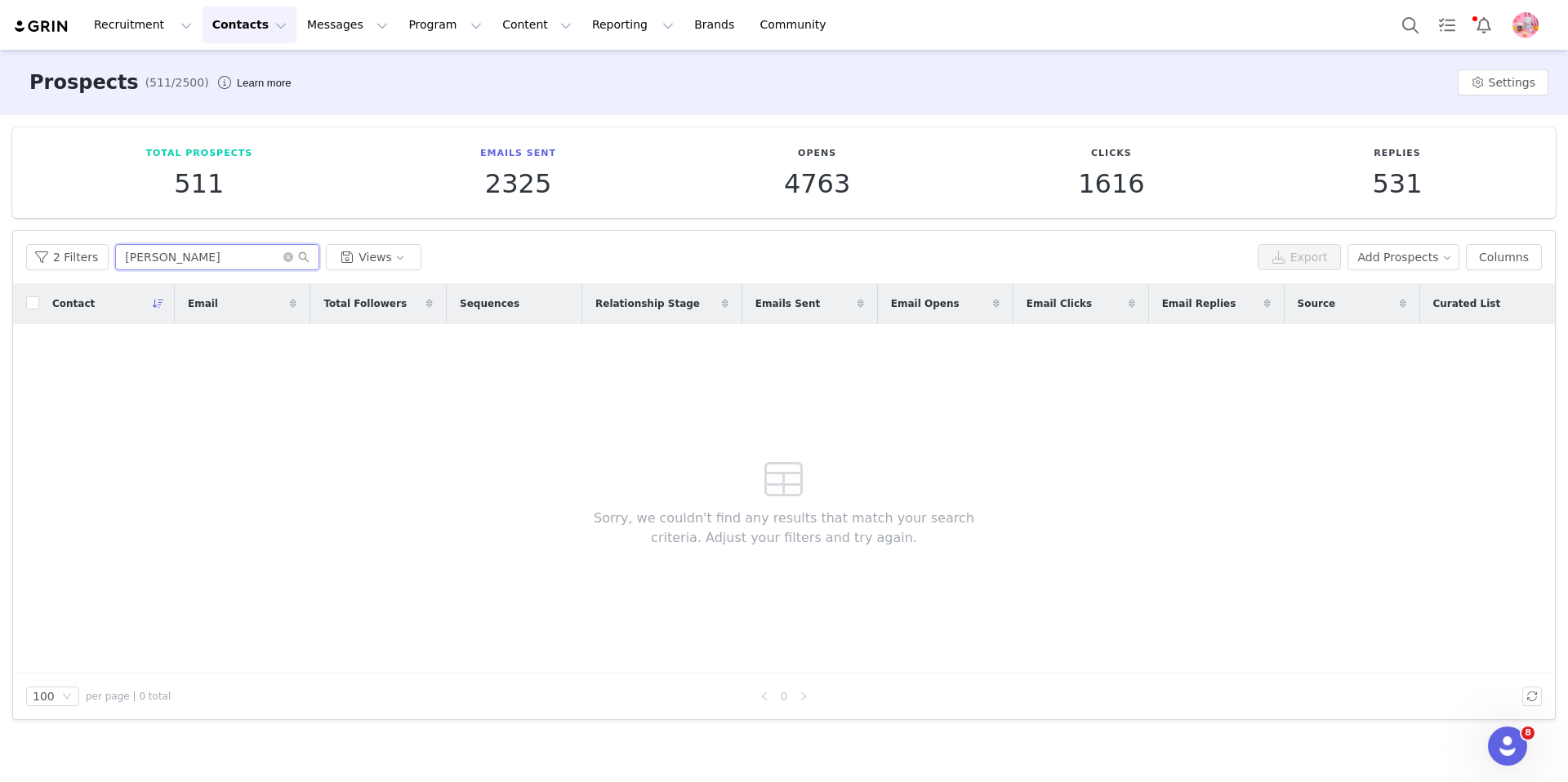
drag, startPoint x: 125, startPoint y: 245, endPoint x: 46, endPoint y: 238, distance: 79.3
click at [48, 238] on div "2 Filters [PERSON_NAME] Views Export Add Prospects Columns" at bounding box center [784, 258] width 1543 height 53
type input "[PERSON_NAME]"
click at [217, 40] on button "Contacts Contacts" at bounding box center [249, 25] width 94 height 37
click at [232, 103] on p "Prospects" at bounding box center [232, 103] width 54 height 18
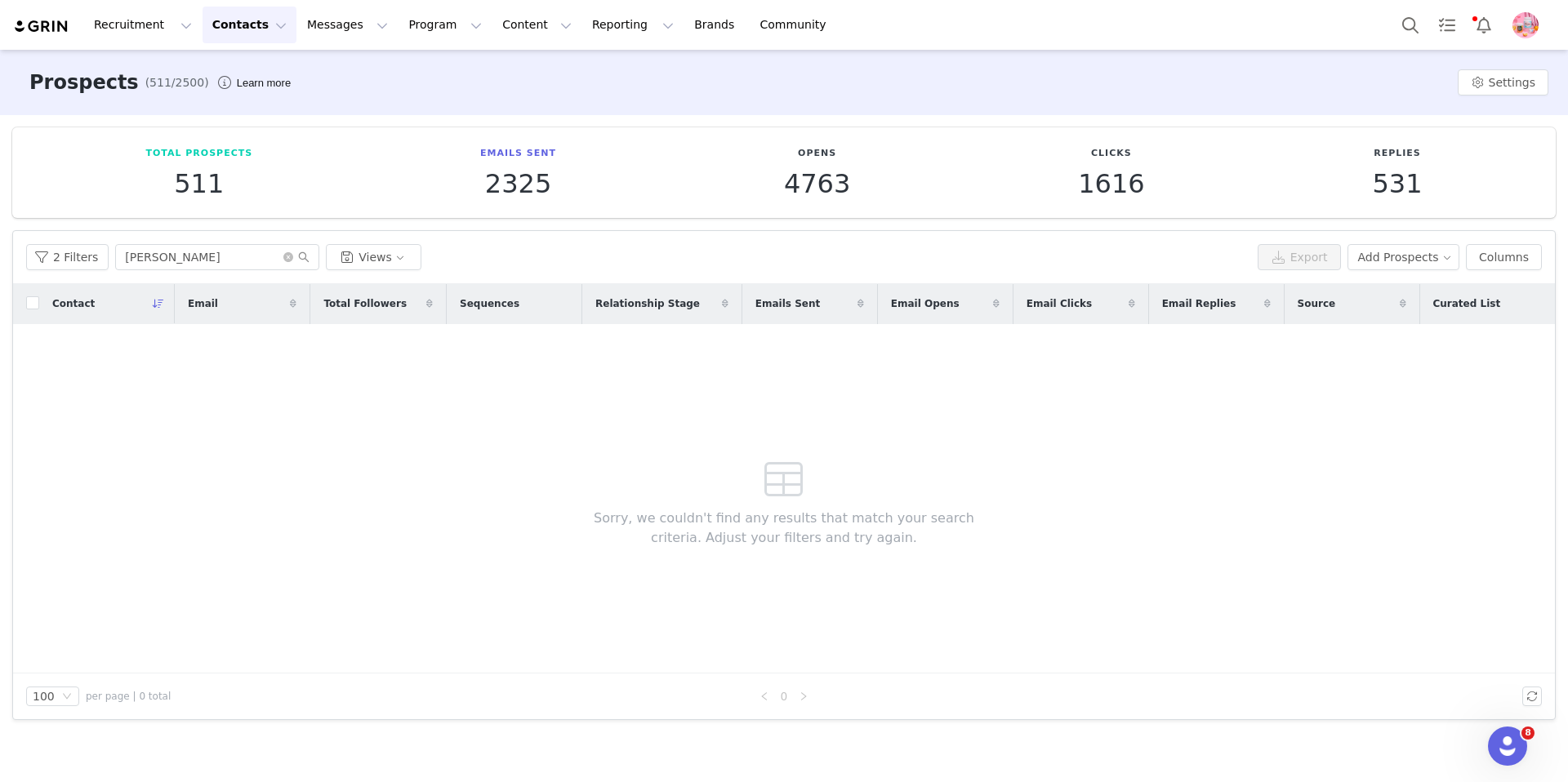
click at [243, 27] on button "Contacts Contacts" at bounding box center [249, 25] width 94 height 37
click at [255, 74] on div "Creators" at bounding box center [255, 73] width 110 height 18
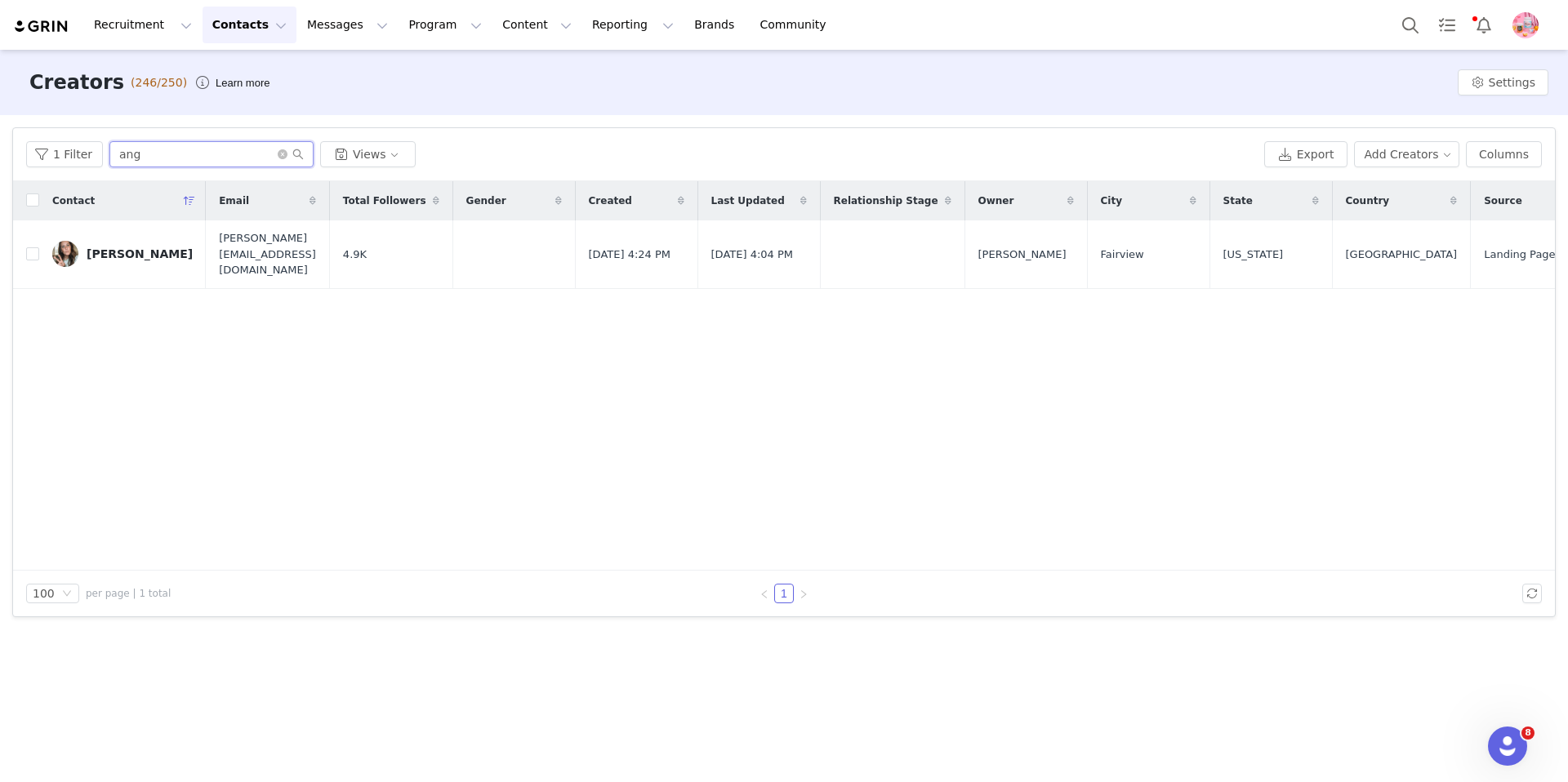
drag, startPoint x: 187, startPoint y: 154, endPoint x: 4, endPoint y: 146, distance: 183.2
click at [0, 148] on div "Filters Filter Logic And Or Archived Select Owner Select Contact Tag Select Net…" at bounding box center [784, 372] width 1568 height 515
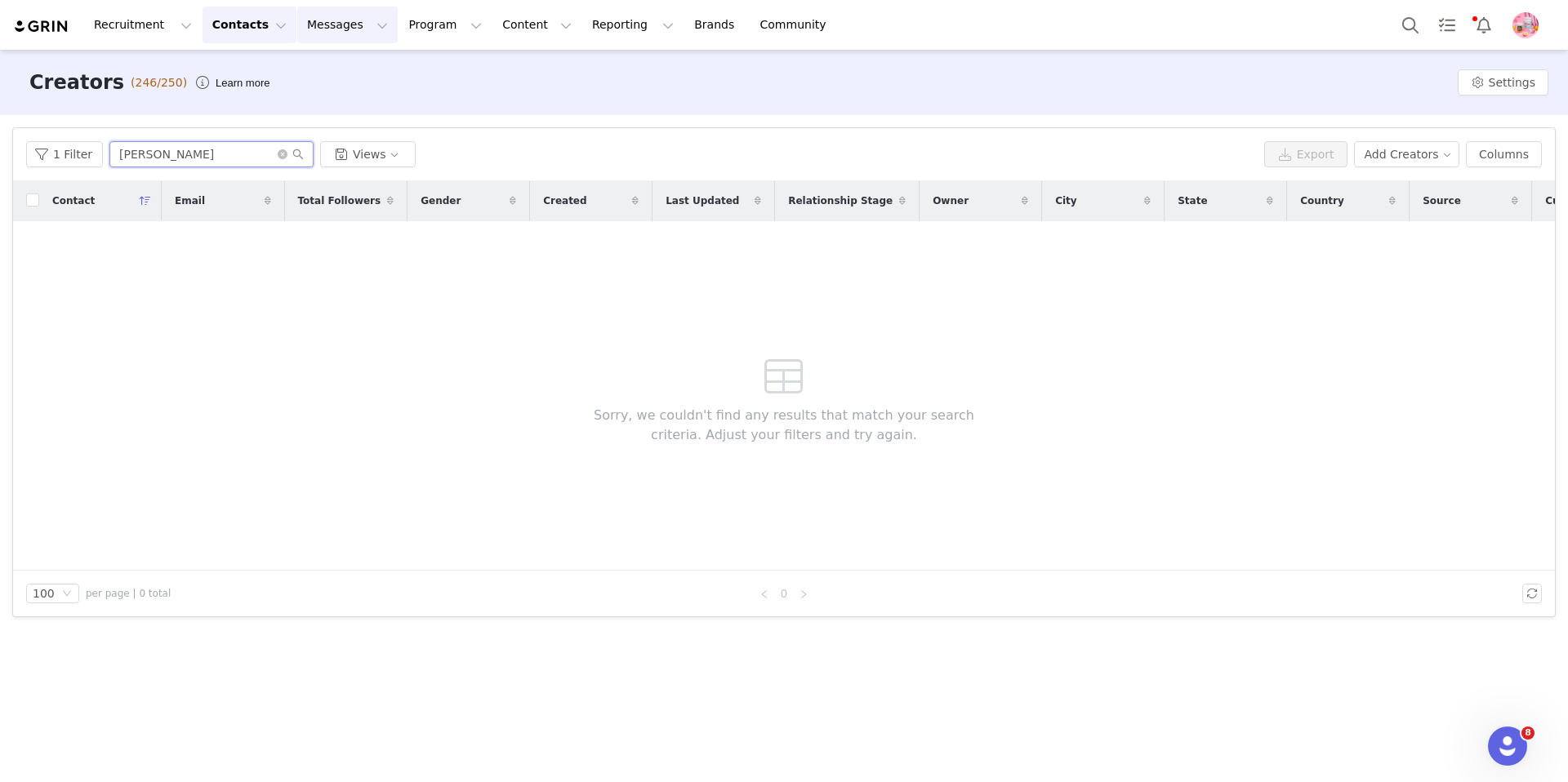
type input "[PERSON_NAME]"
click at [309, 39] on button "Messages Messages" at bounding box center [347, 25] width 101 height 37
click at [338, 102] on div "Inbox" at bounding box center [344, 103] width 110 height 18
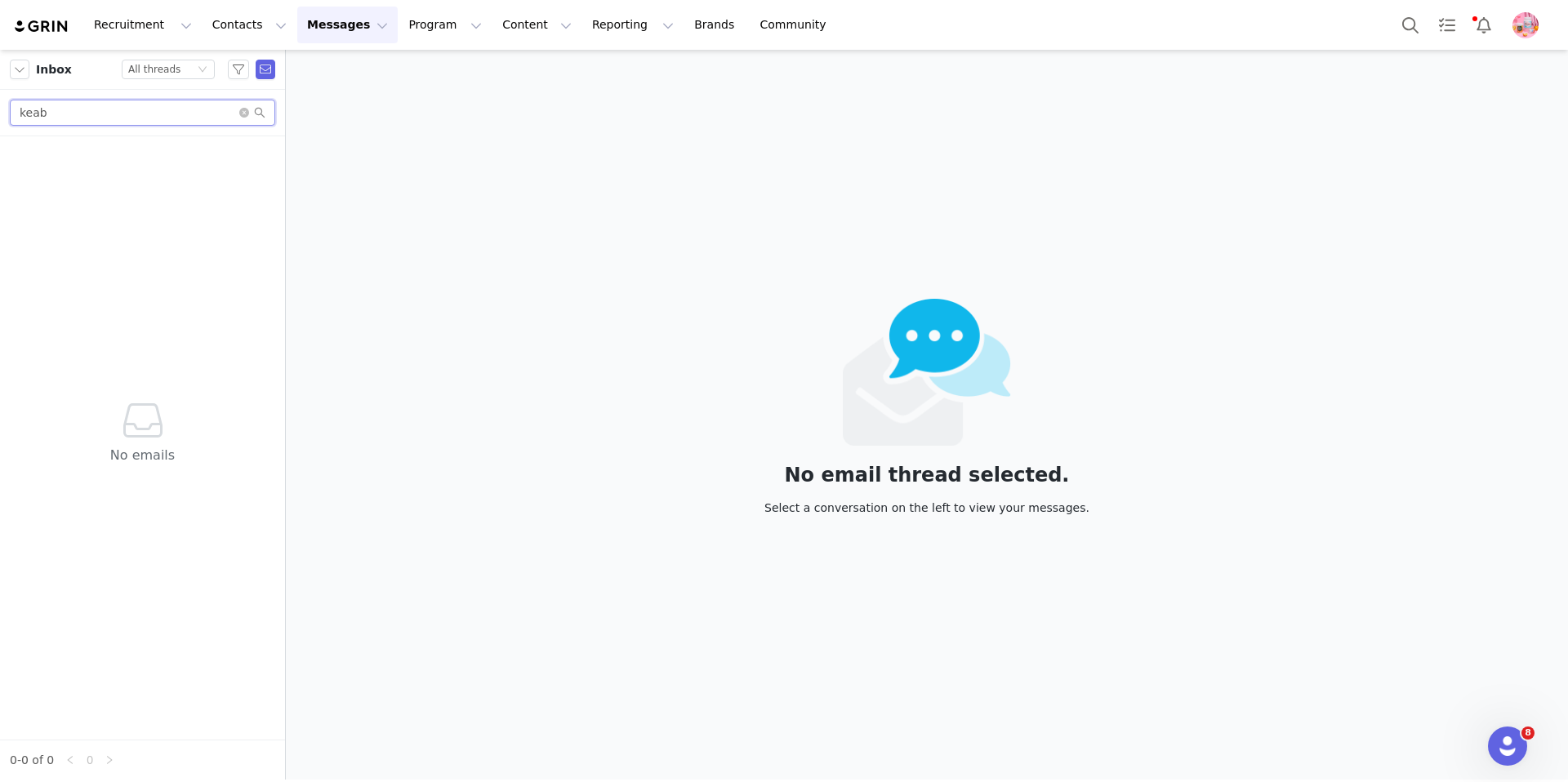
drag, startPoint x: 130, startPoint y: 116, endPoint x: 0, endPoint y: 114, distance: 130.0
click at [0, 114] on div "keab" at bounding box center [142, 112] width 285 height 46
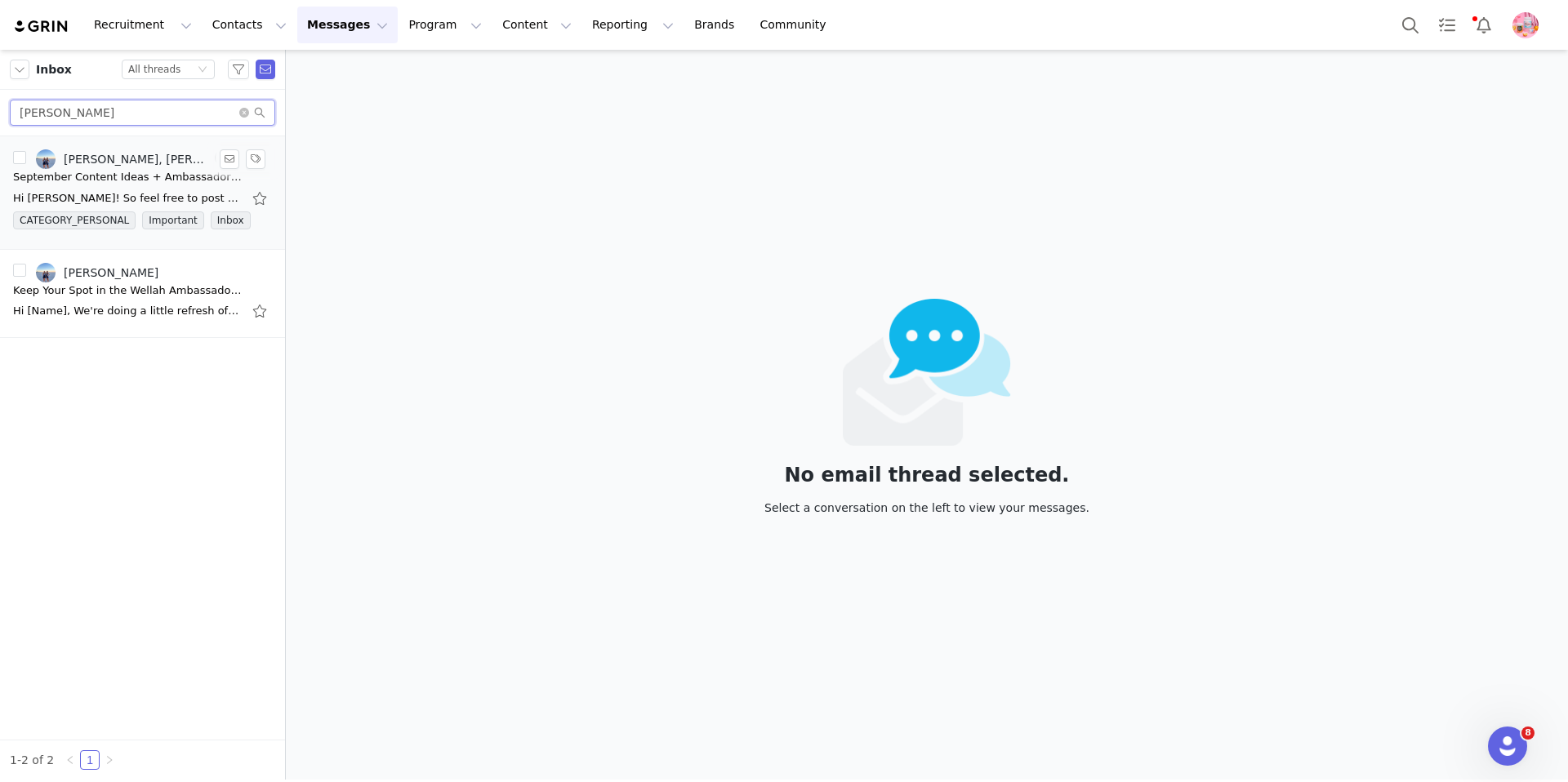
type input "[PERSON_NAME]"
click at [101, 162] on div "[PERSON_NAME], [PERSON_NAME]" at bounding box center [138, 159] width 147 height 13
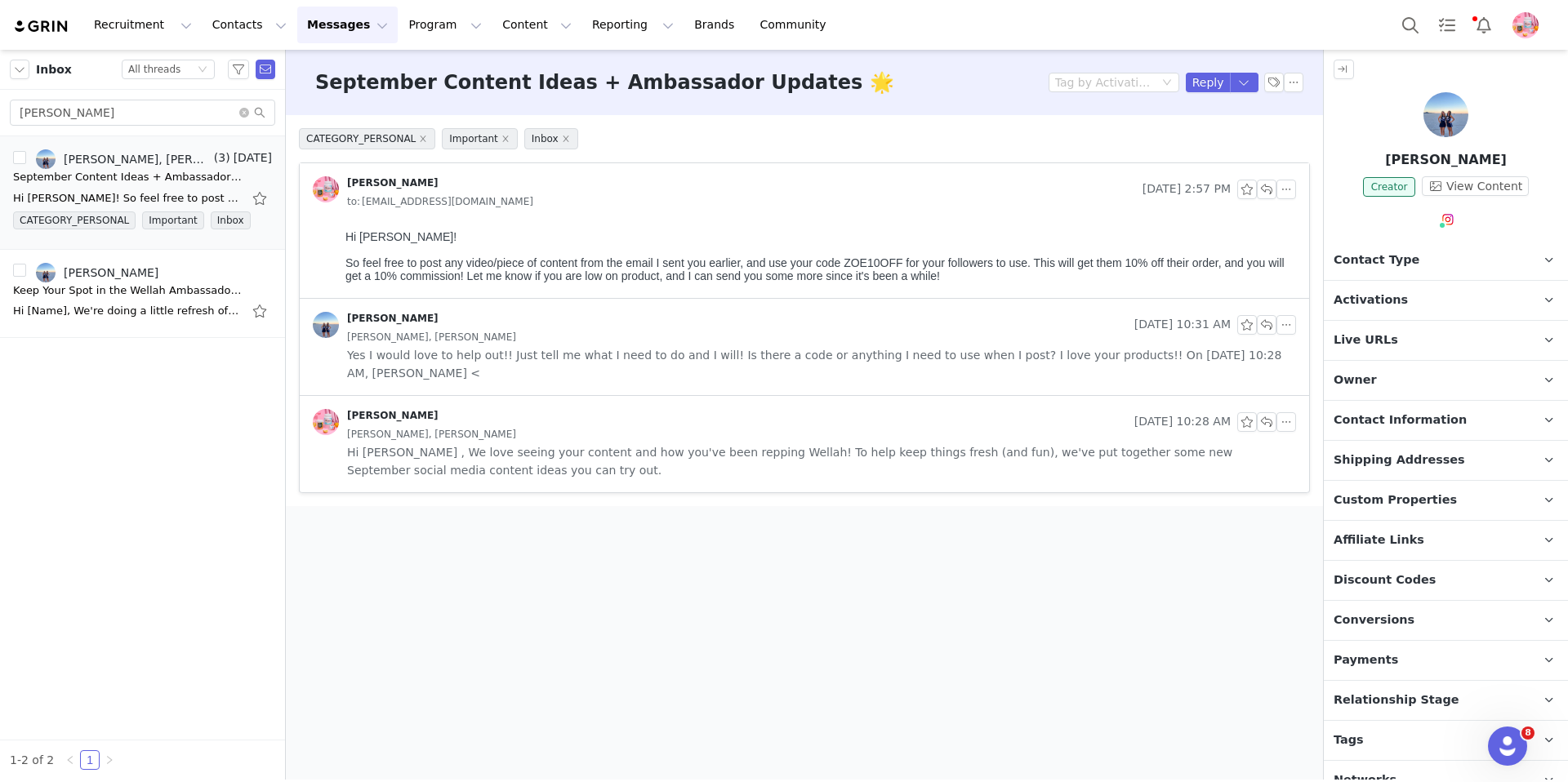
click at [1450, 129] on img at bounding box center [1446, 114] width 45 height 45
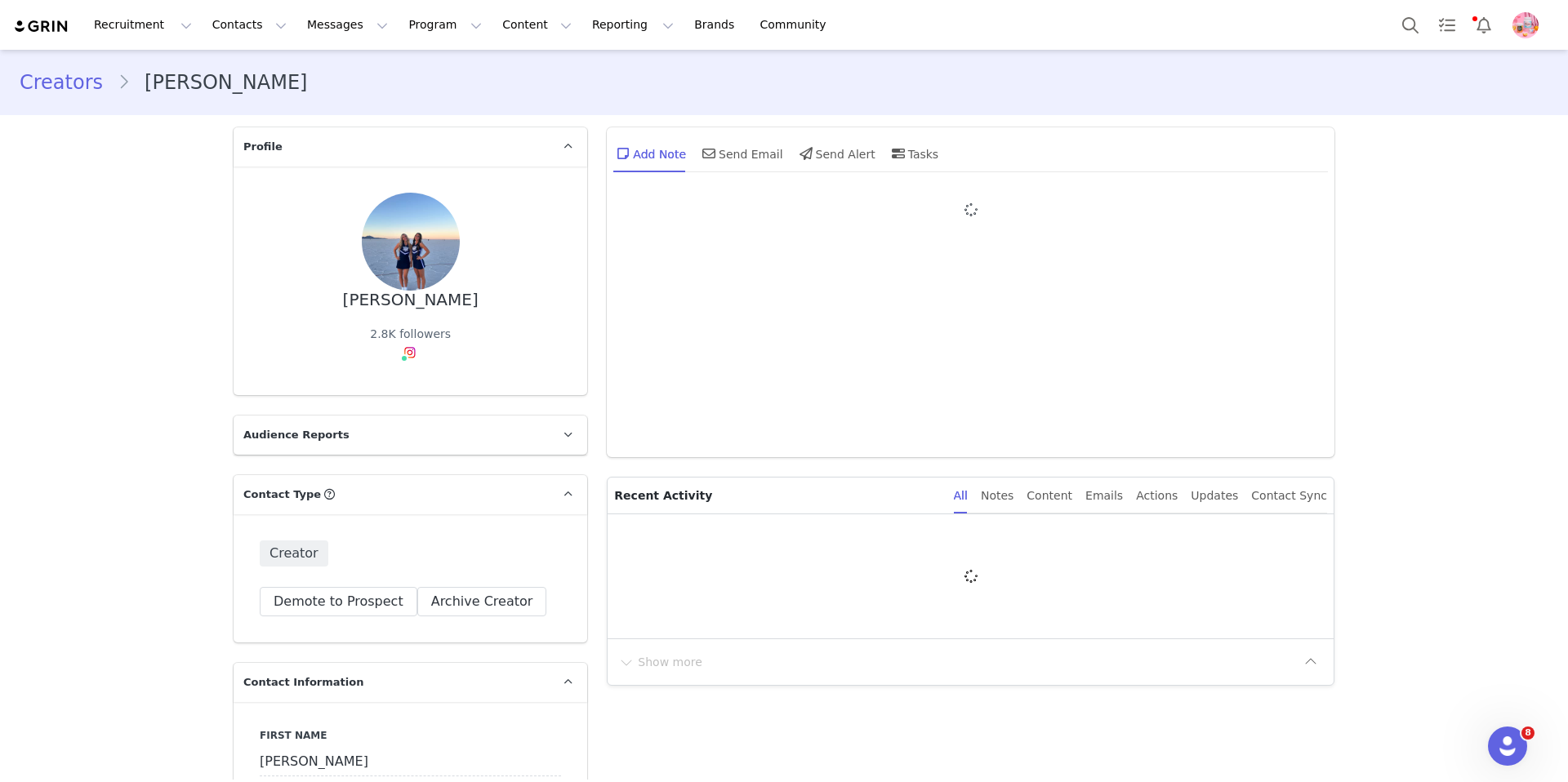
type input "+1 ([GEOGRAPHIC_DATA])"
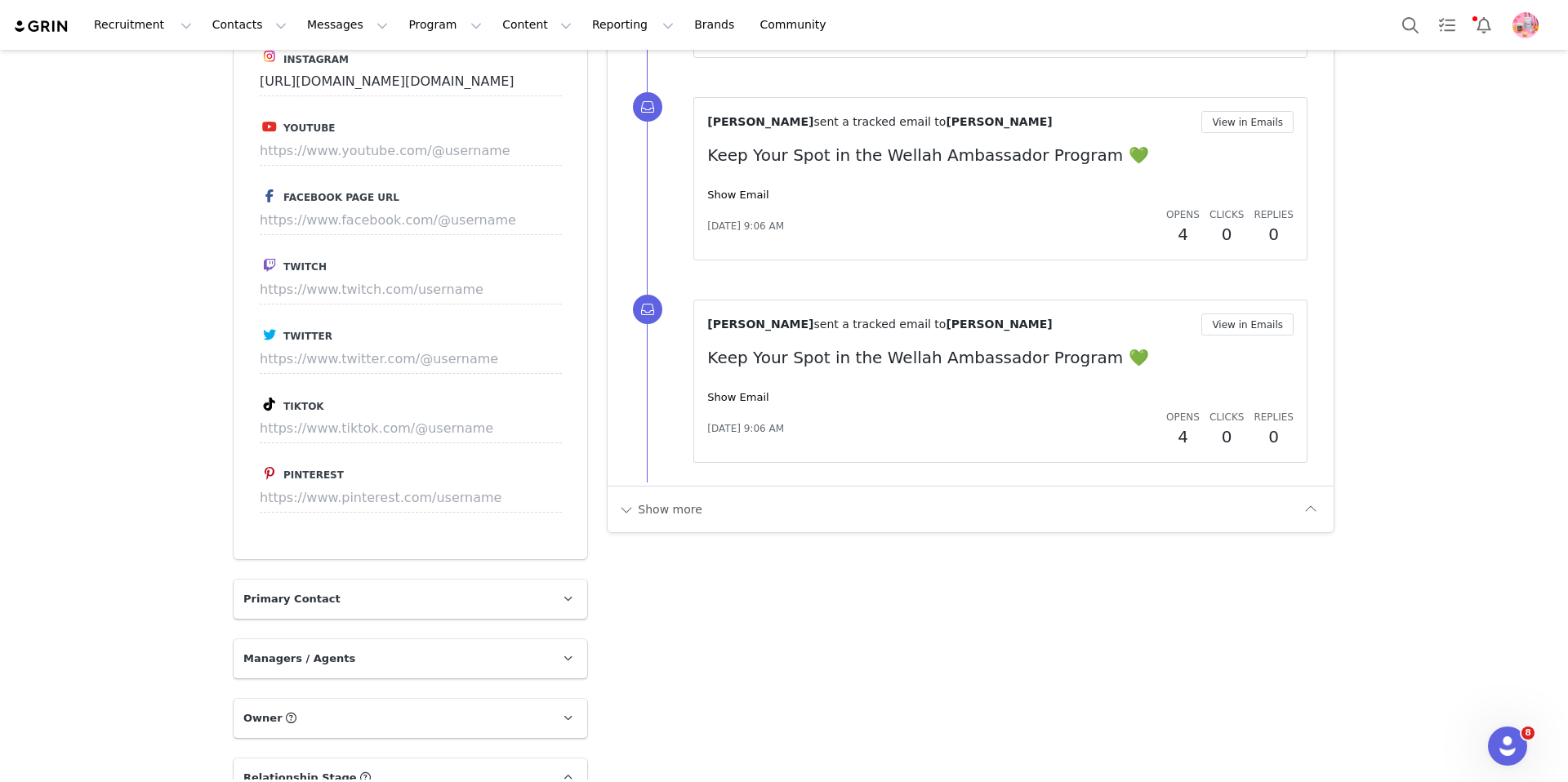
scroll to position [1868, 0]
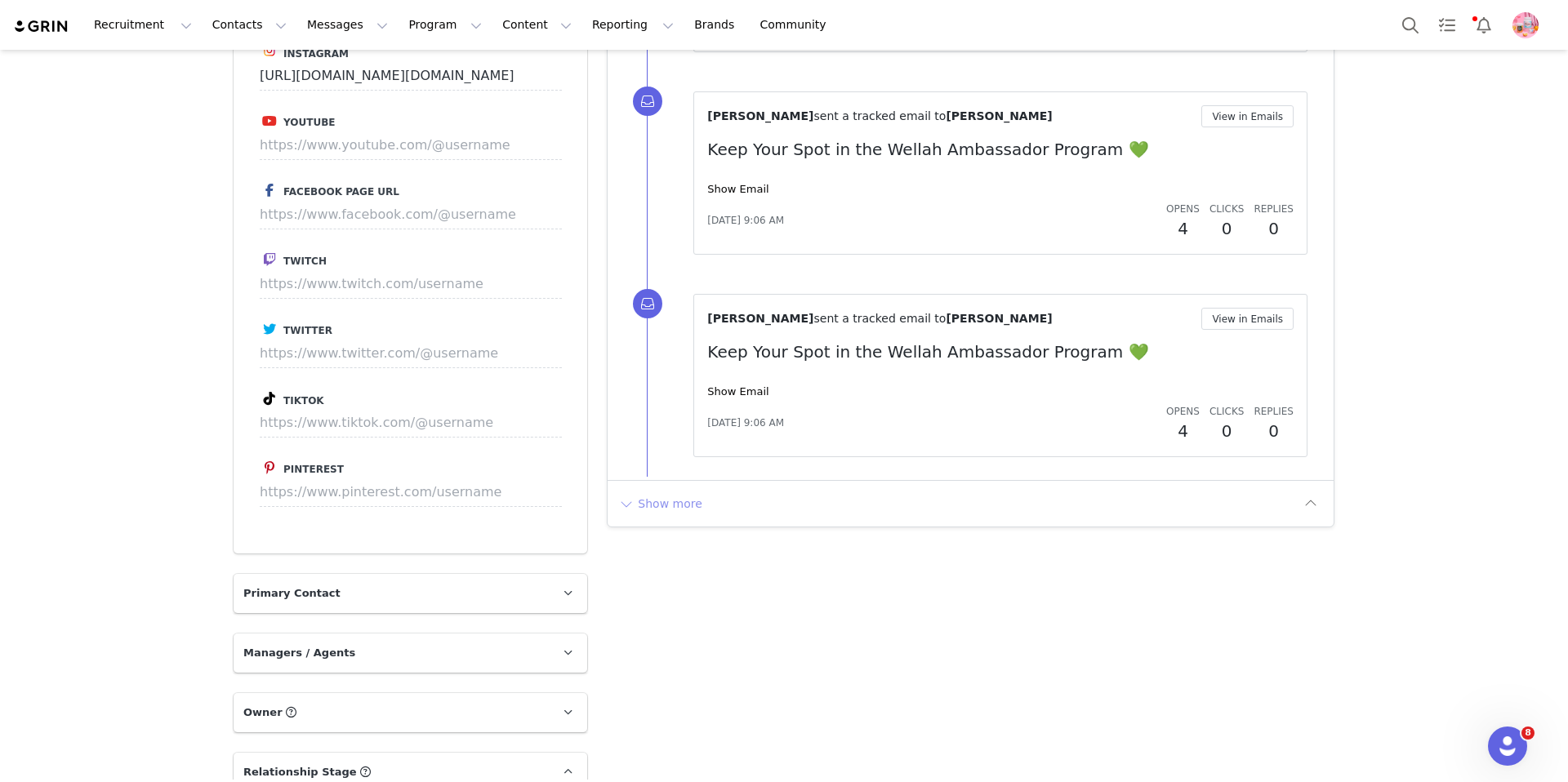
click at [663, 499] on button "Show more" at bounding box center [660, 504] width 86 height 26
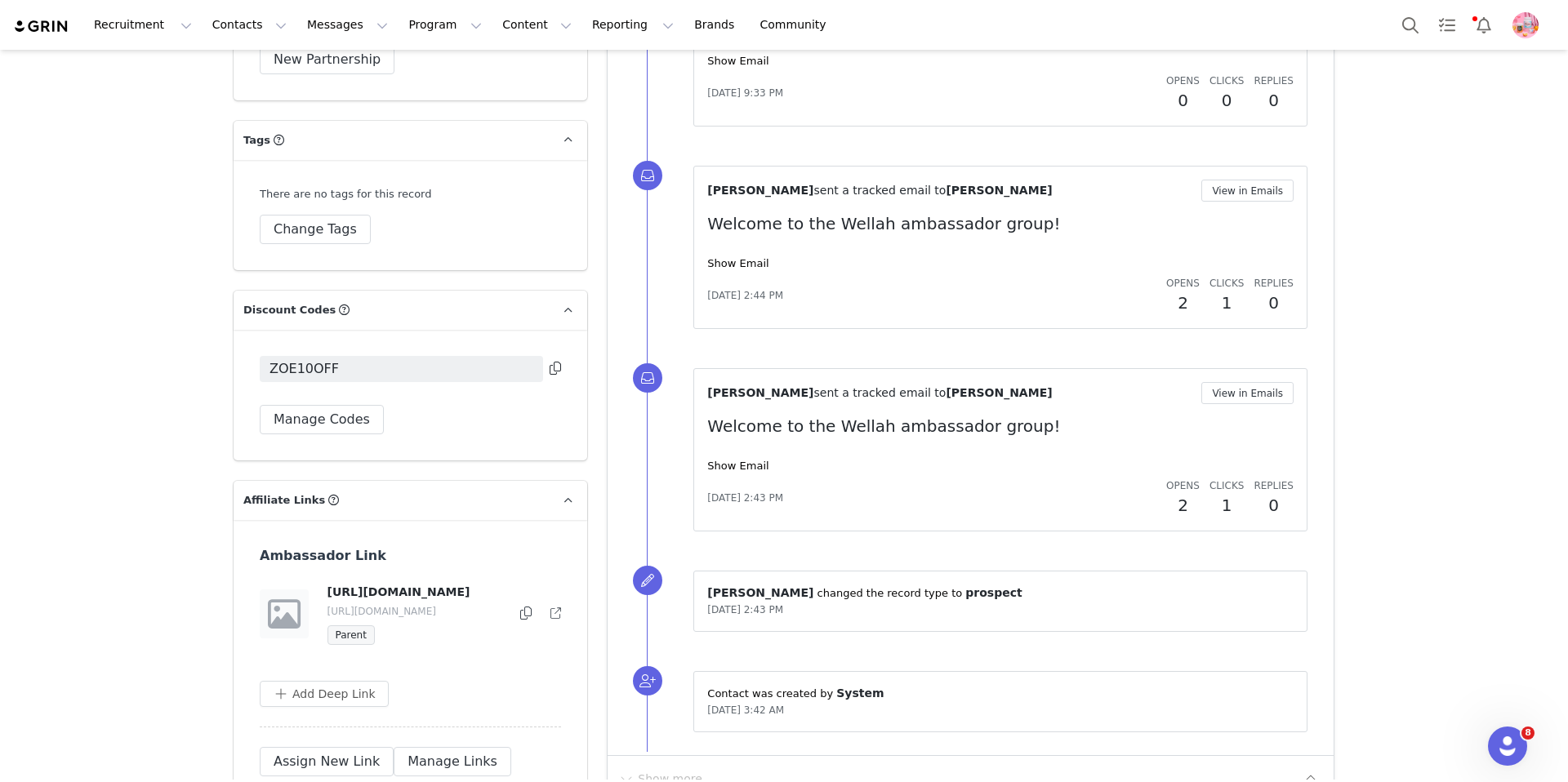
scroll to position [3245, 0]
